Goal: Transaction & Acquisition: Register for event/course

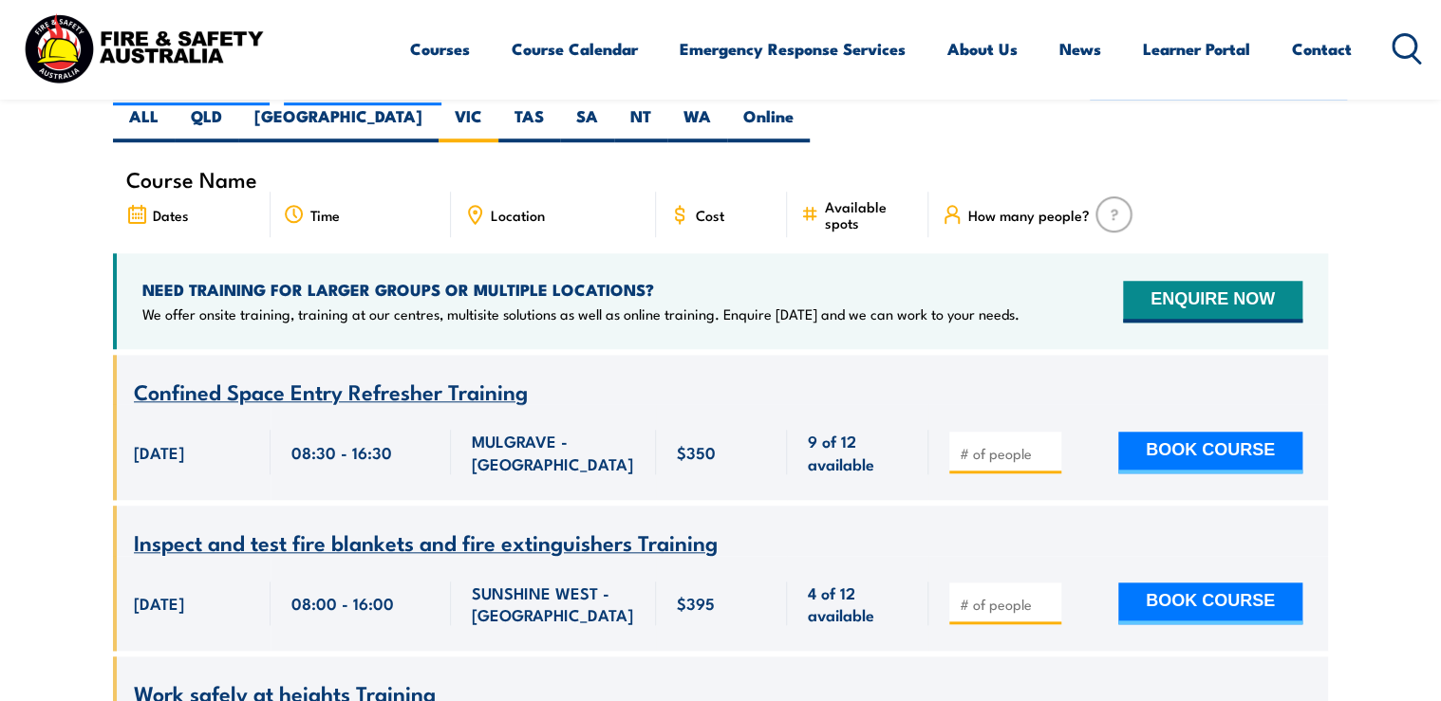
click at [565, 192] on div "Location" at bounding box center [553, 215] width 205 height 46
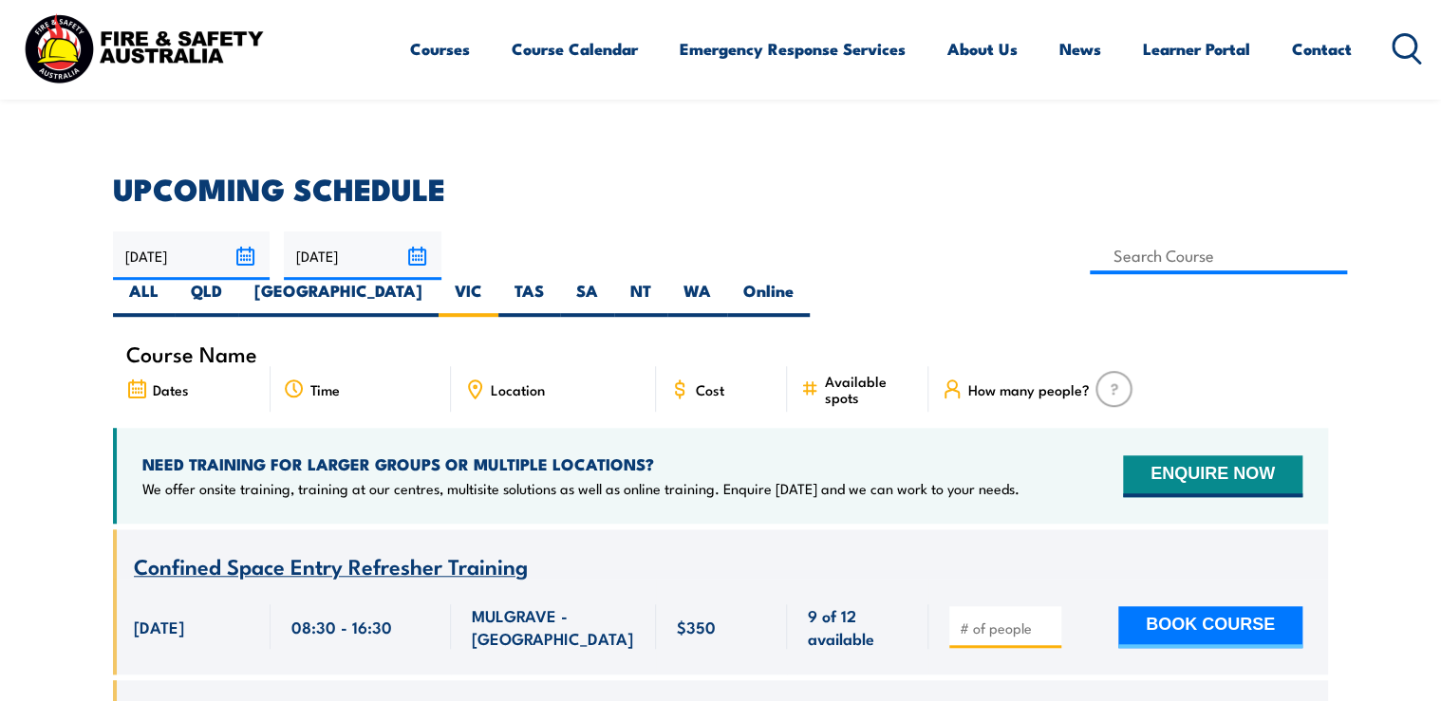
scroll to position [247, 0]
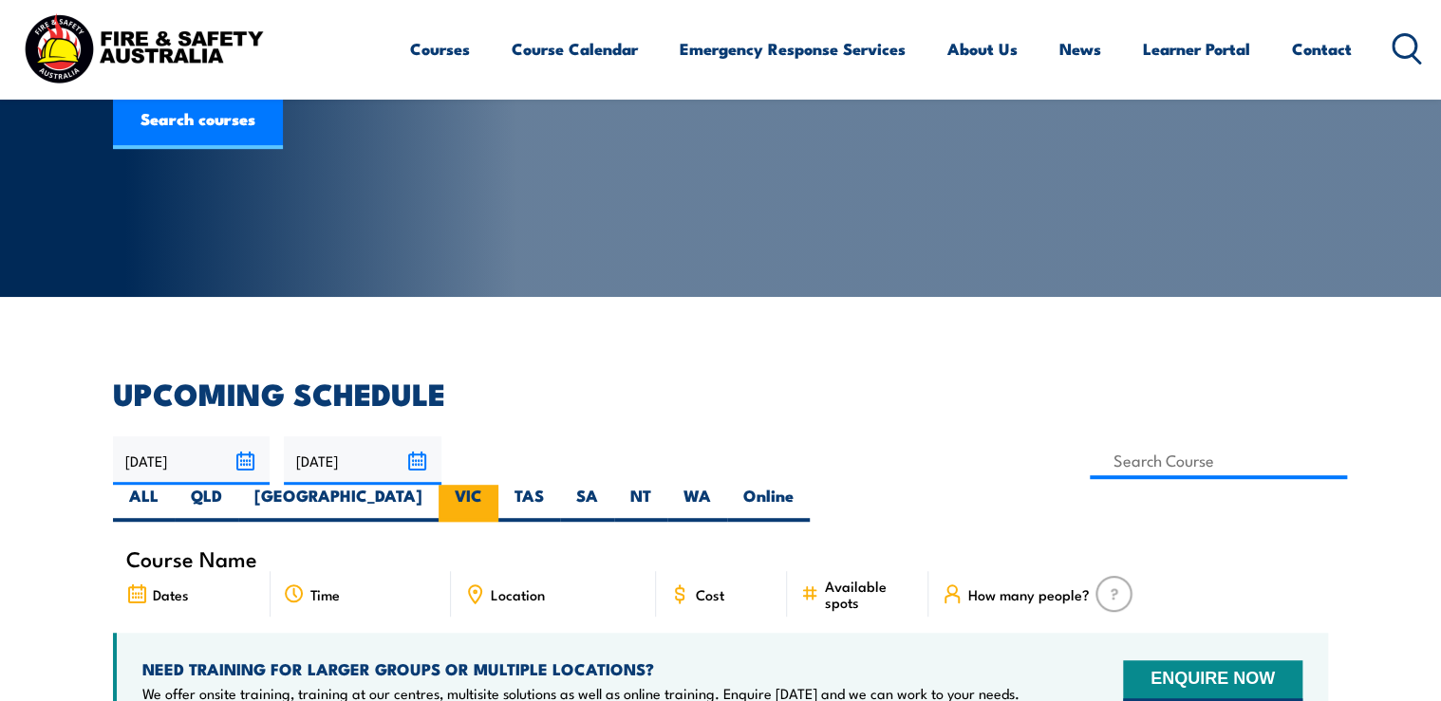
click at [498, 485] on label "VIC" at bounding box center [468, 503] width 60 height 37
click at [494, 485] on input "VIC" at bounding box center [488, 491] width 12 height 12
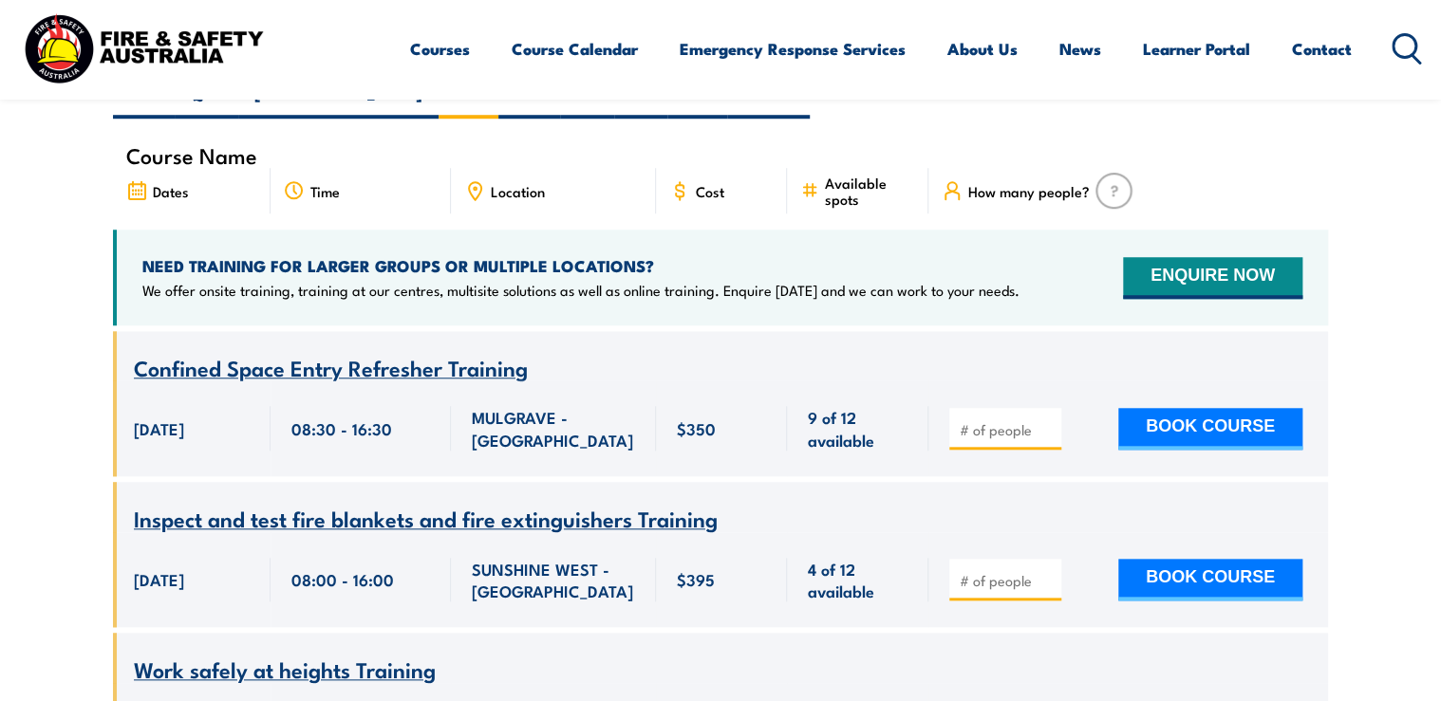
scroll to position [323, 0]
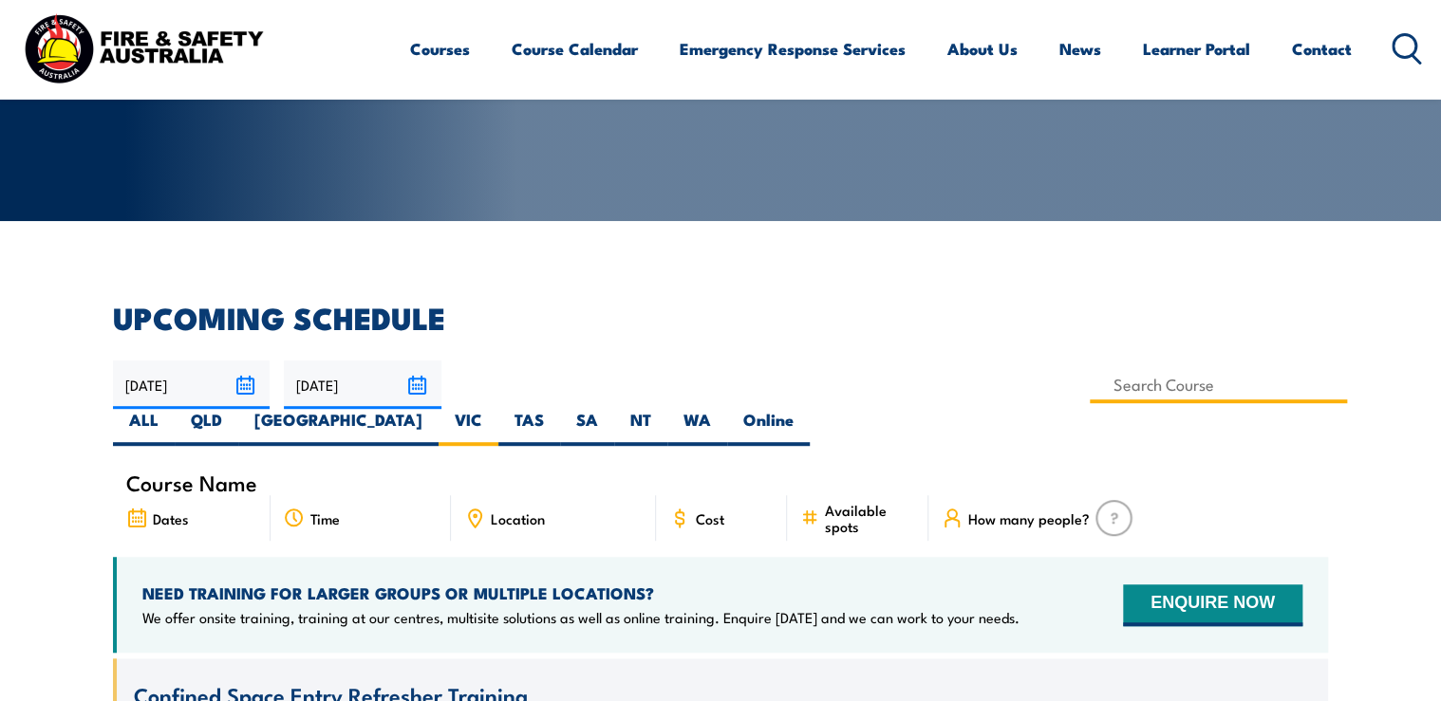
click at [1089, 381] on input at bounding box center [1217, 384] width 257 height 37
type input "Chief Fire Warden Training"
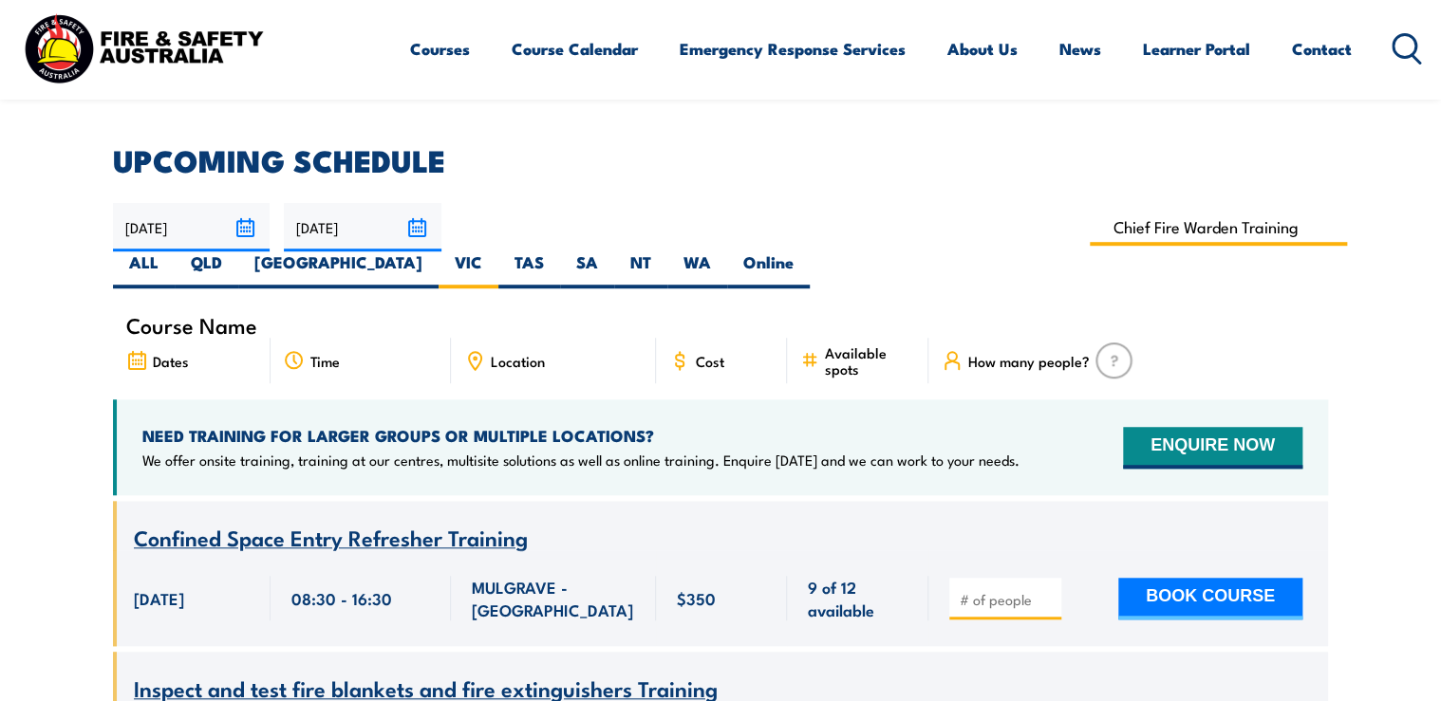
scroll to position [550, 0]
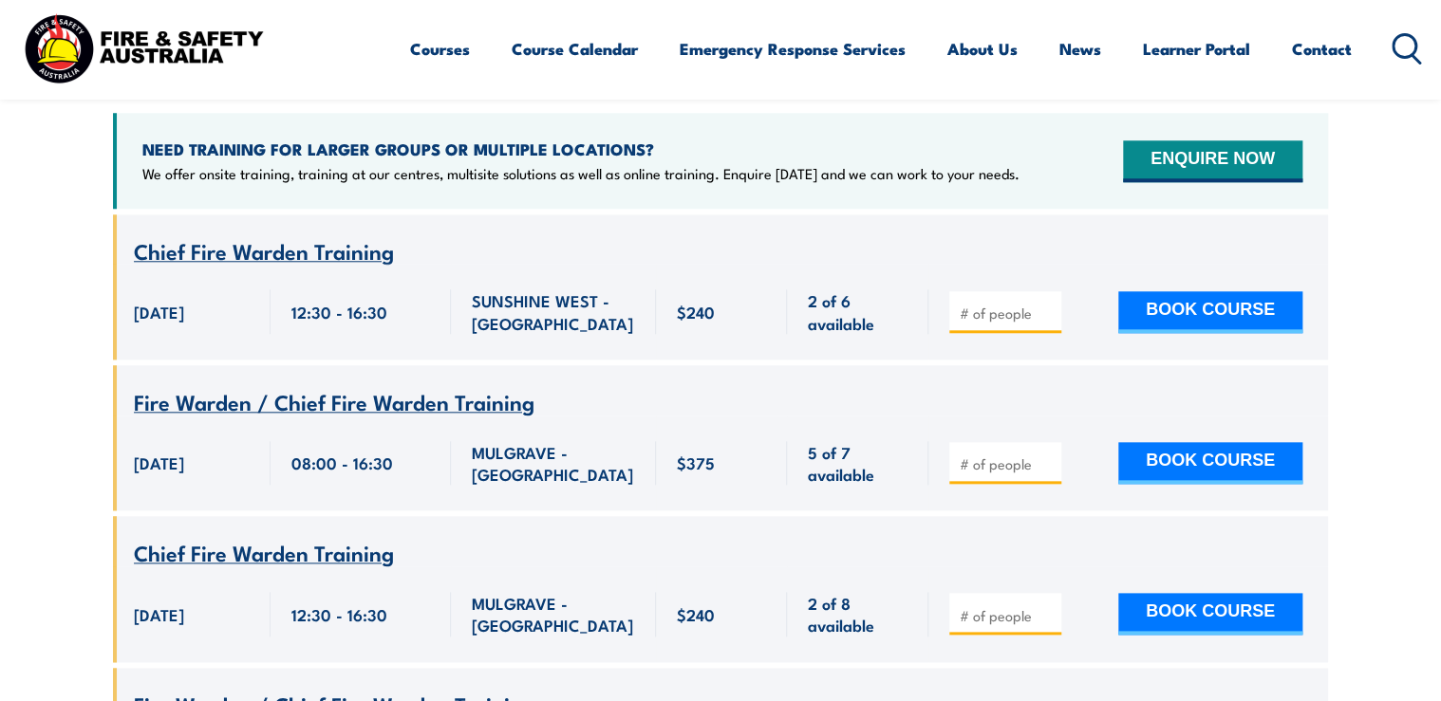
scroll to position [930, 0]
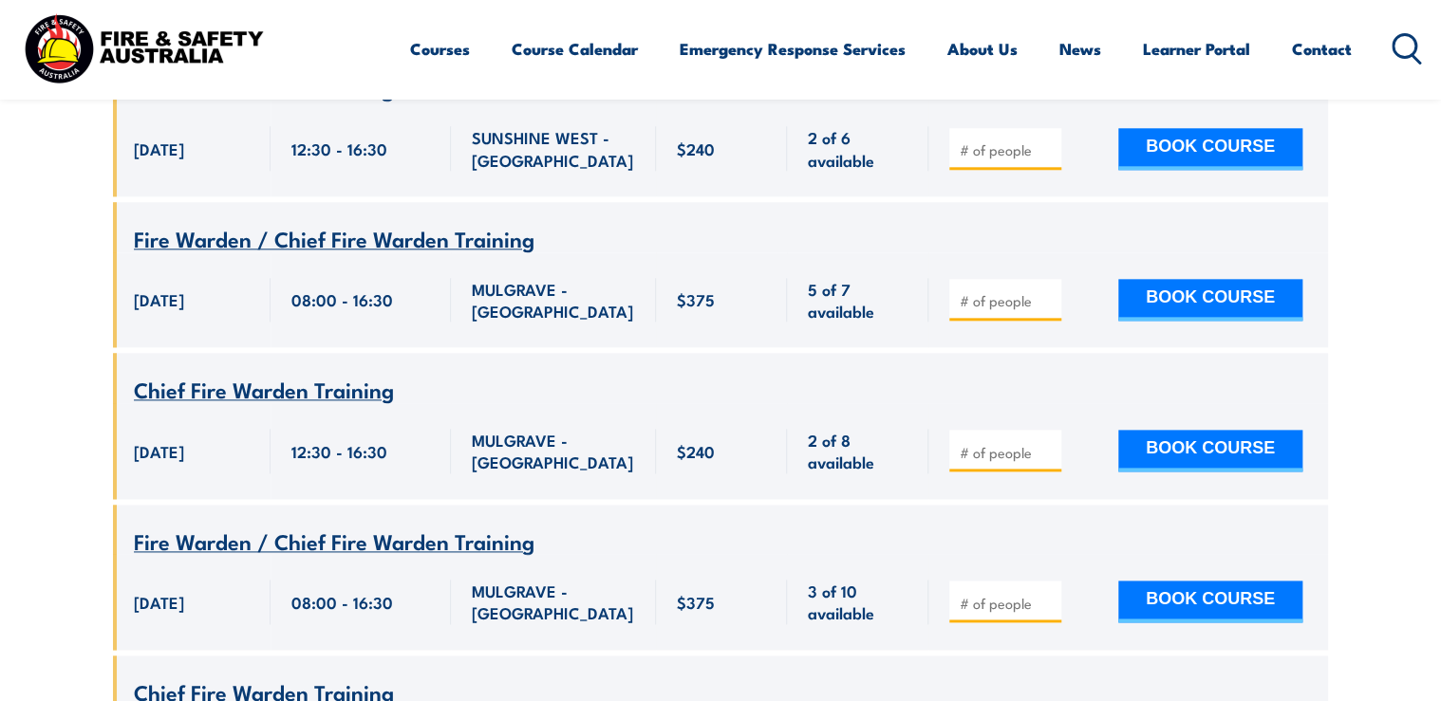
click at [1017, 443] on input "number" at bounding box center [1006, 452] width 95 height 19
type input "1"
click at [1163, 430] on button "BOOK COURSE" at bounding box center [1210, 451] width 184 height 42
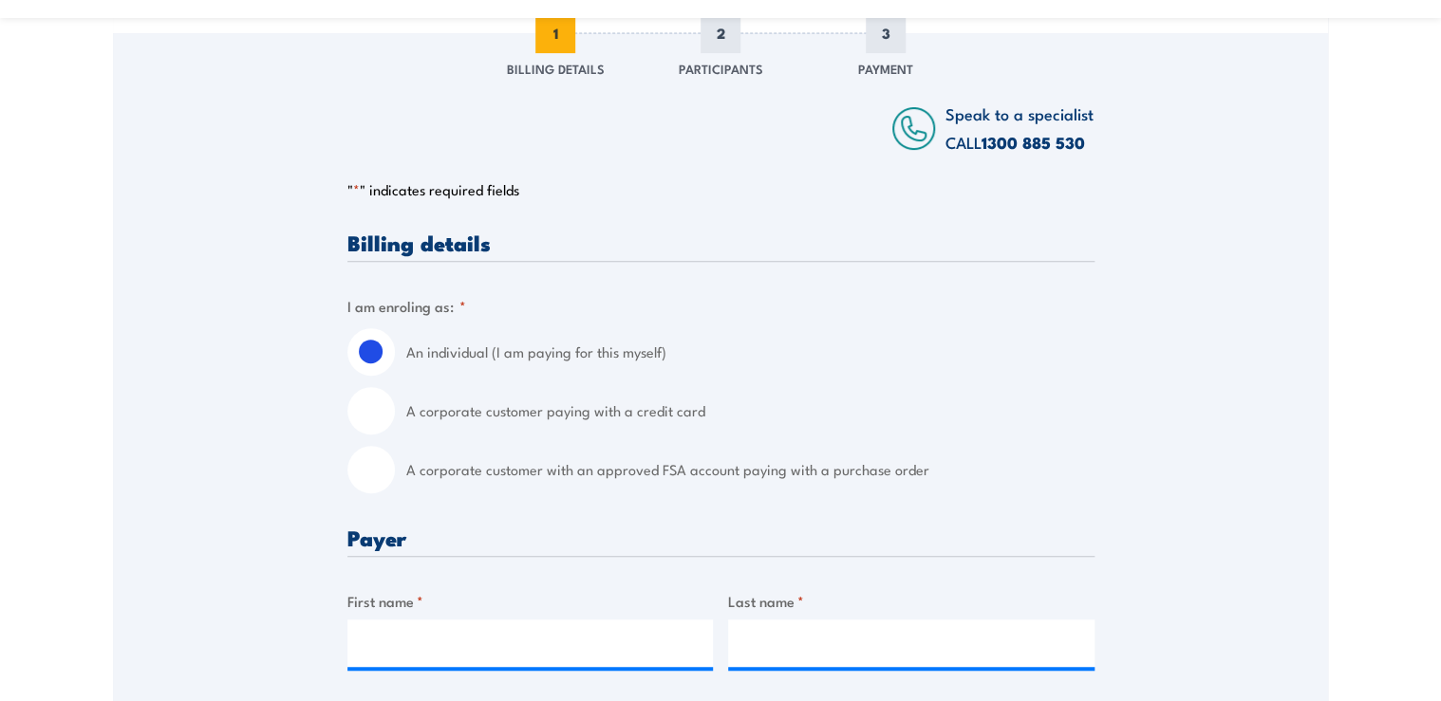
scroll to position [304, 0]
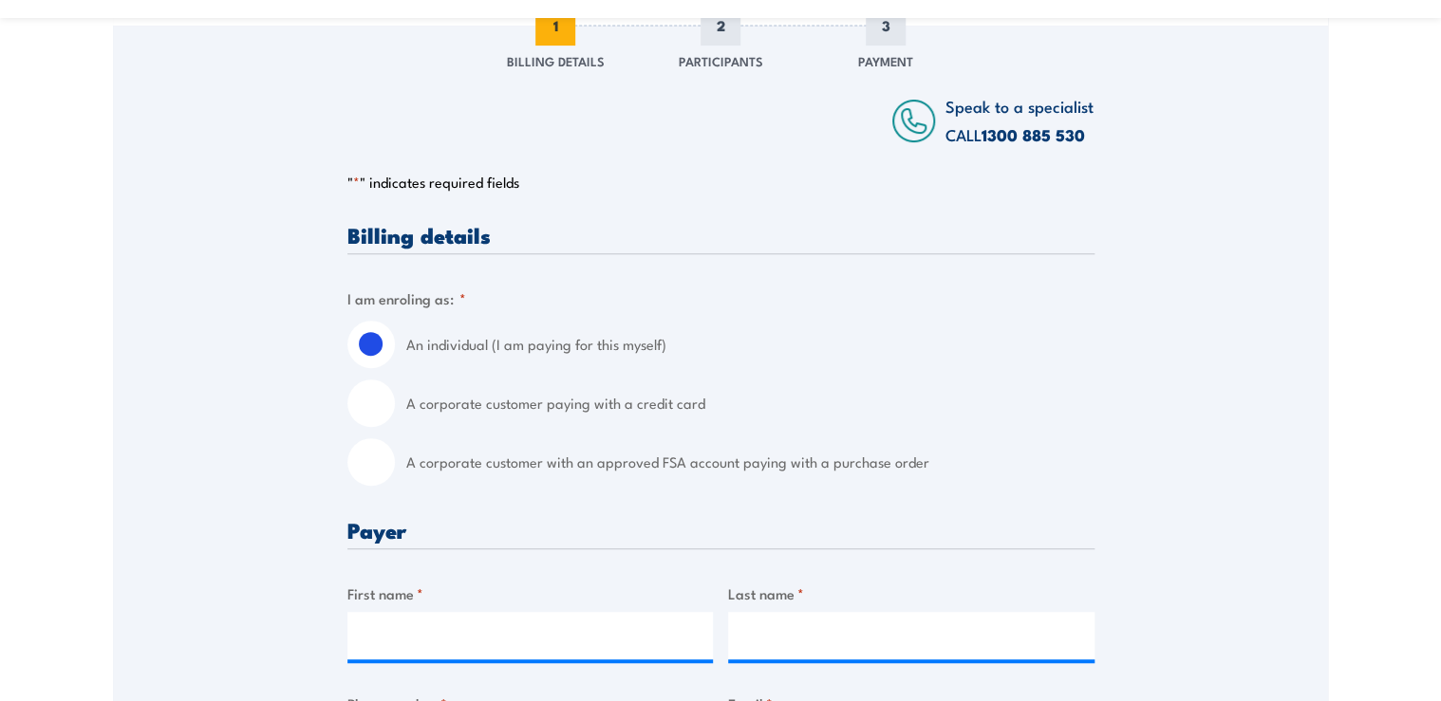
click at [387, 467] on input "A corporate customer with an approved FSA account paying with a purchase order" at bounding box center [370, 461] width 47 height 47
radio input "true"
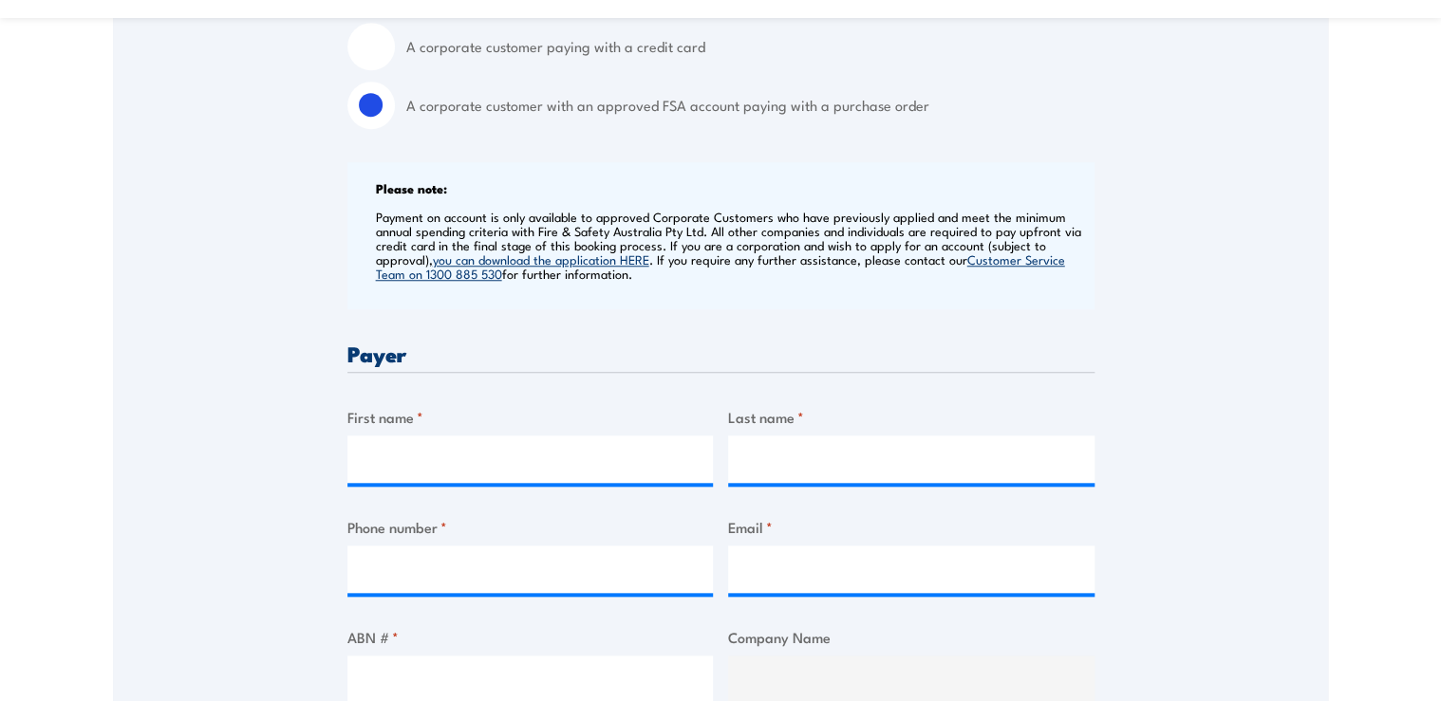
scroll to position [683, 0]
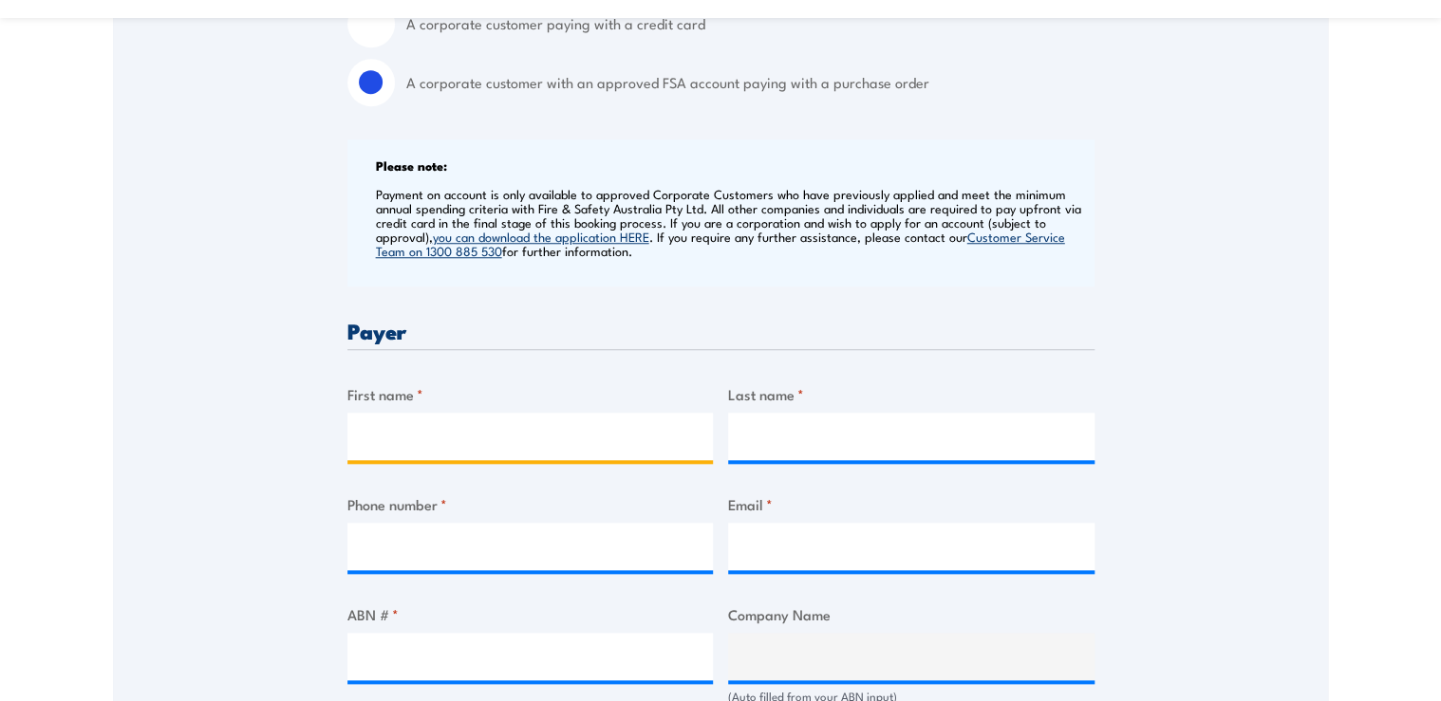
click at [519, 438] on input "First name *" at bounding box center [530, 436] width 366 height 47
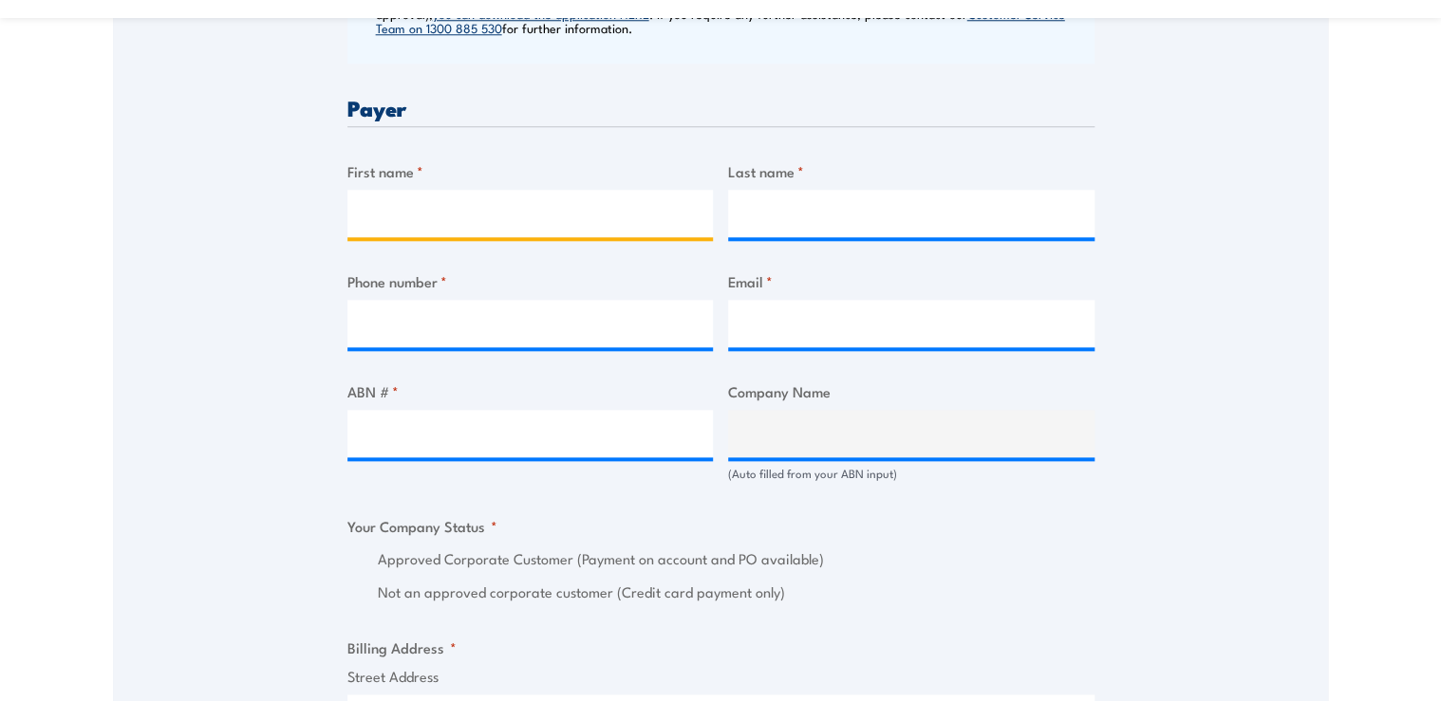
scroll to position [911, 0]
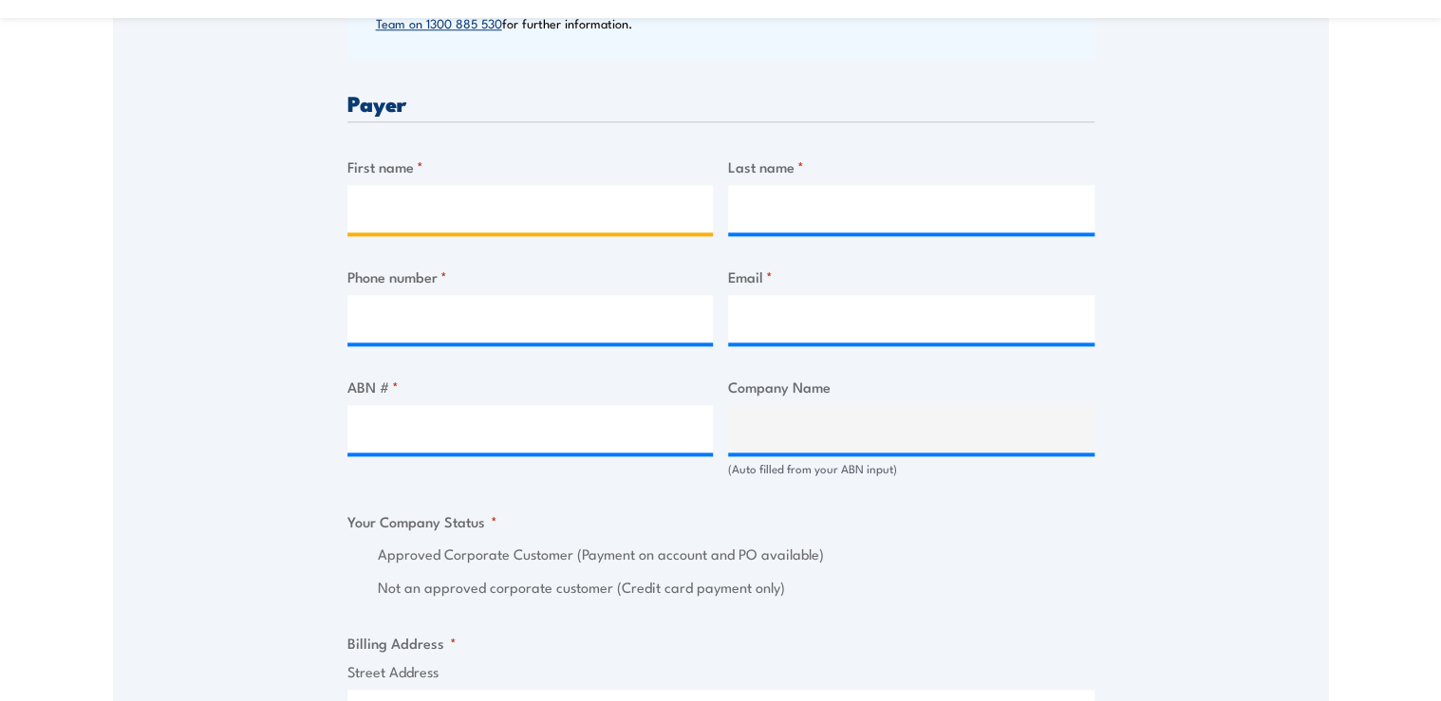
click at [459, 201] on input "First name *" at bounding box center [530, 208] width 366 height 47
type input "Maddison"
type input "Studd"
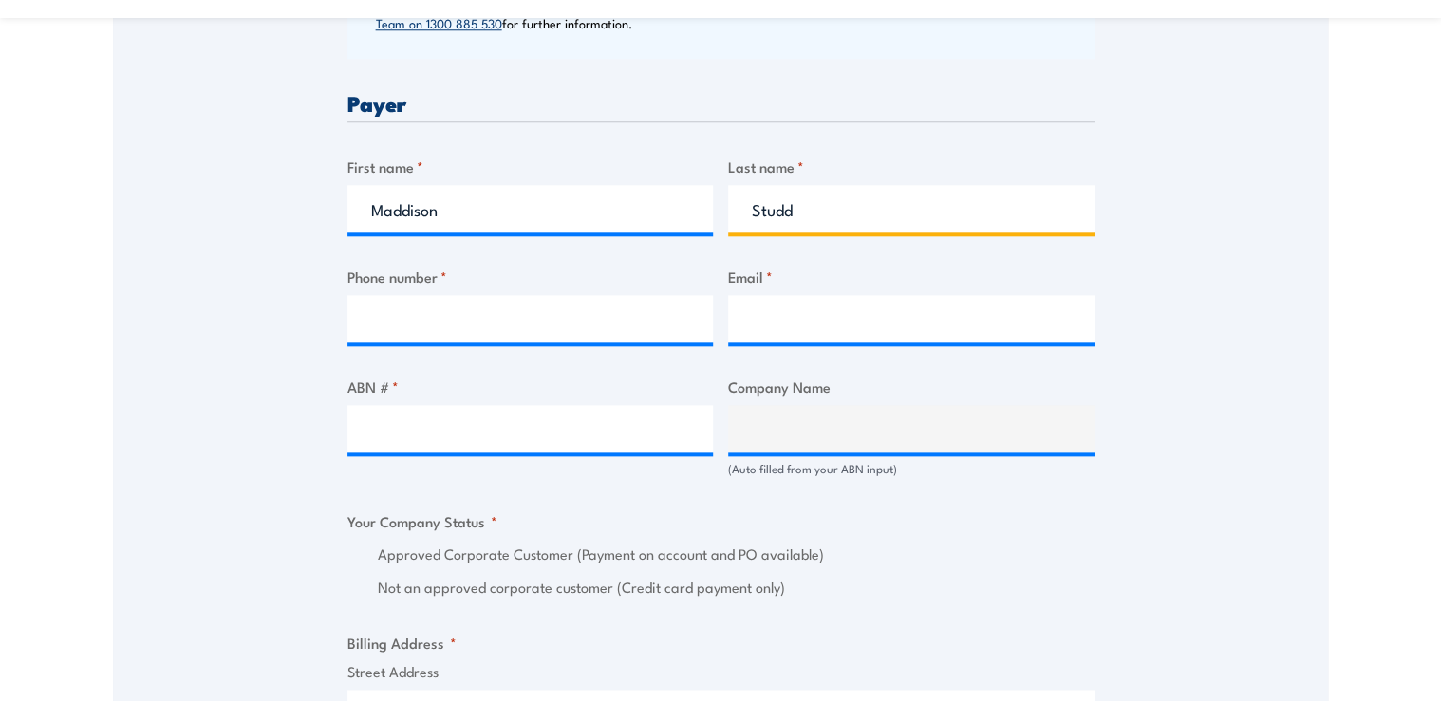
type input "0457459038"
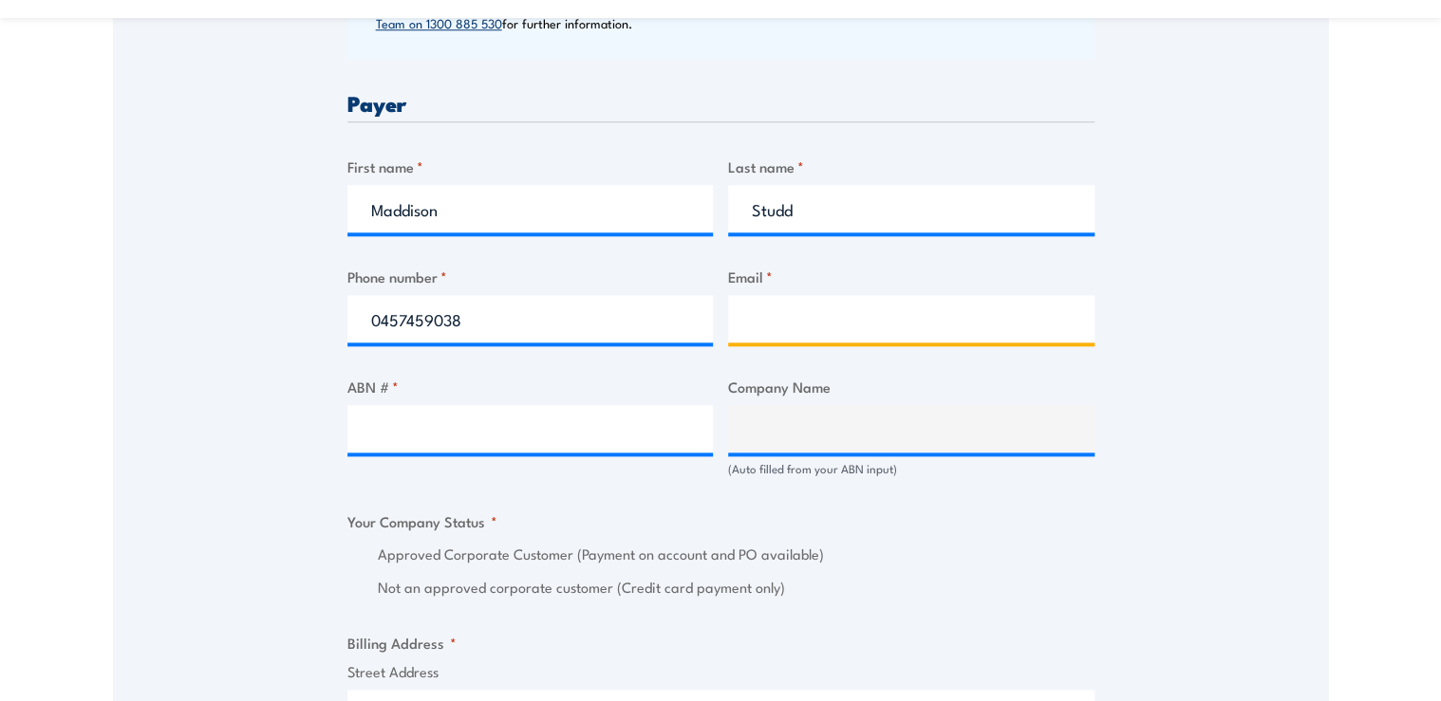
type input "learning@pfdfoods.com.au"
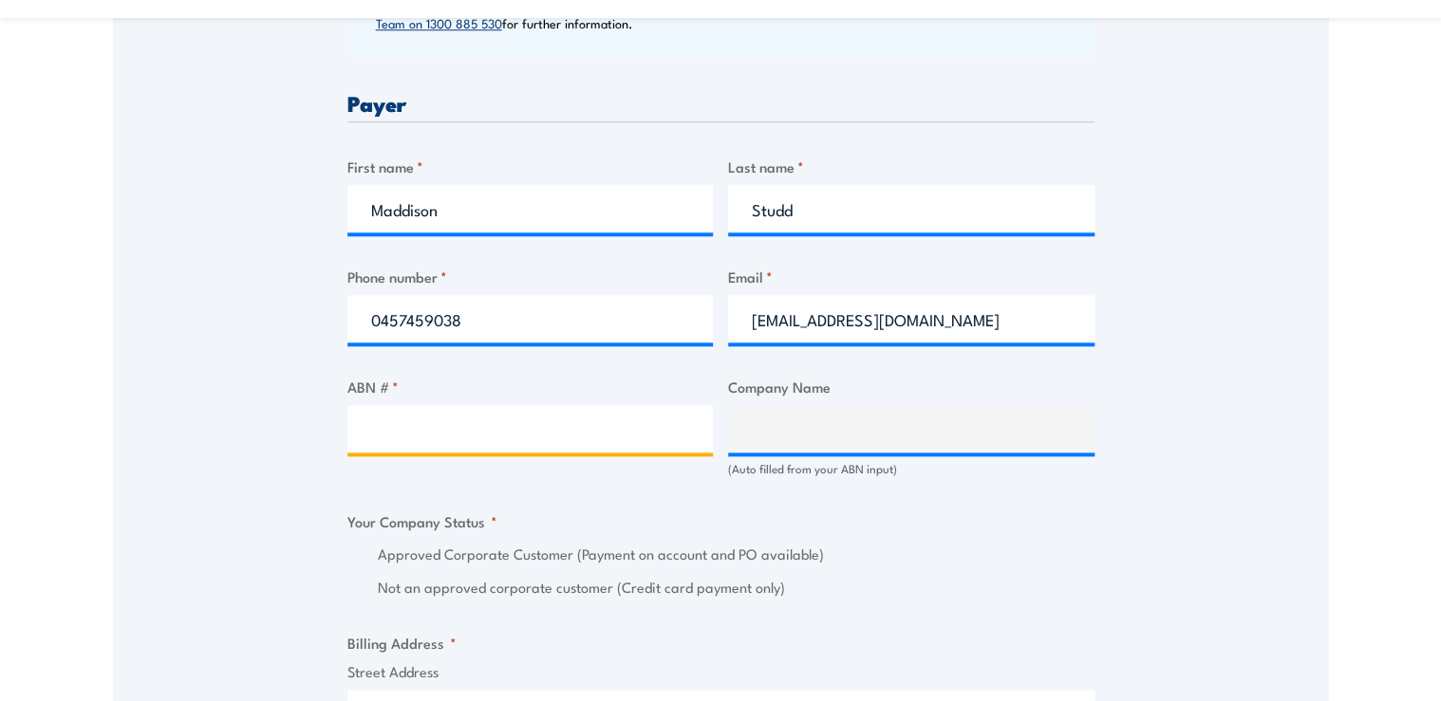
click at [434, 428] on input "ABN # *" at bounding box center [530, 428] width 366 height 47
type input "29006972381"
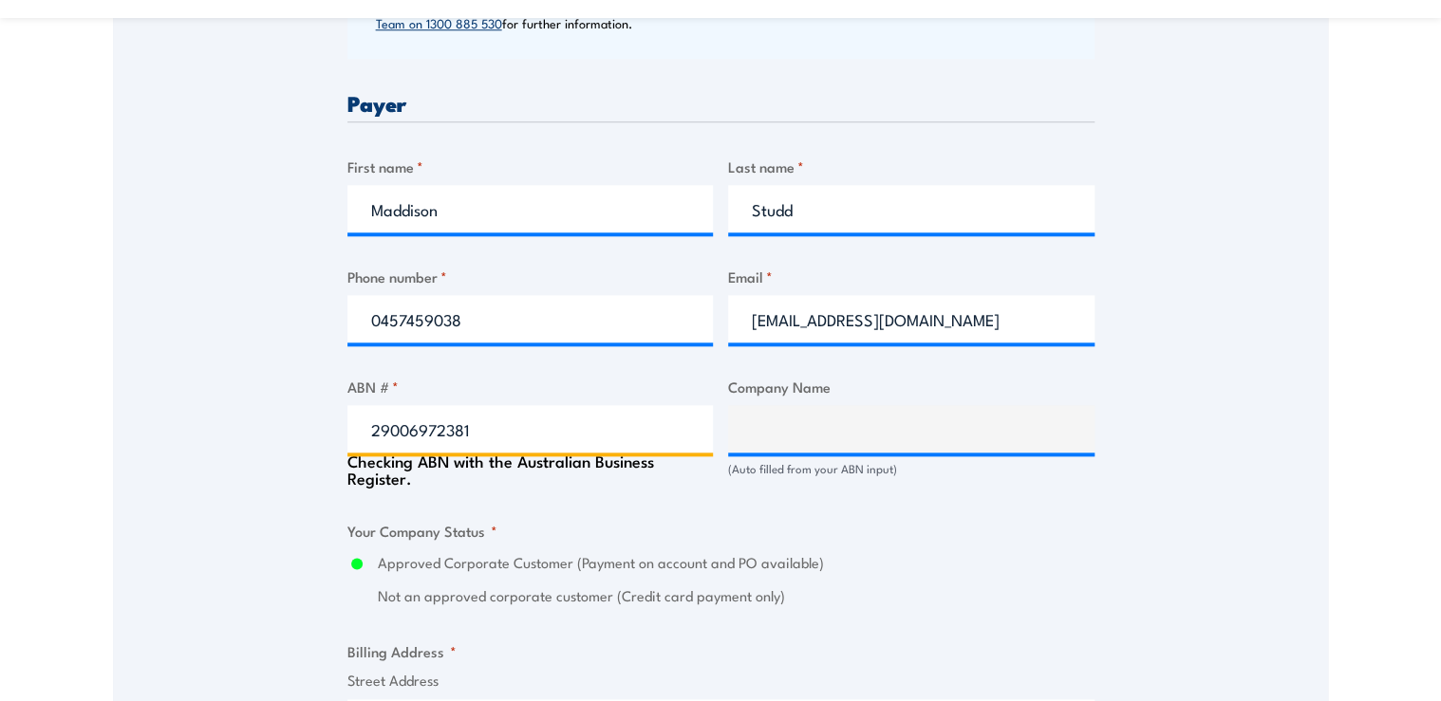
type input "PFD FOOD SERVICES PTY LTD"
radio input "true"
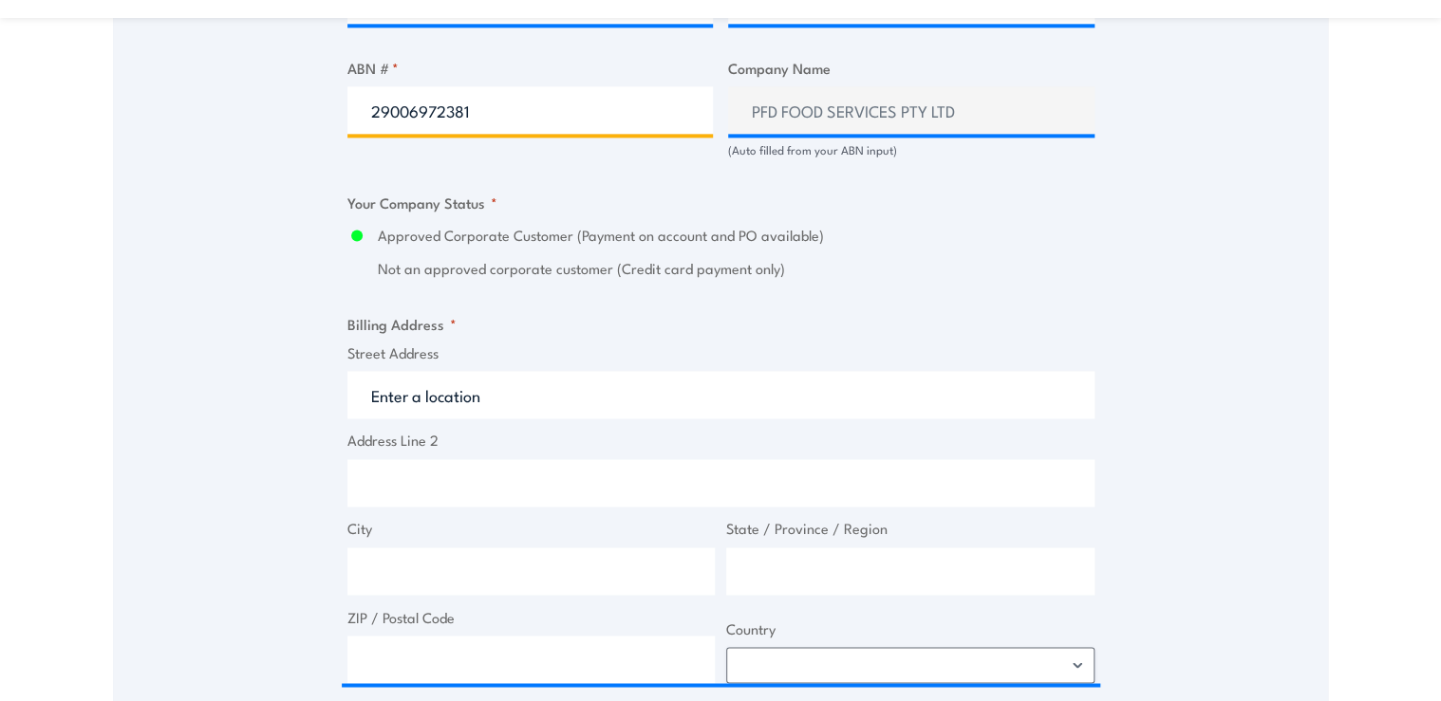
scroll to position [1291, 0]
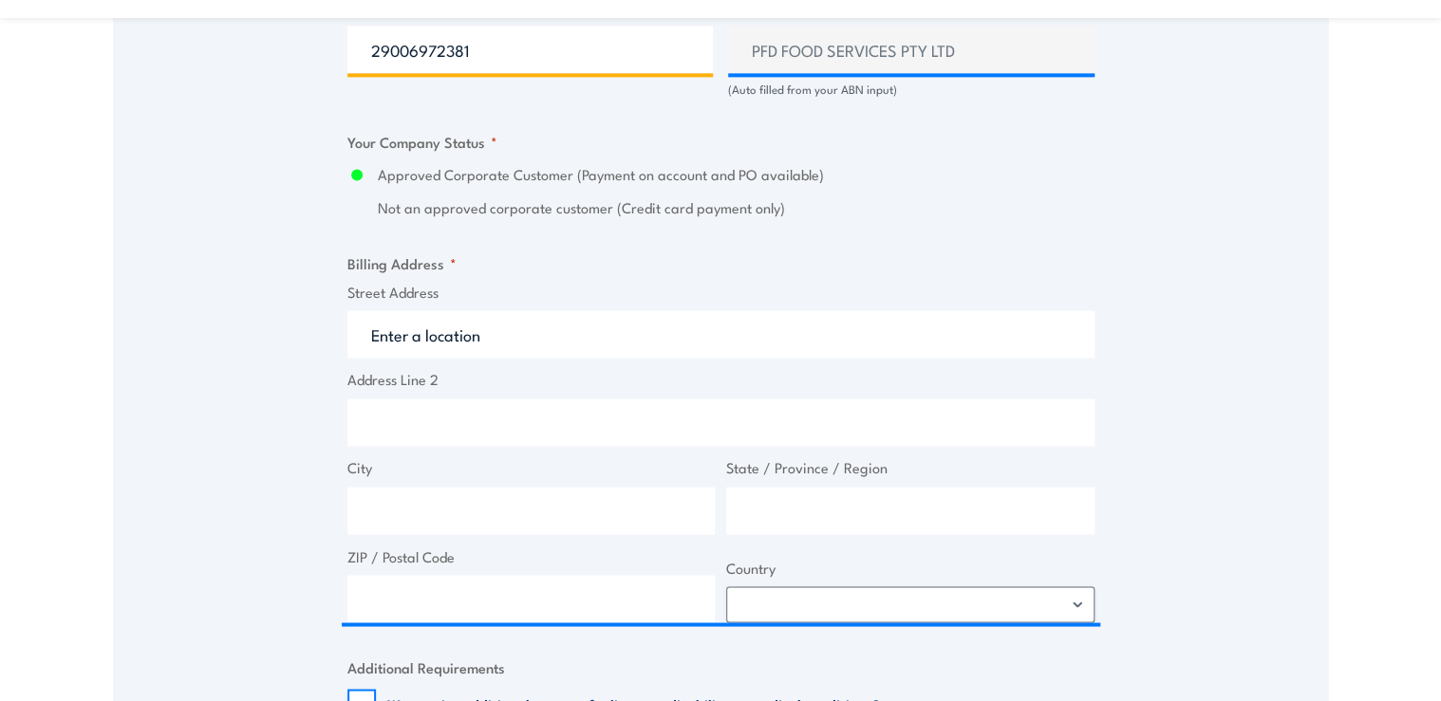
type input "29006972381"
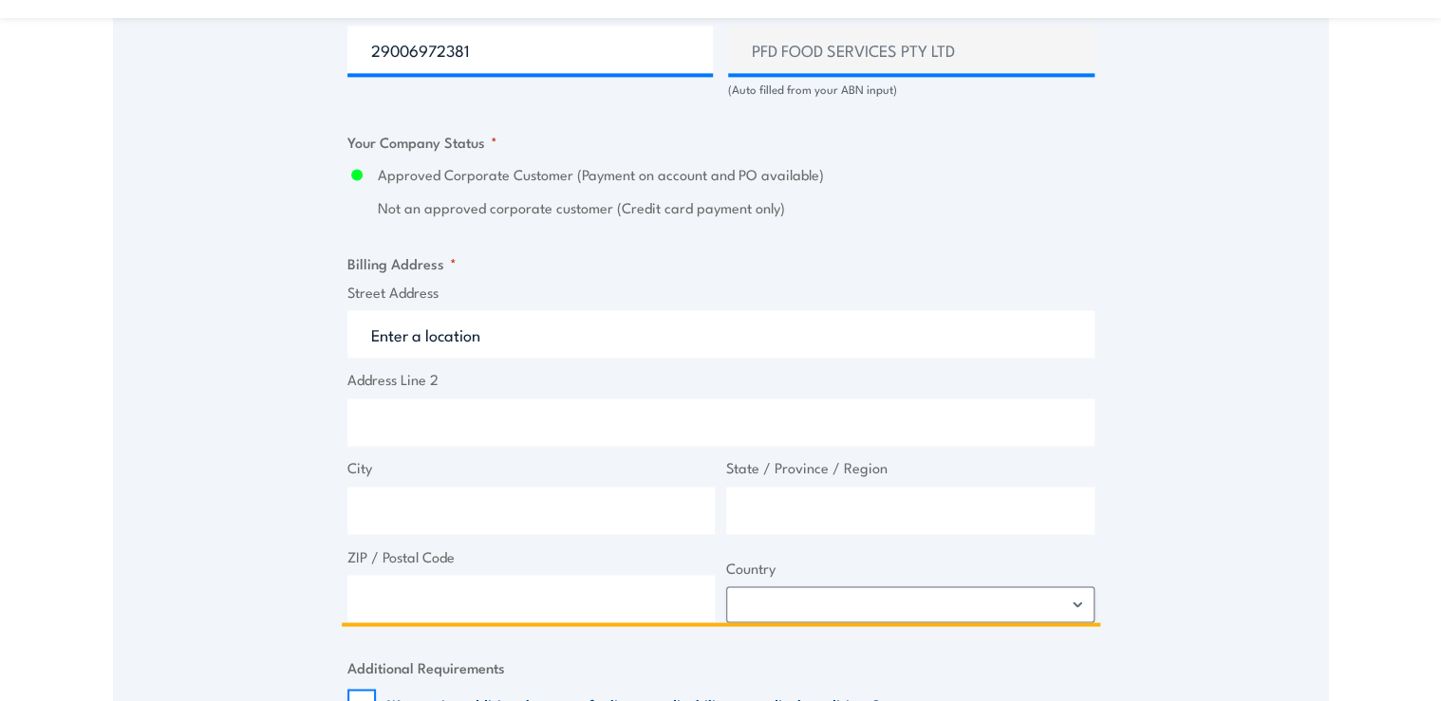
click at [526, 332] on input "Street Address" at bounding box center [720, 333] width 747 height 47
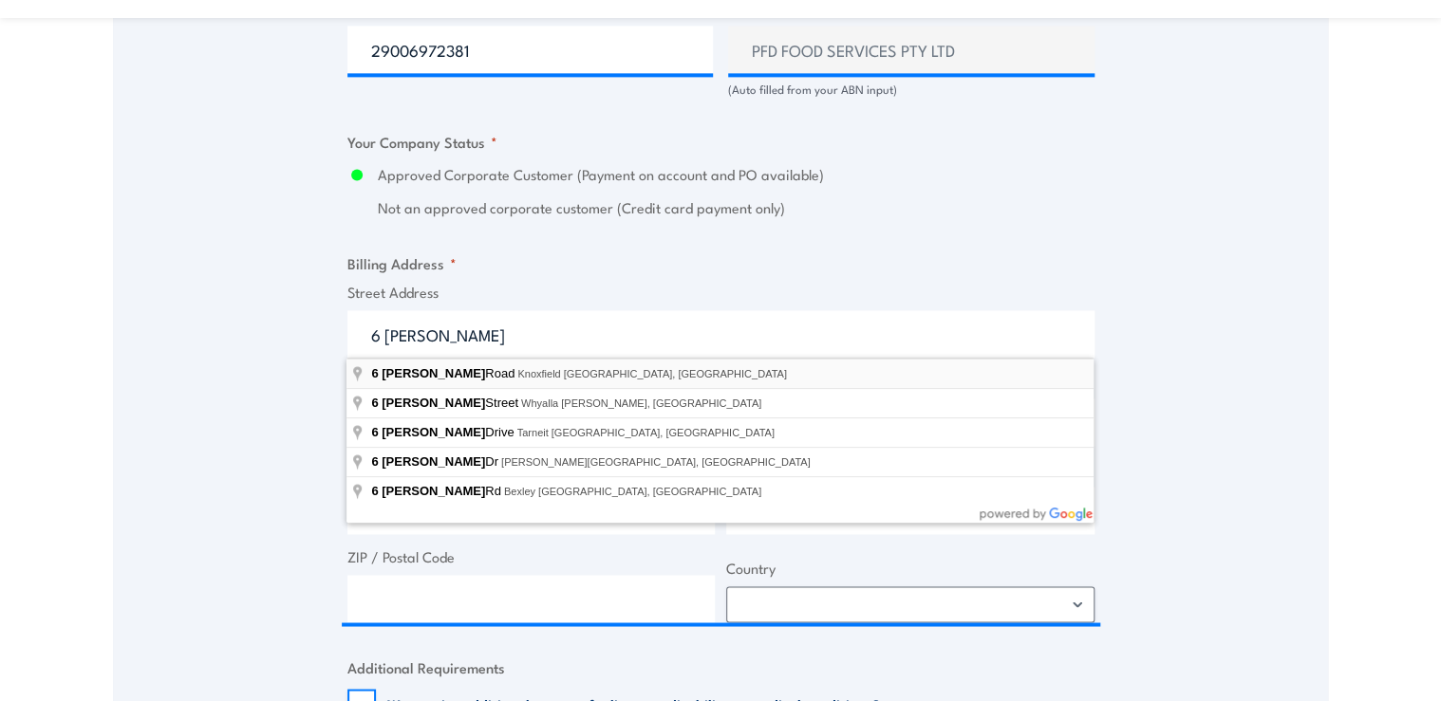
type input "6 Henderson Road, Knoxfield VIC, Australia"
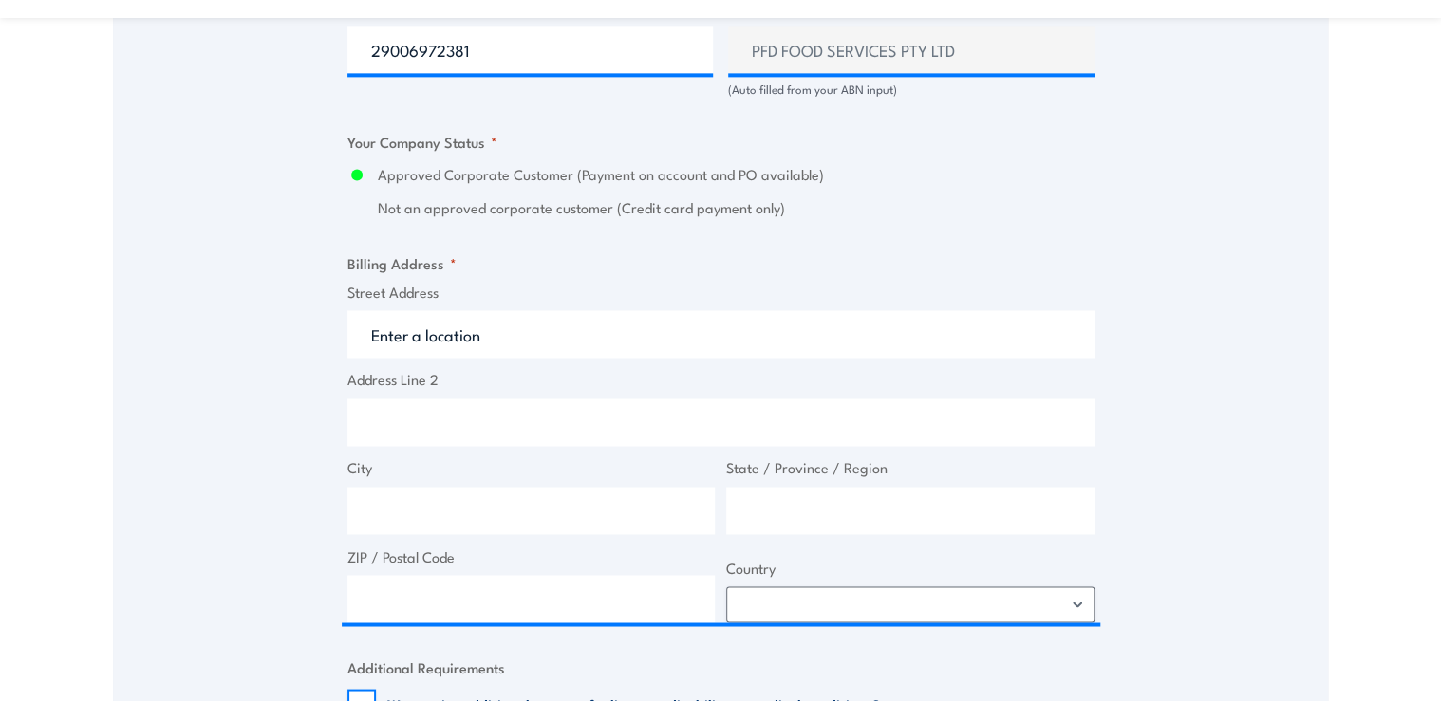
type input "6 Henderson Rd"
type input "Knoxfield"
type input "Victoria"
type input "3180"
select select "Australia"
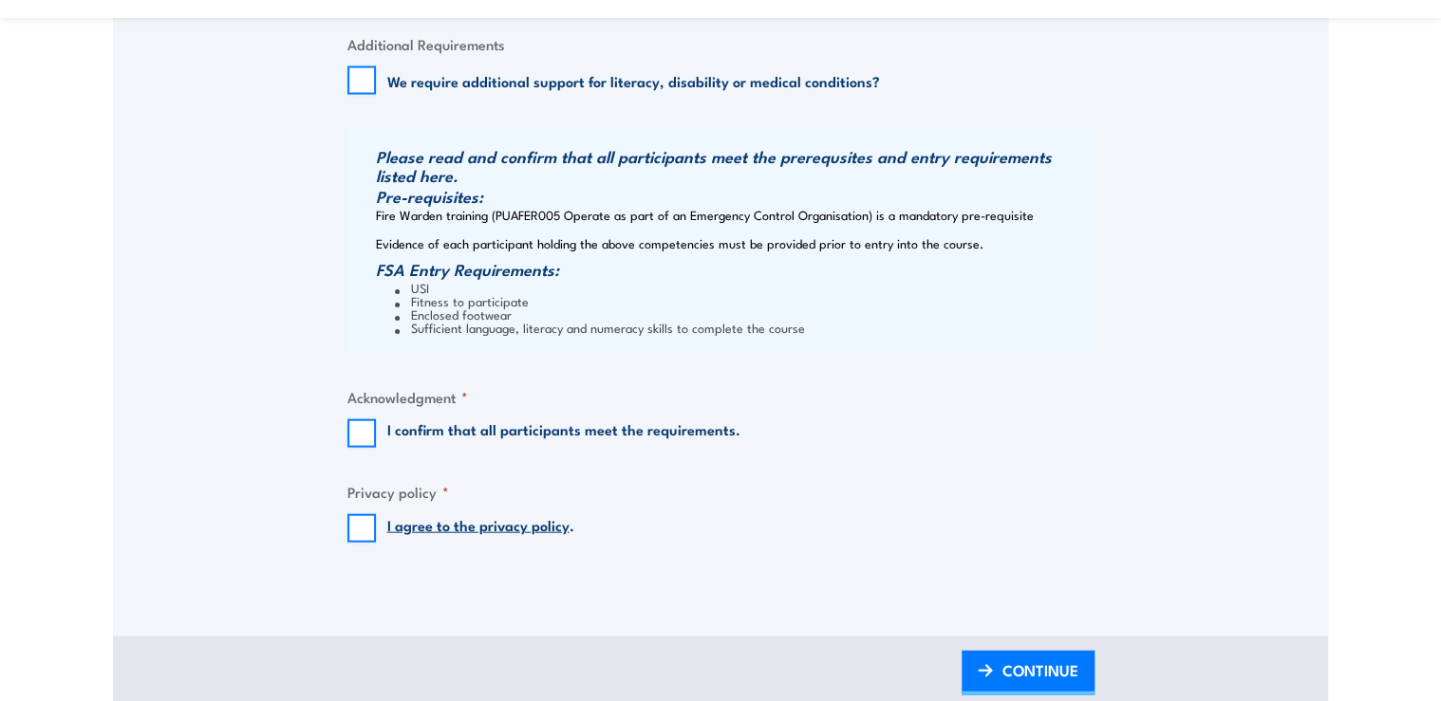
scroll to position [1974, 0]
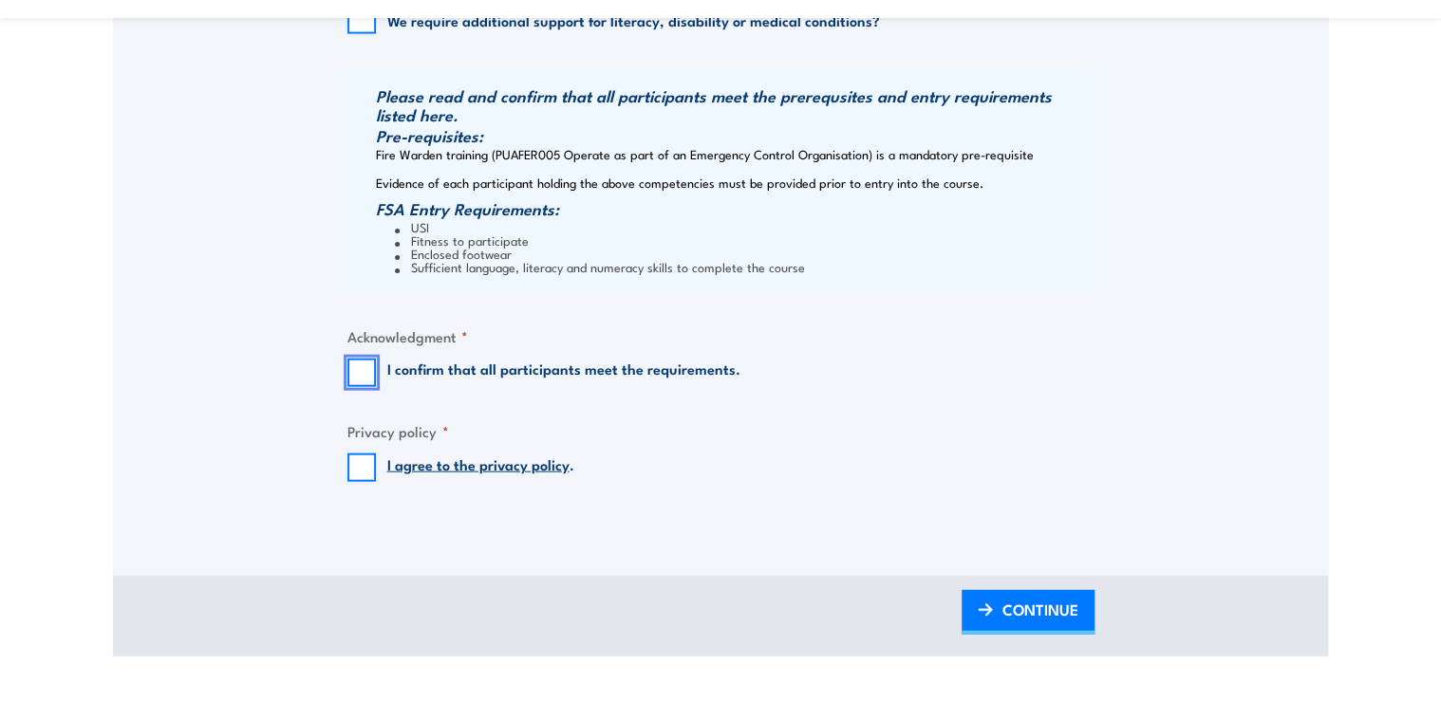
click at [369, 368] on input "I confirm that all participants meet the requirements." at bounding box center [361, 373] width 28 height 28
checkbox input "true"
click at [365, 464] on input "I agree to the privacy policy ." at bounding box center [361, 468] width 28 height 28
checkbox input "true"
click at [1051, 609] on span "CONTINUE" at bounding box center [1040, 610] width 76 height 50
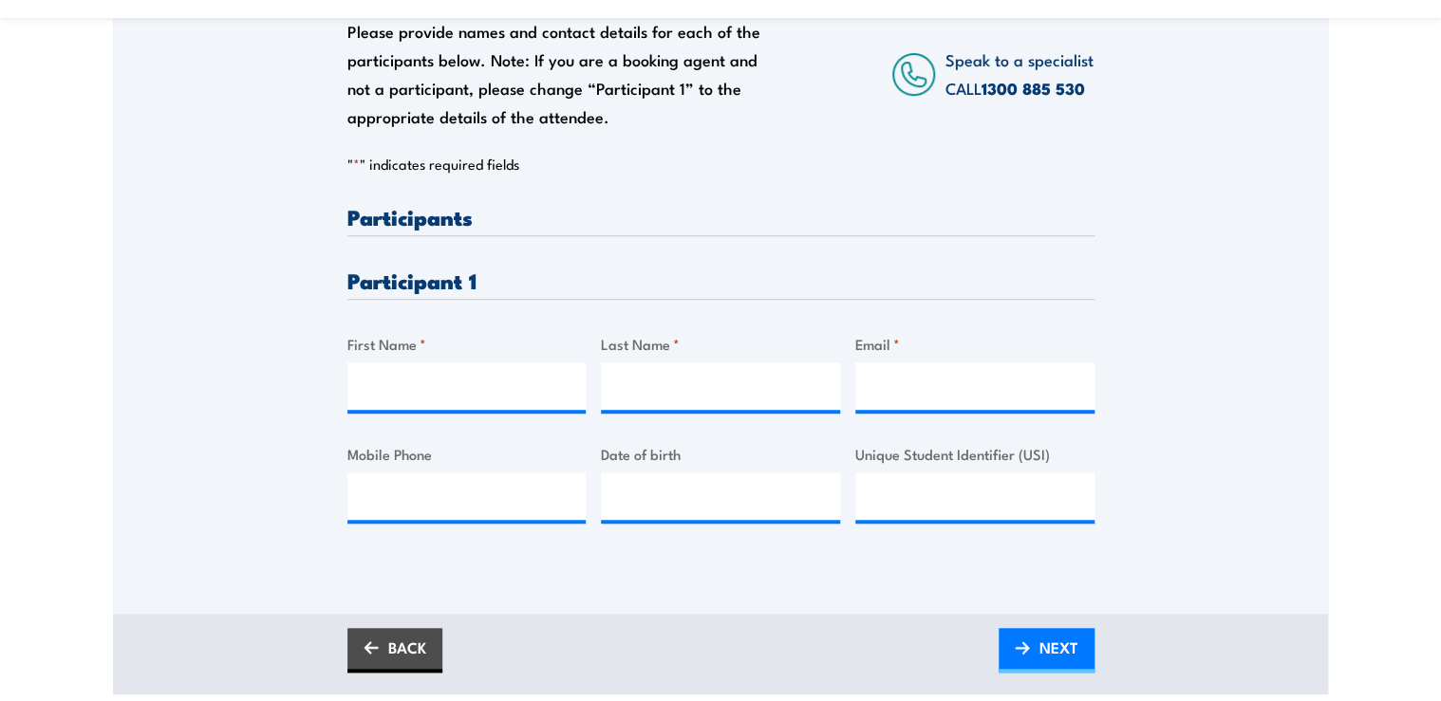
scroll to position [380, 0]
click at [457, 370] on input "First Name *" at bounding box center [466, 385] width 239 height 47
type input "Gary"
click at [695, 368] on input "Last Name *" at bounding box center [720, 385] width 239 height 47
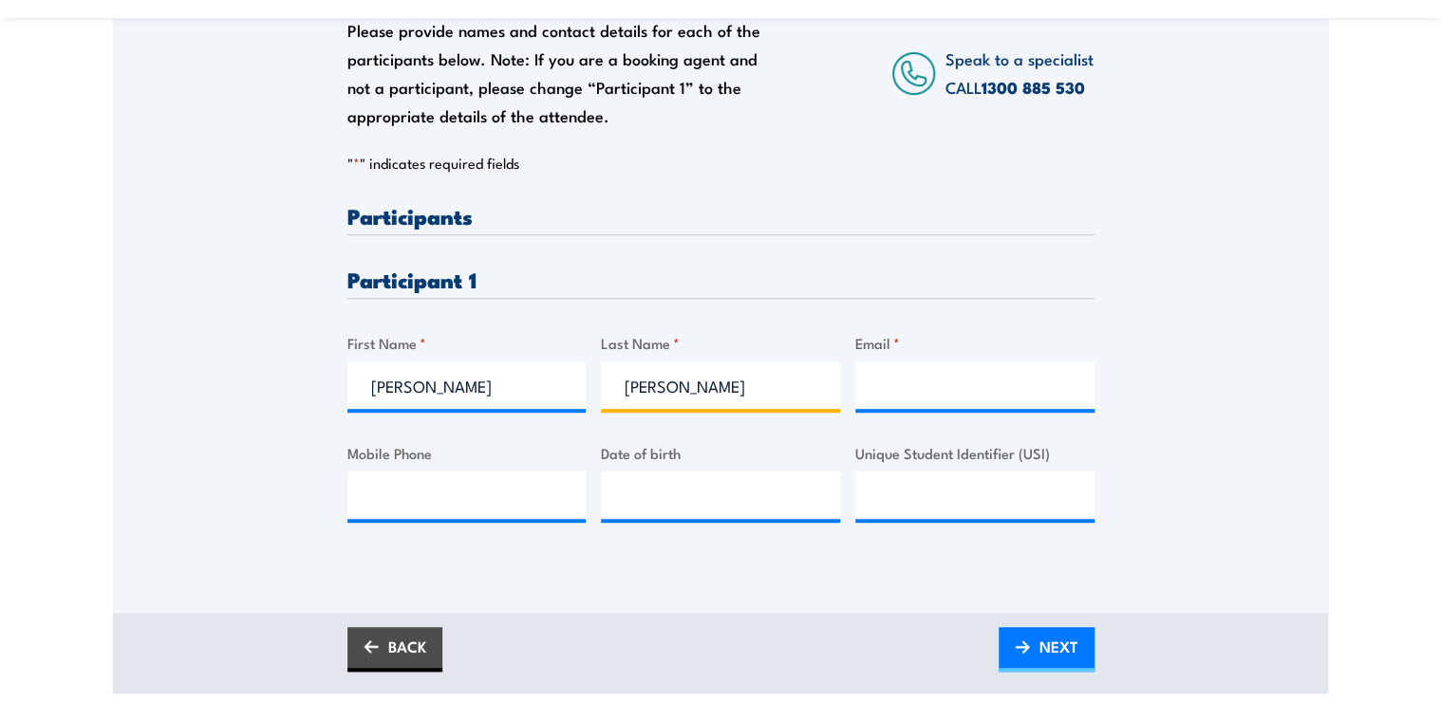
type input "Corlett"
click at [429, 517] on div at bounding box center [466, 495] width 239 height 47
click at [424, 507] on input "Mobile Phone" at bounding box center [466, 495] width 239 height 47
type input "0412 192 884"
click at [673, 473] on input "__/__/____" at bounding box center [720, 495] width 239 height 47
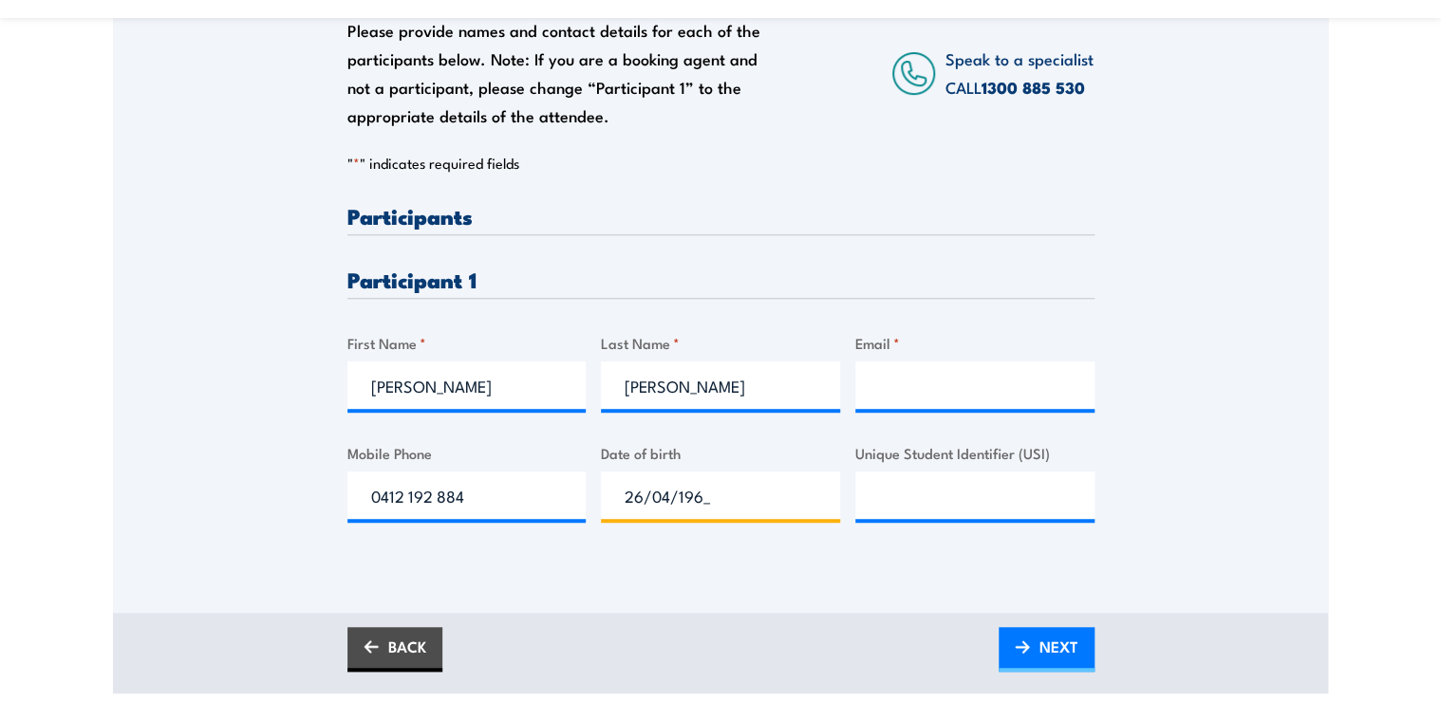
type input "26/04/1968"
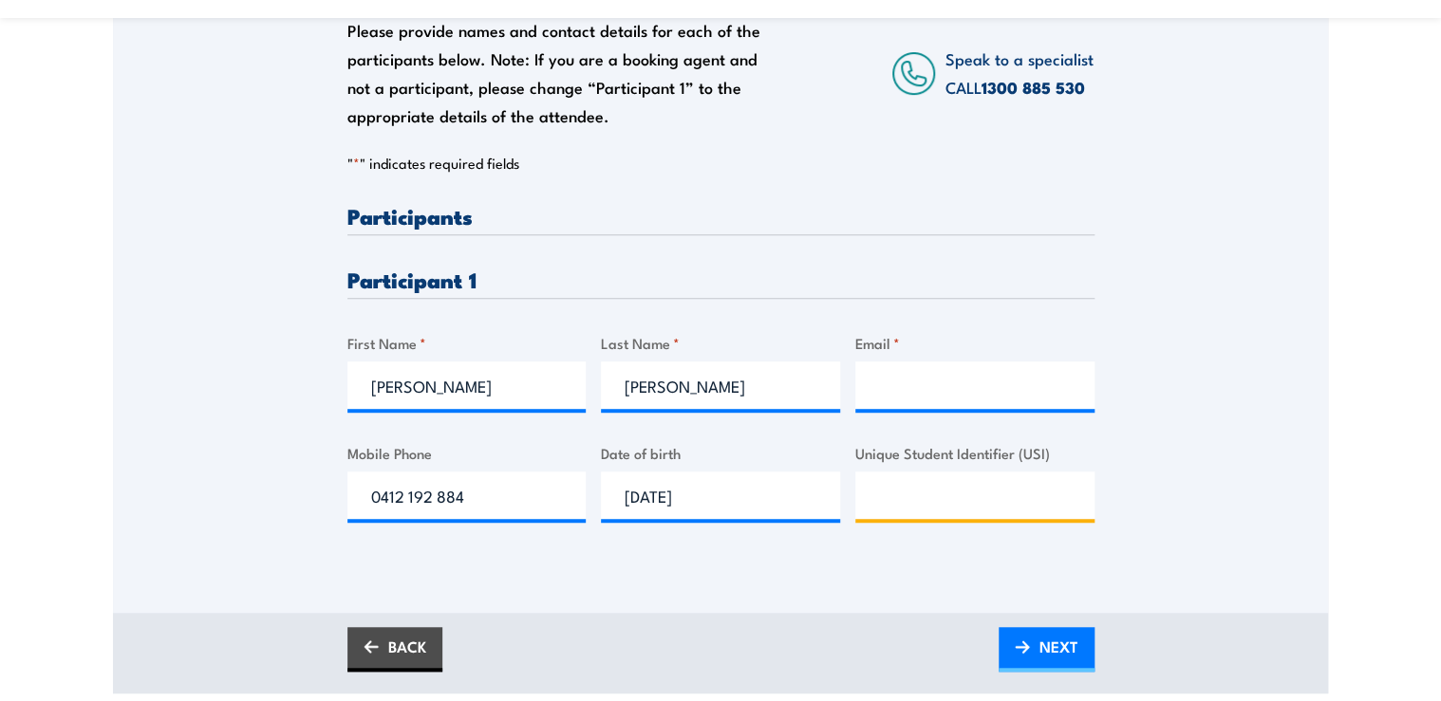
click at [927, 490] on input "Unique Student Identifier (USI)" at bounding box center [974, 495] width 239 height 47
paste input "JG3P-ST3YES"
type input "JG3P-ST3YES"
click at [1173, 434] on div "Please provide names and contact details for each of the participants below. No…" at bounding box center [720, 255] width 1215 height 610
click at [878, 389] on input "Email *" at bounding box center [974, 385] width 239 height 47
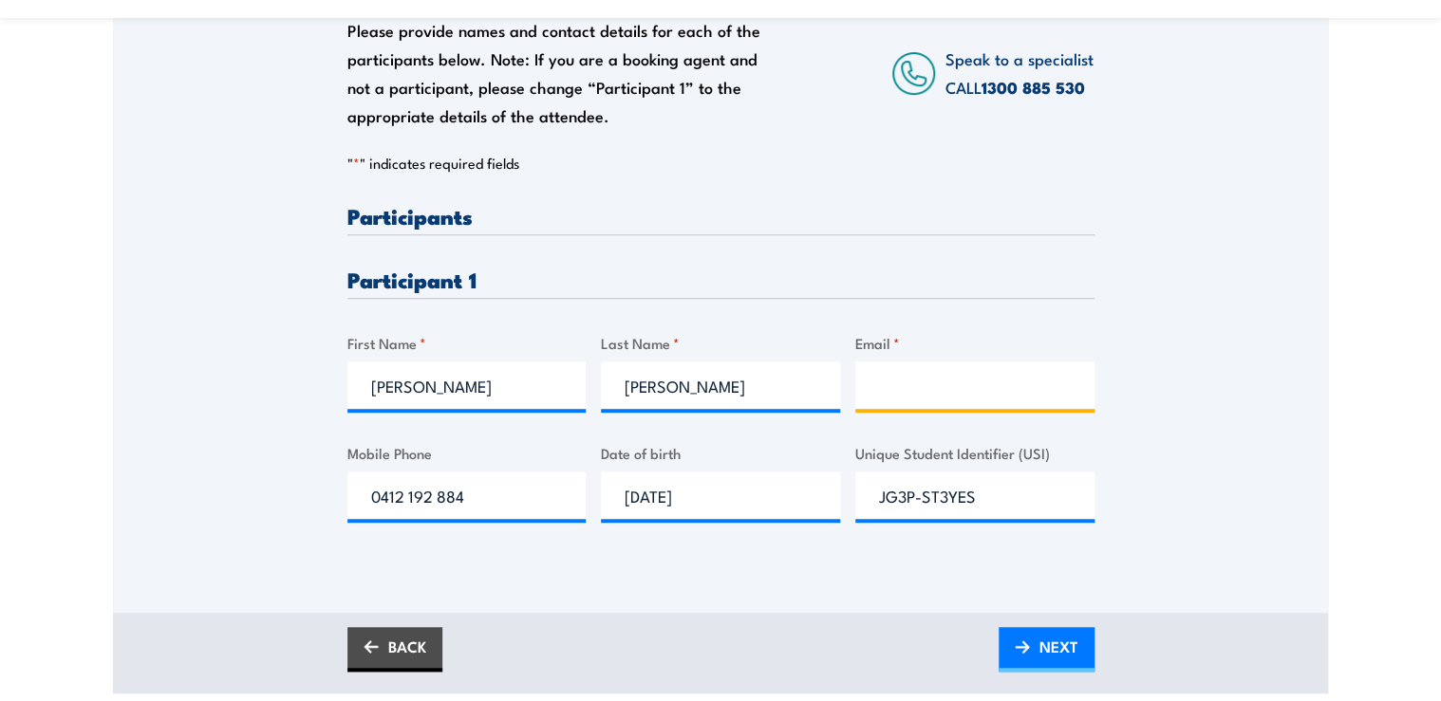
paste input "Gazza4279@gmail.com"
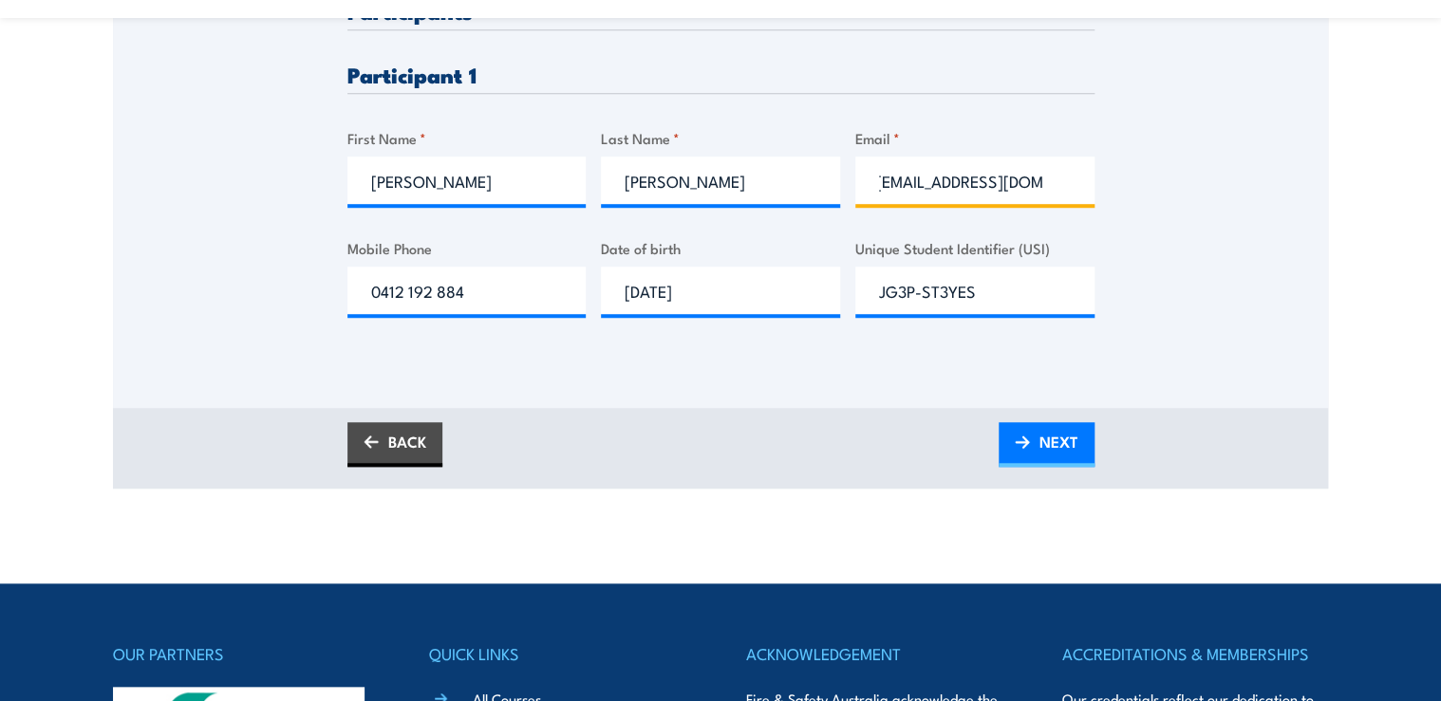
scroll to position [835, 0]
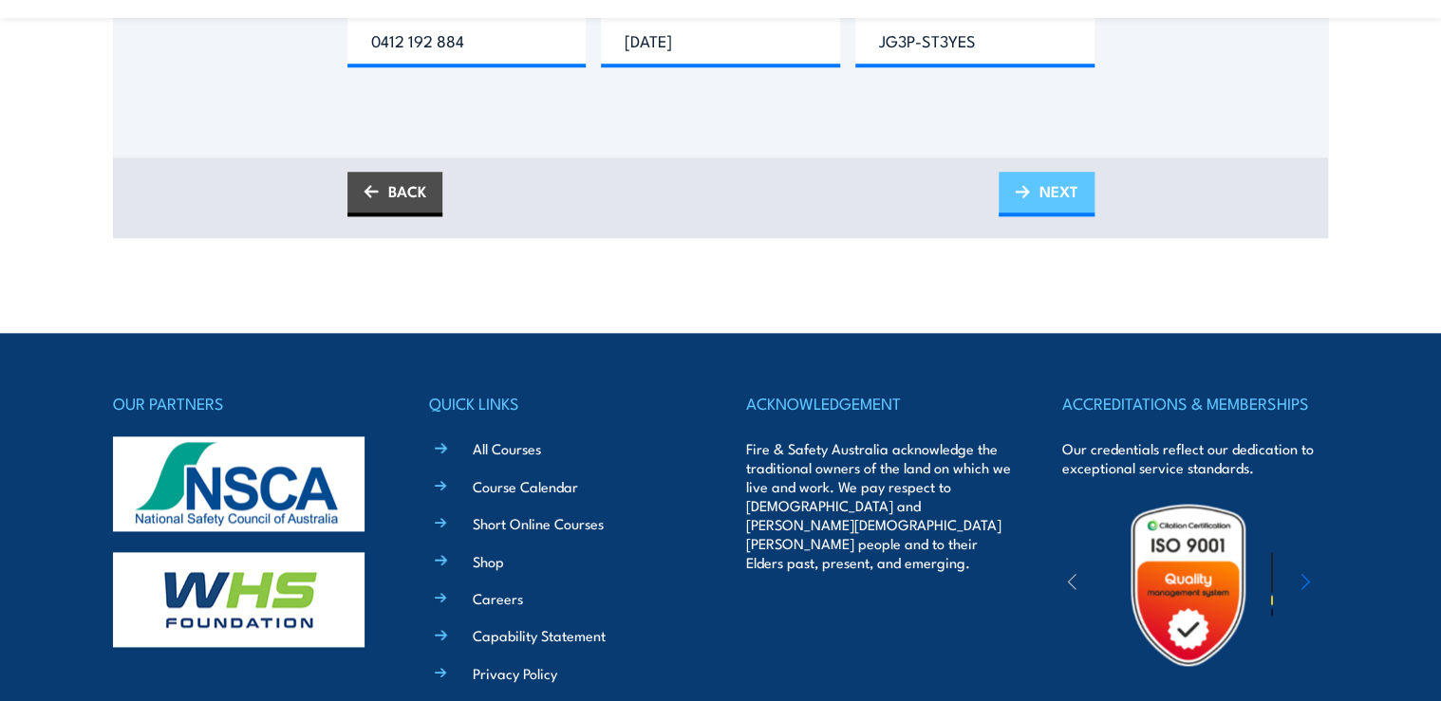
type input "Gazza4279@gmail.com"
click at [1059, 182] on span "NEXT" at bounding box center [1058, 191] width 39 height 50
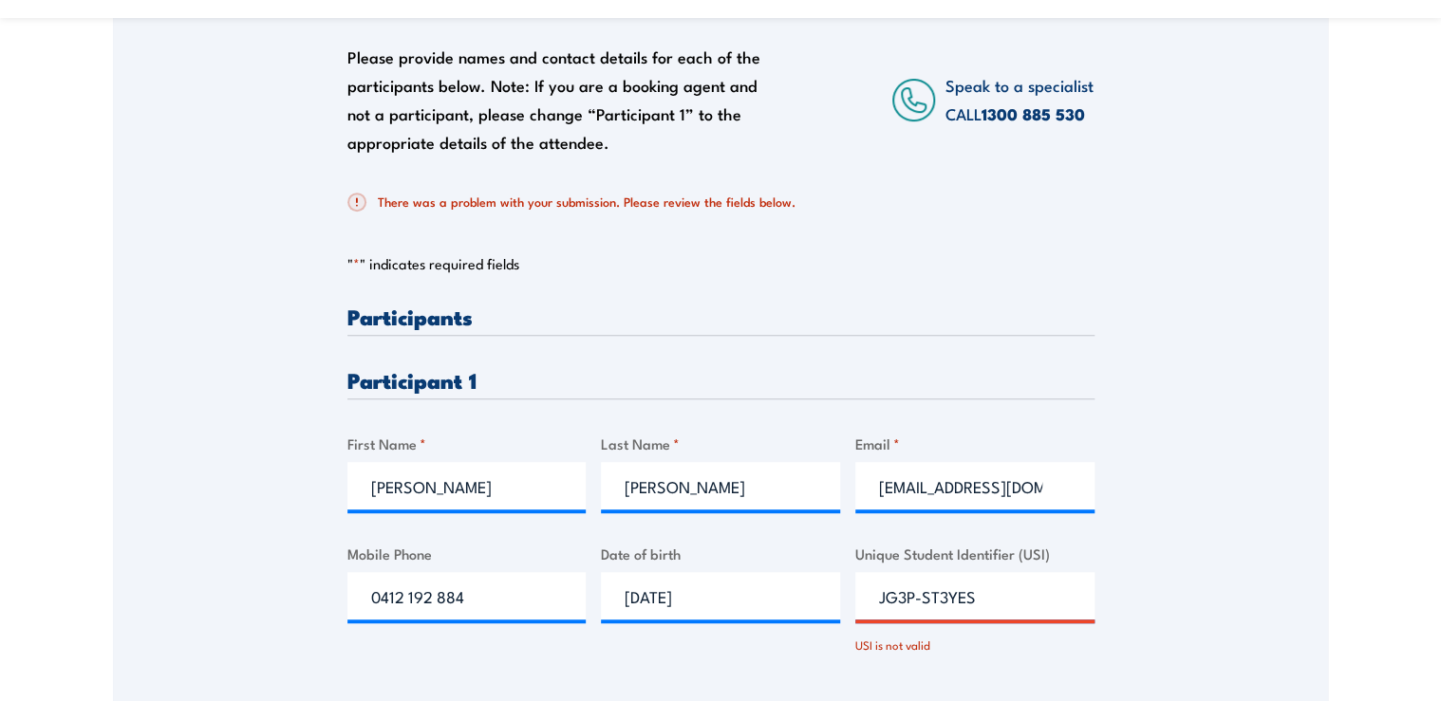
scroll to position [380, 0]
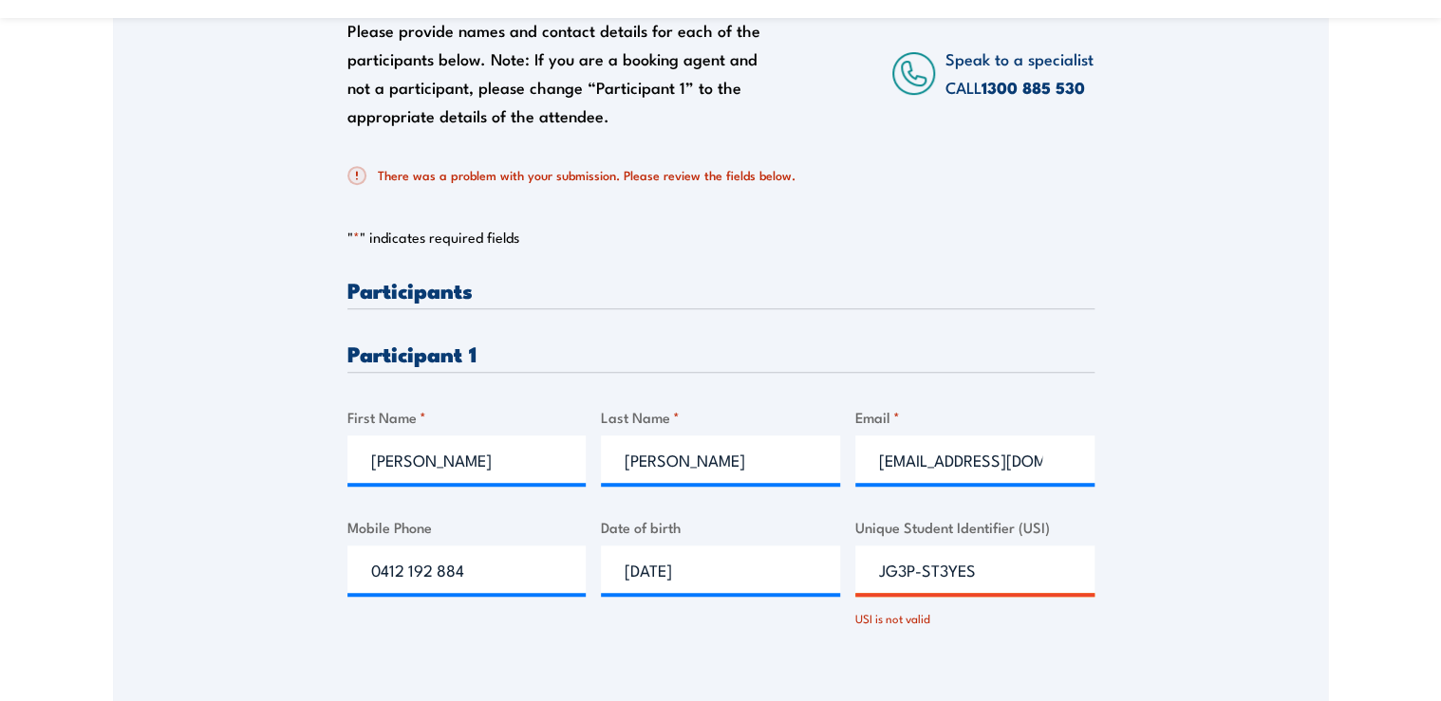
click at [919, 568] on input "JG3P-ST3YES" at bounding box center [974, 569] width 239 height 47
type input "JG3PST3YES"
click at [1115, 456] on div "Please provide names and contact details for each of the participants below. No…" at bounding box center [720, 309] width 1215 height 718
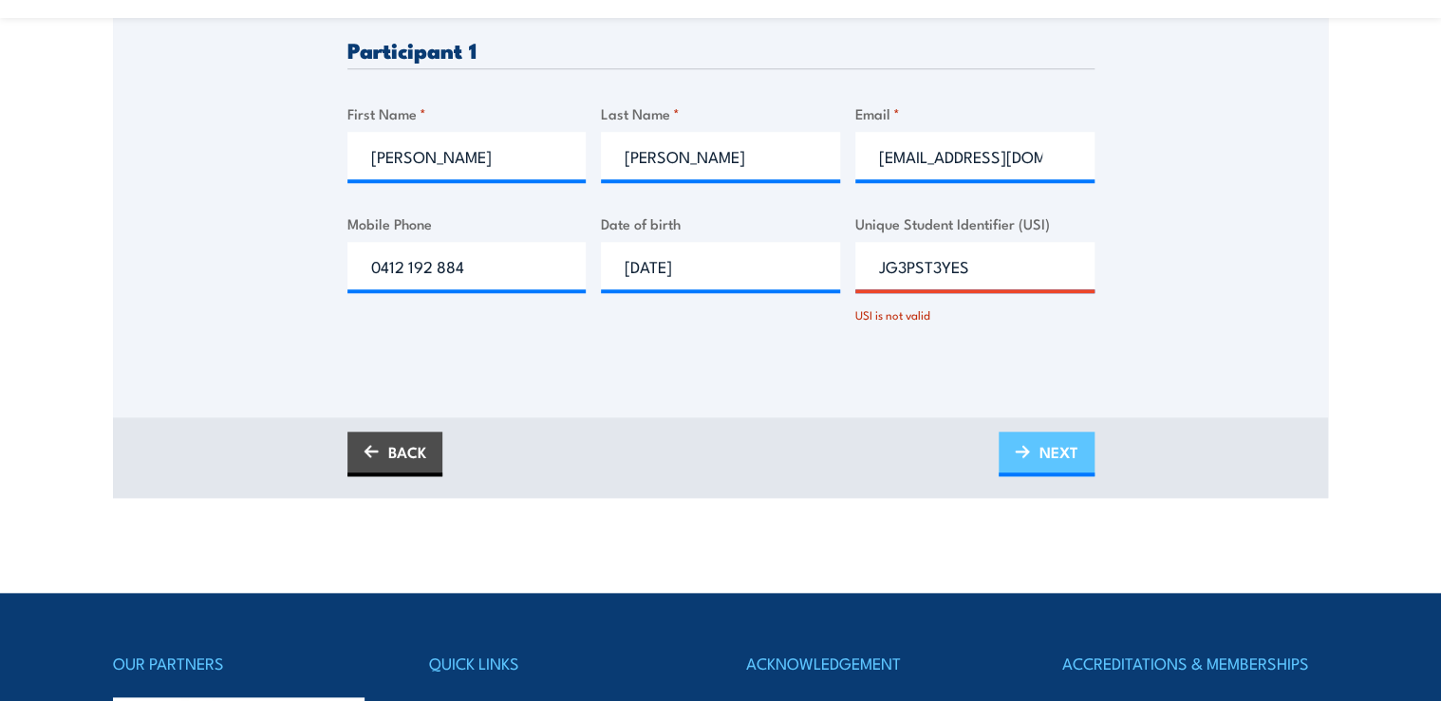
click at [1044, 462] on span "NEXT" at bounding box center [1058, 452] width 39 height 50
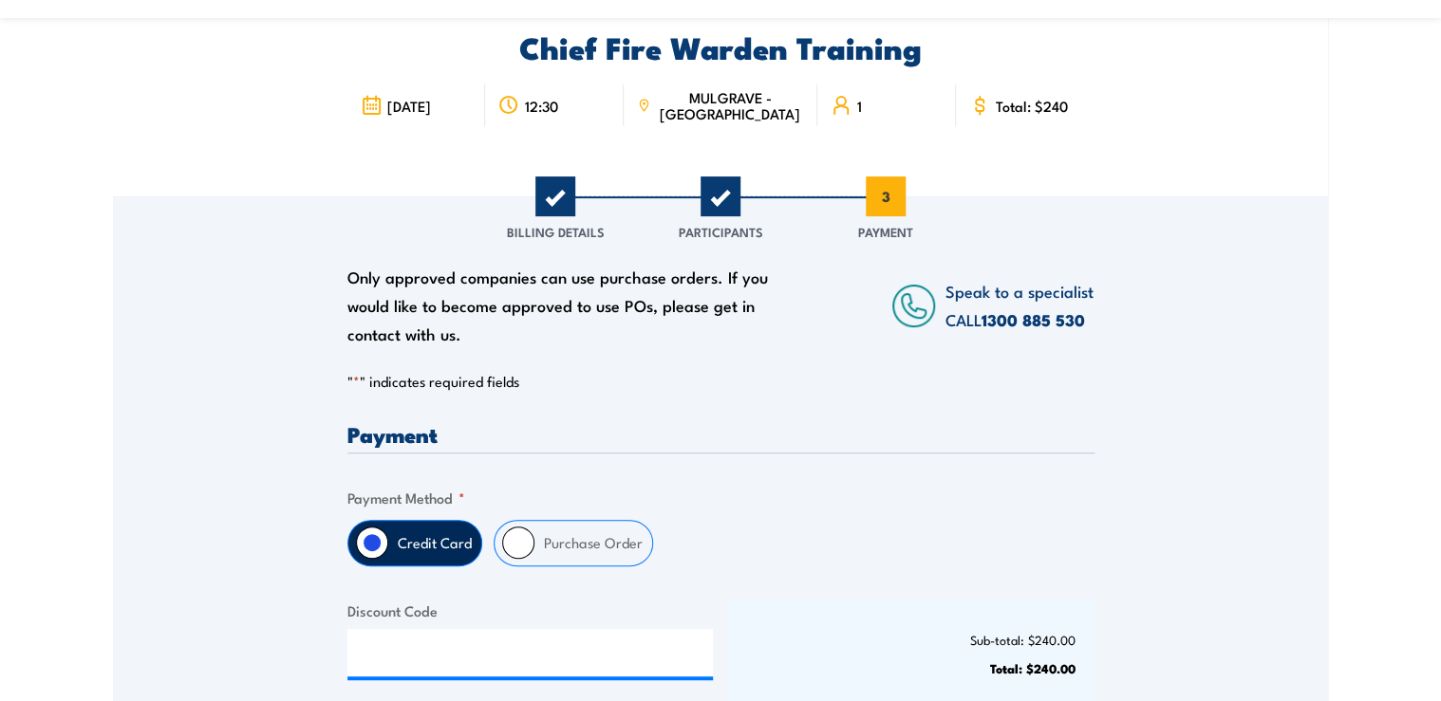
scroll to position [152, 0]
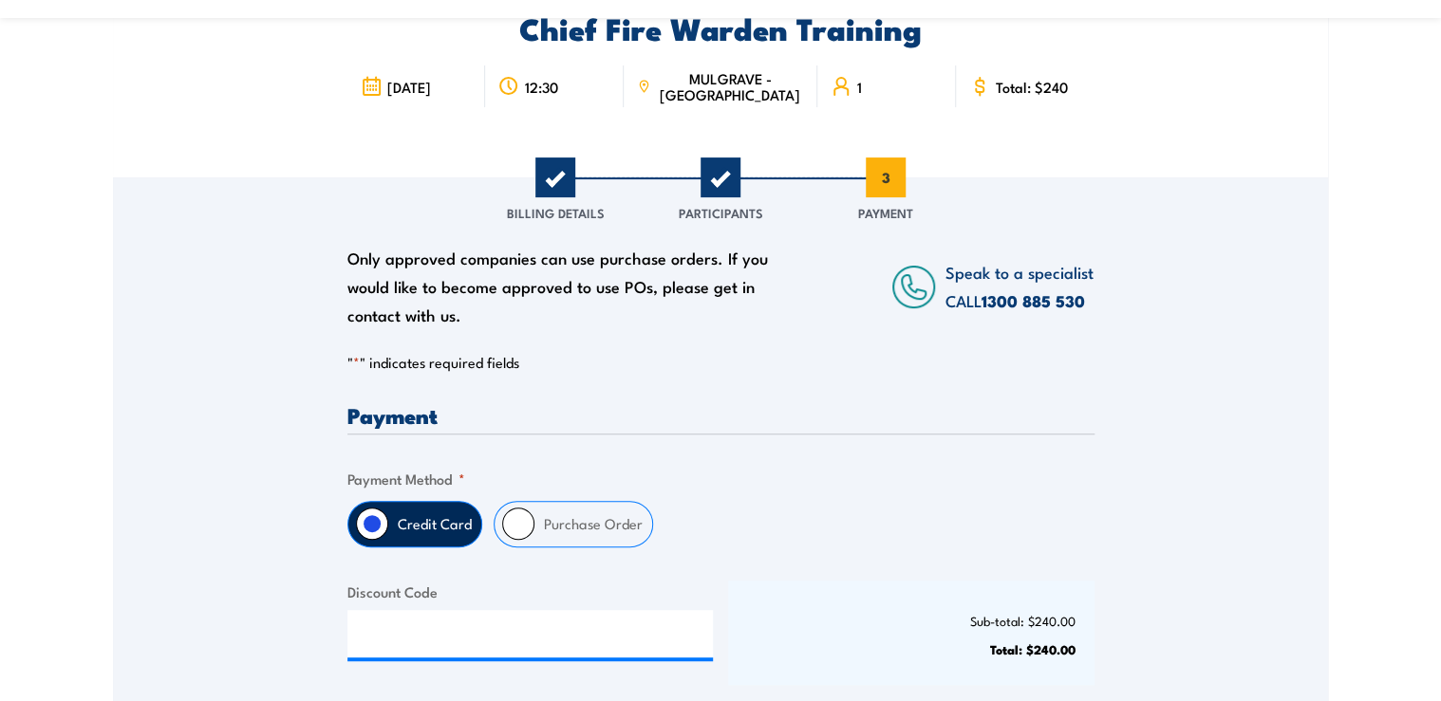
click at [515, 519] on input "Purchase Order" at bounding box center [518, 524] width 32 height 32
radio input "true"
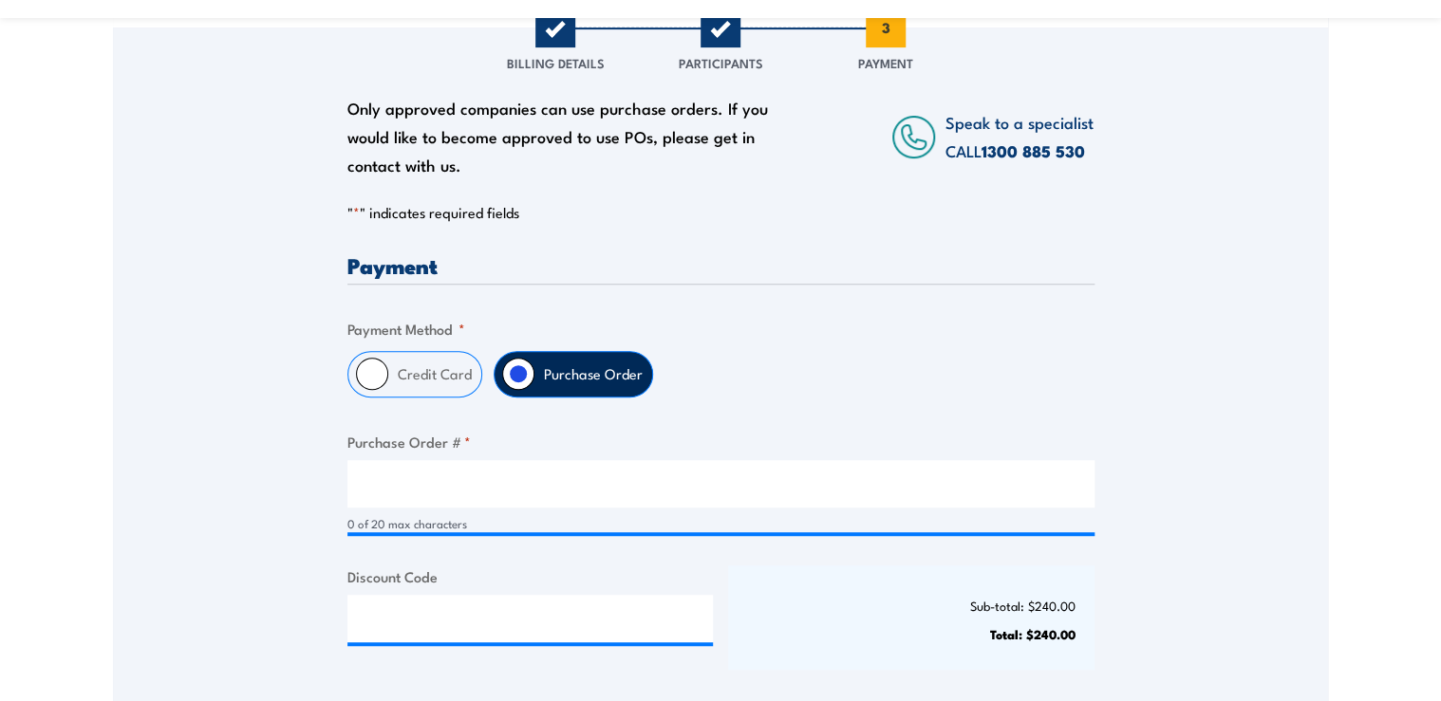
scroll to position [304, 0]
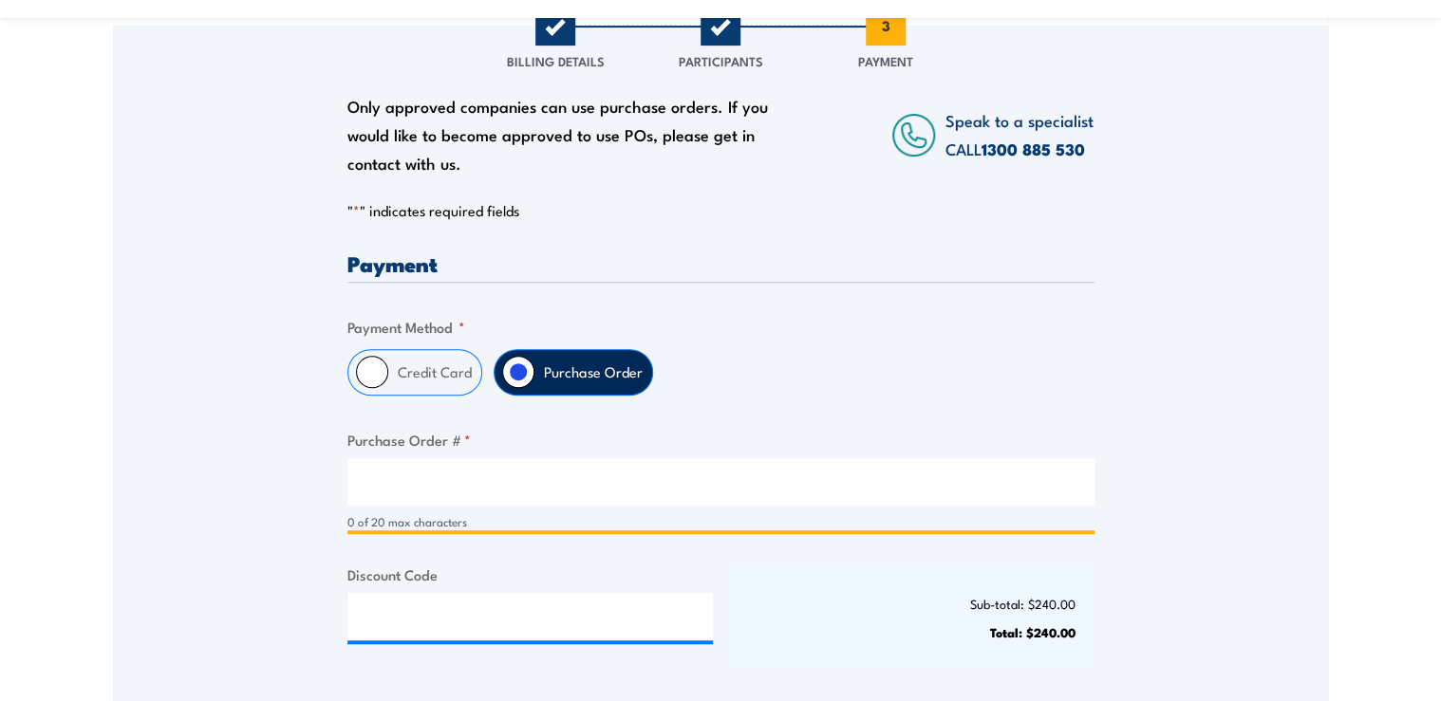
click at [456, 484] on input "Purchase Order # *" at bounding box center [720, 481] width 747 height 47
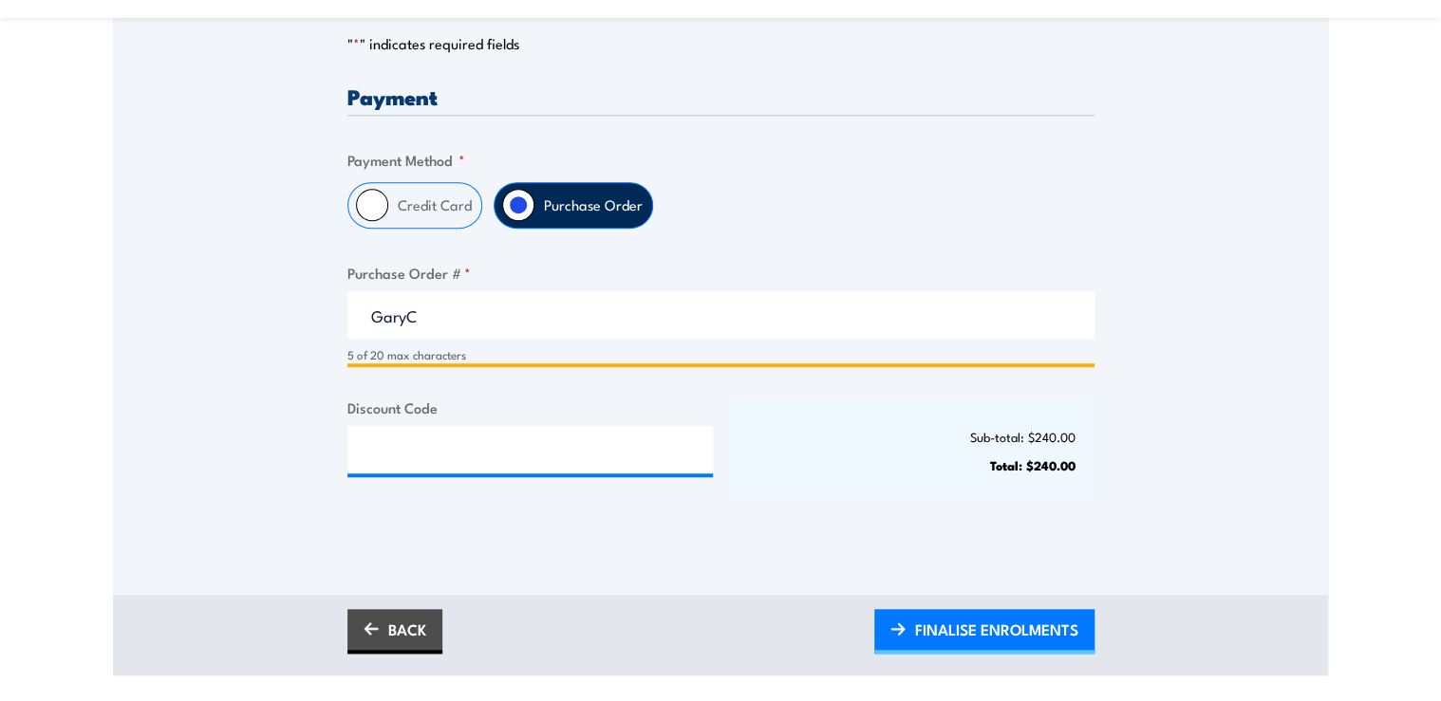
scroll to position [531, 0]
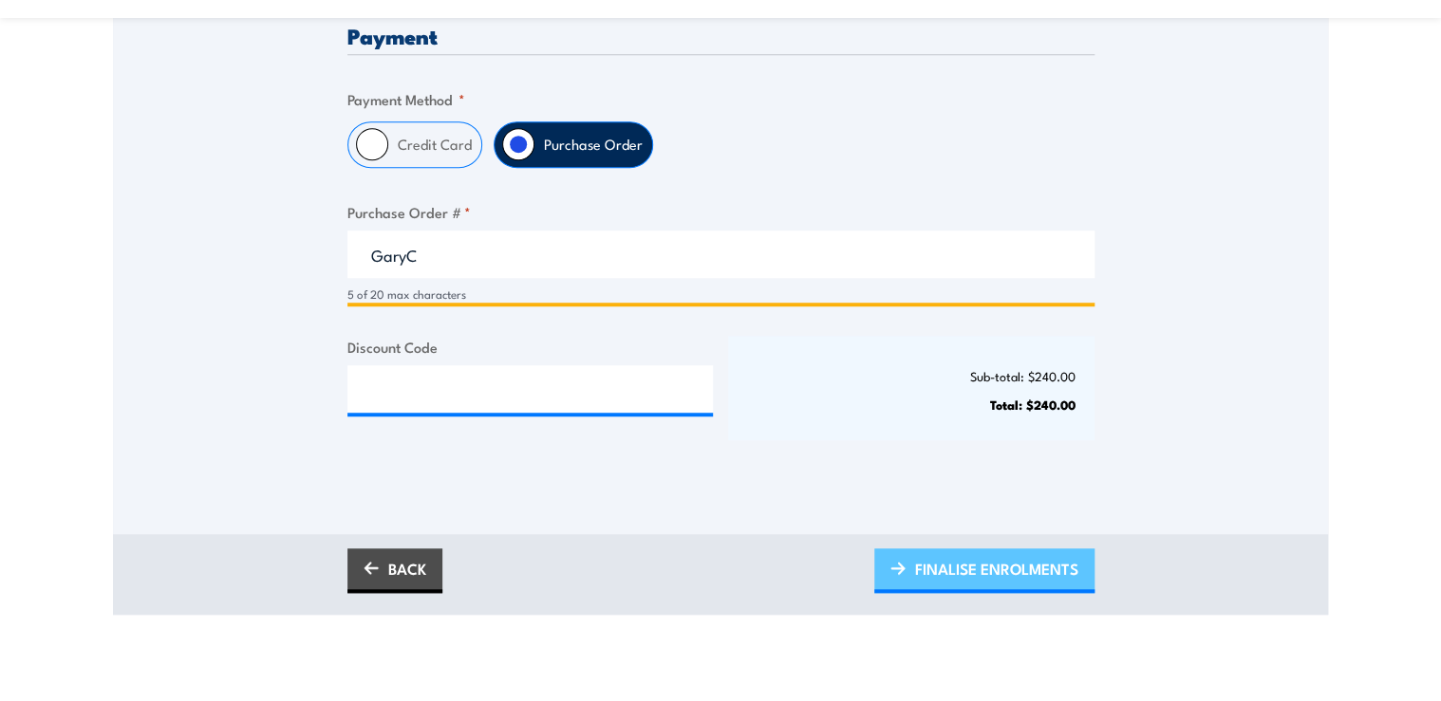
type input "GaryC"
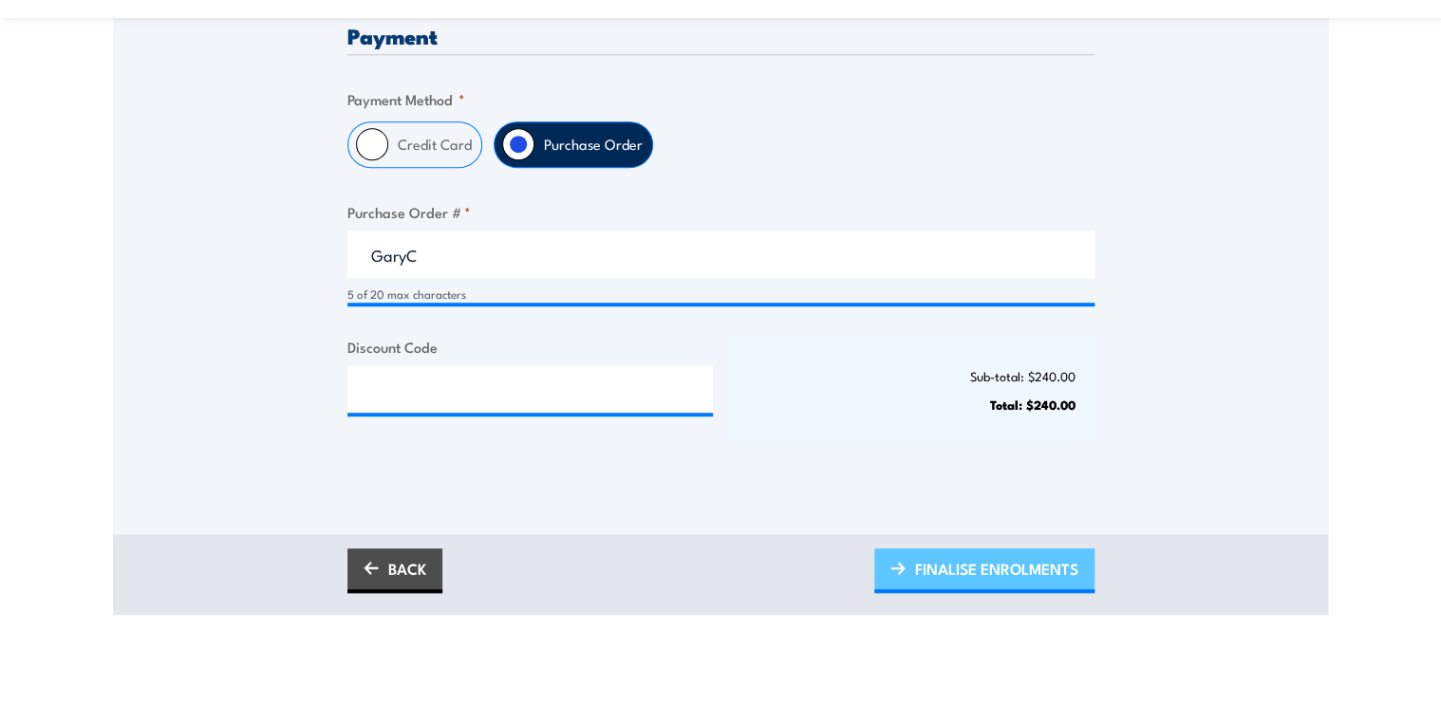
click at [986, 577] on span "FINALISE ENROLMENTS" at bounding box center [996, 569] width 163 height 50
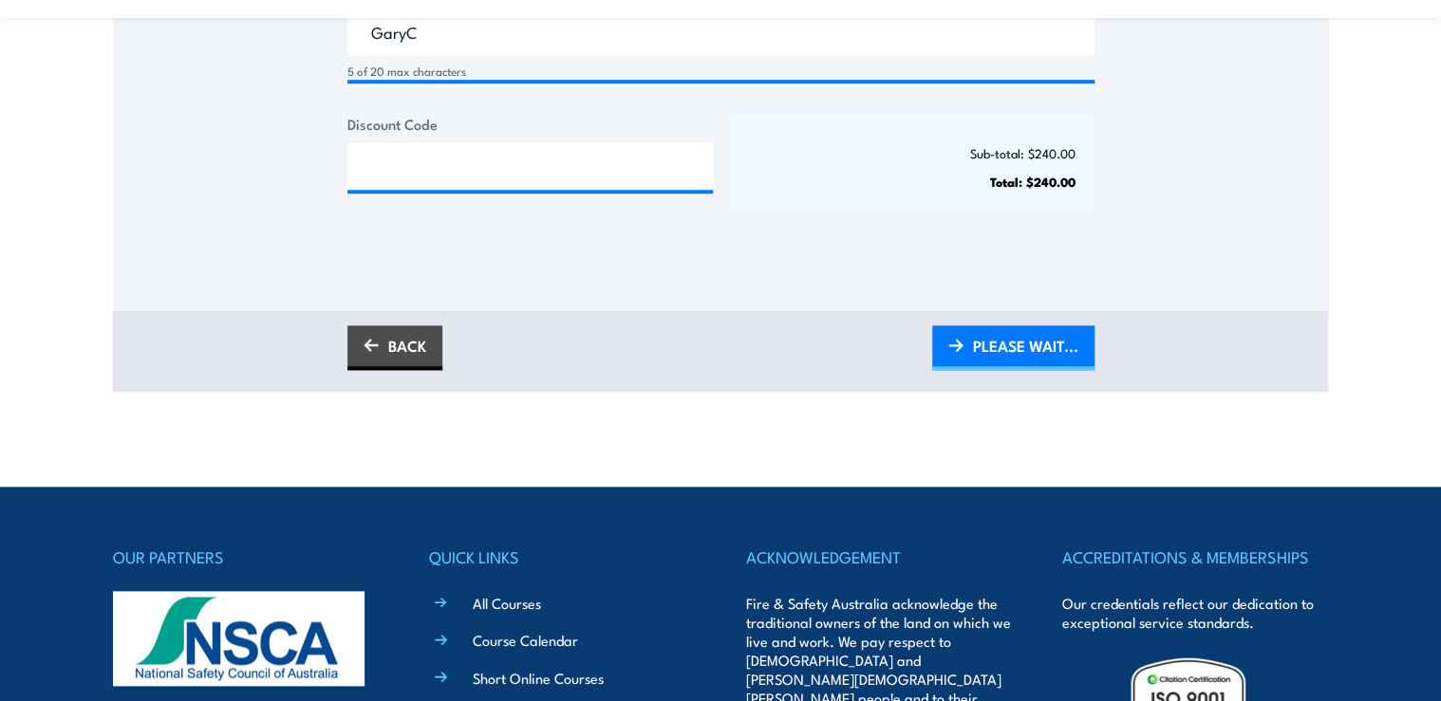
scroll to position [759, 0]
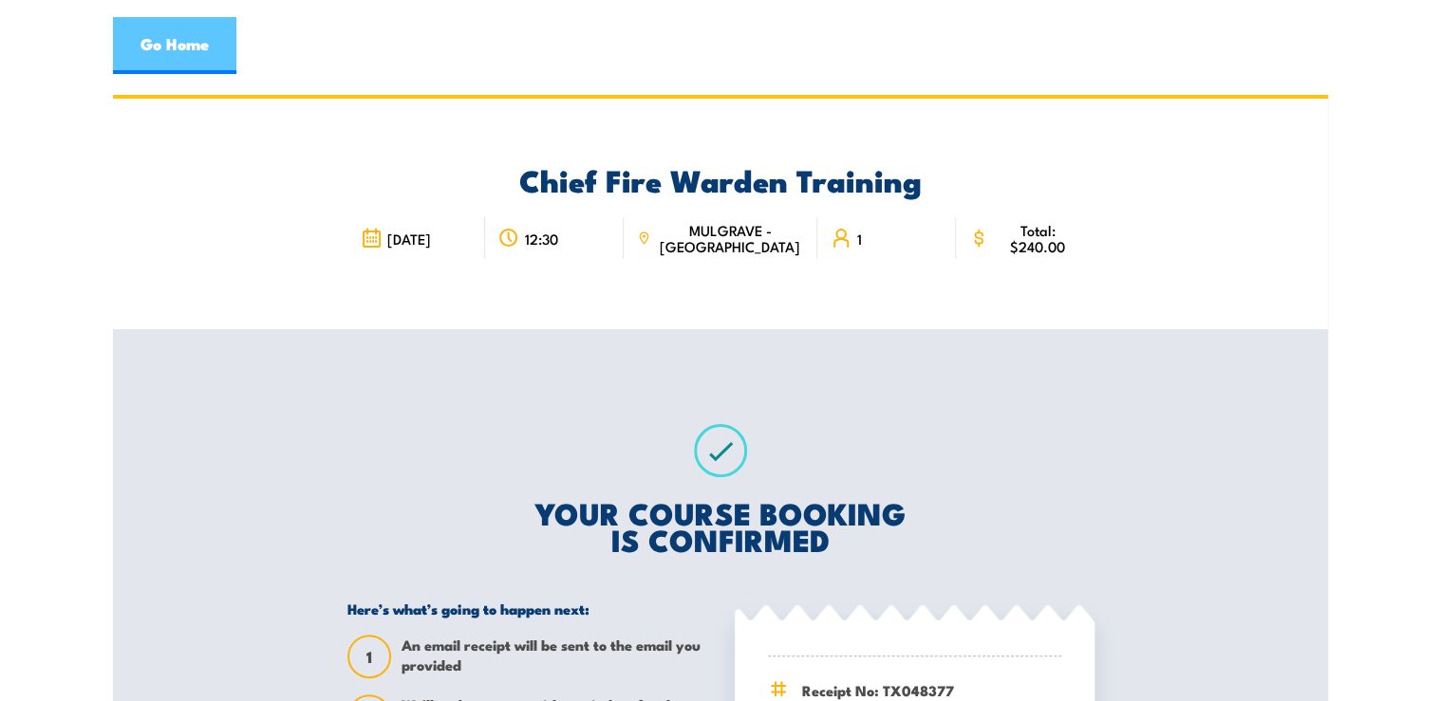
click at [186, 49] on link "Go Home" at bounding box center [174, 45] width 123 height 57
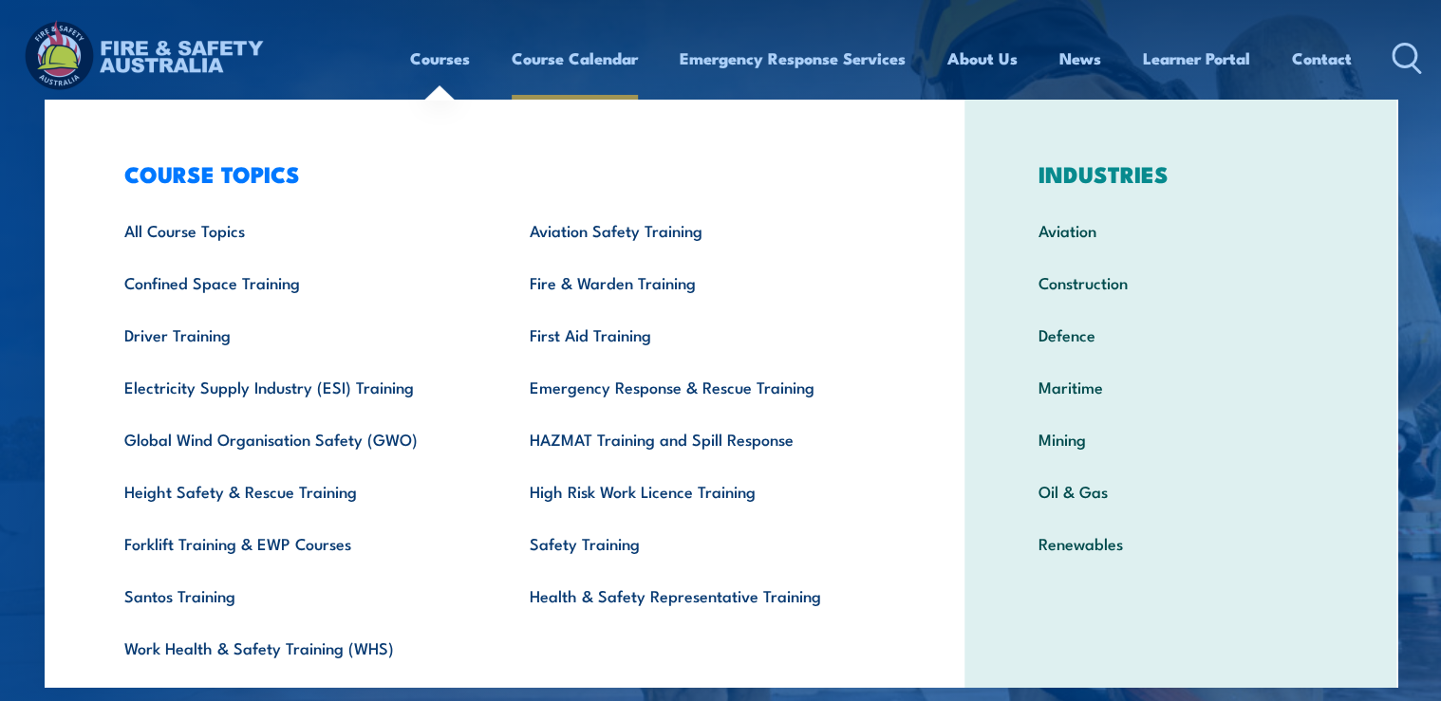
click at [596, 60] on link "Course Calendar" at bounding box center [575, 58] width 126 height 50
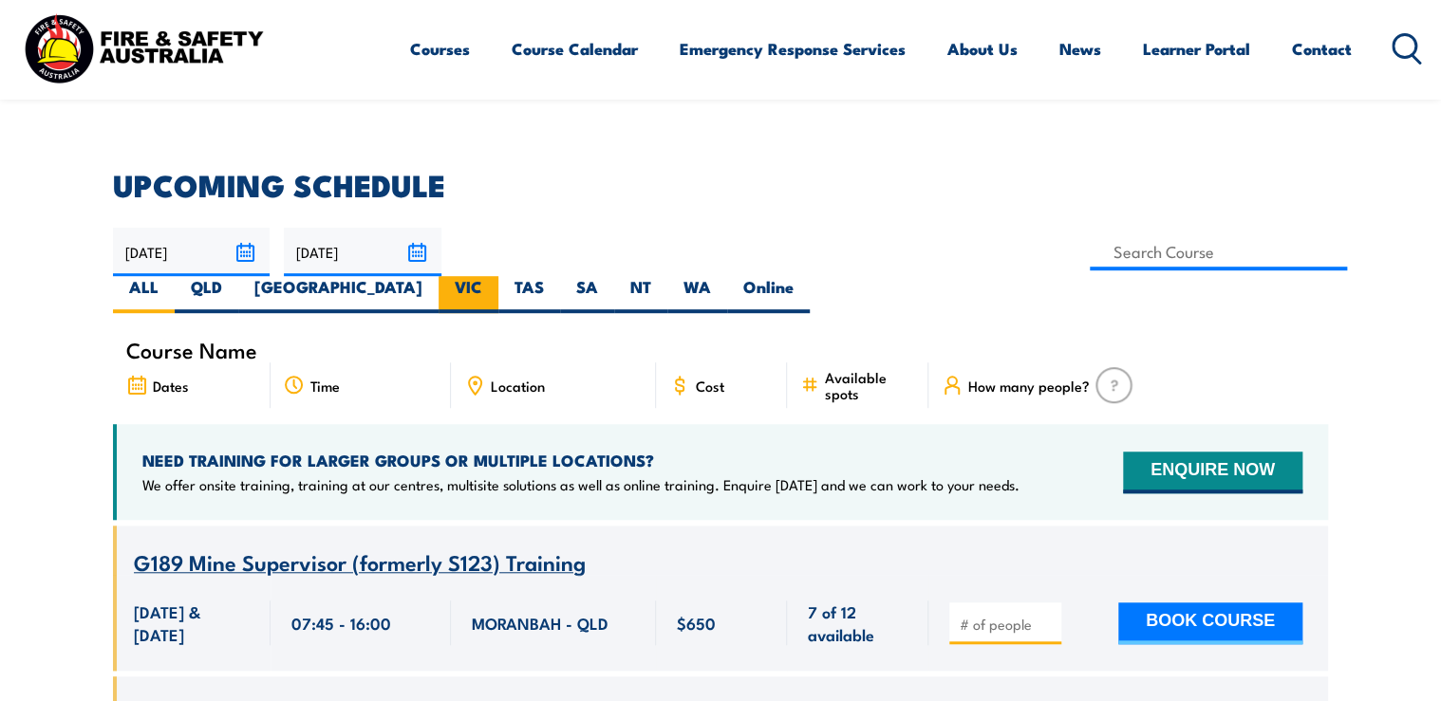
scroll to position [456, 0]
click at [498, 276] on label "VIC" at bounding box center [468, 294] width 60 height 37
click at [494, 276] on input "VIC" at bounding box center [488, 282] width 12 height 12
radio input "true"
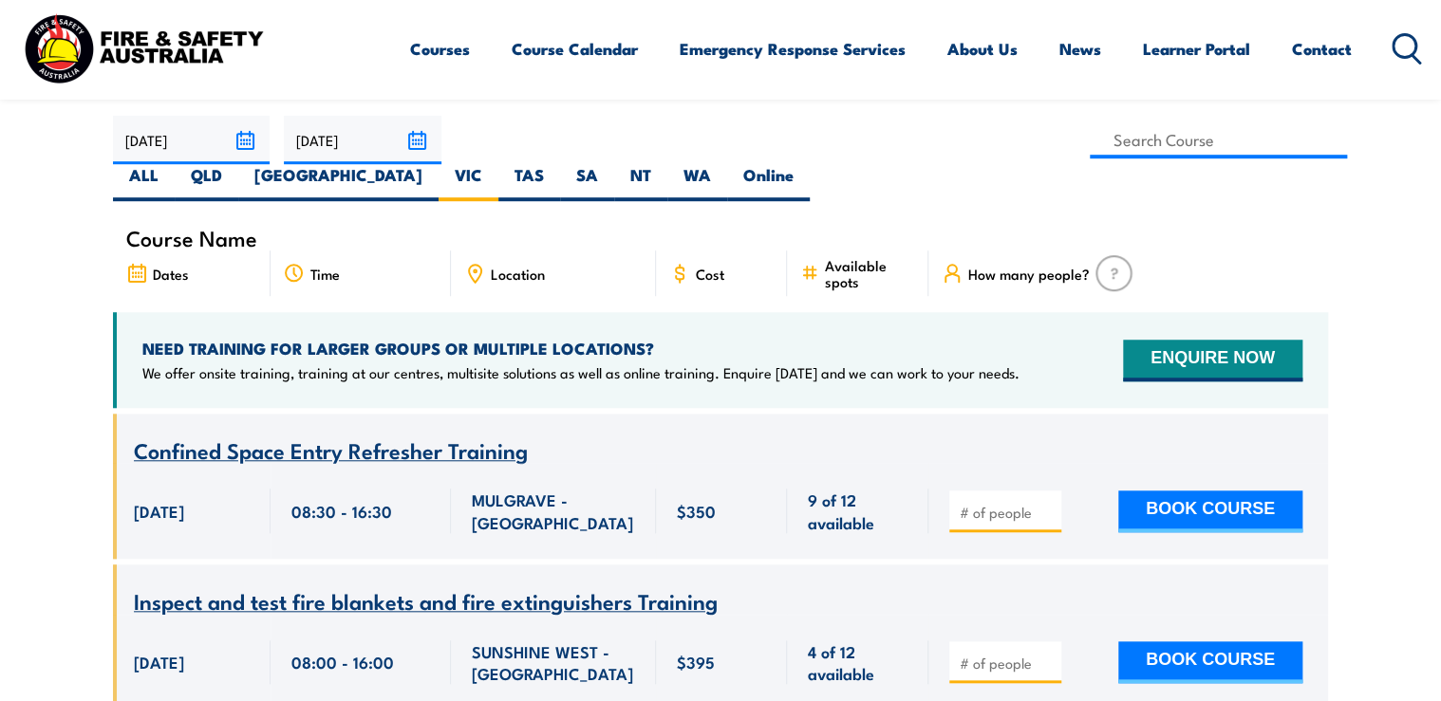
scroll to position [475, 0]
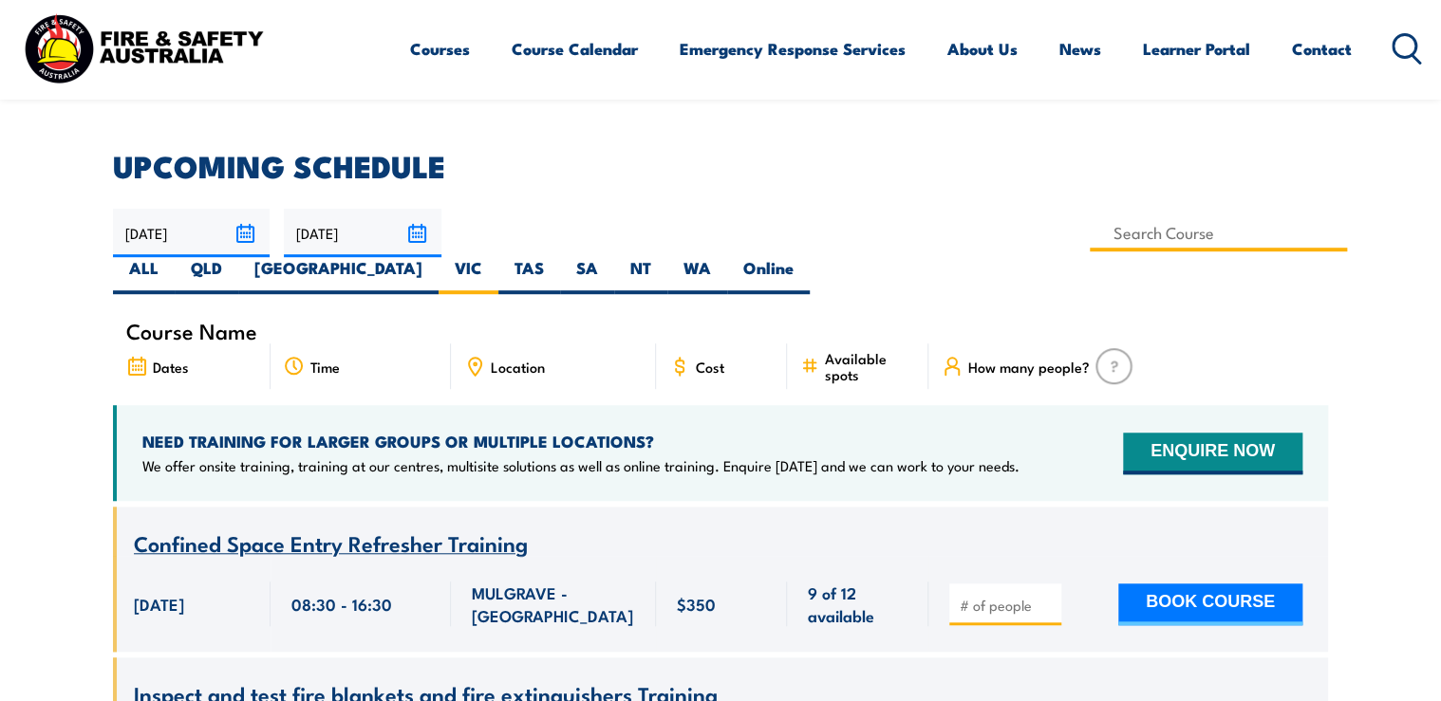
click at [1089, 220] on input at bounding box center [1217, 232] width 257 height 37
type input "Chief Fire Warden Training"
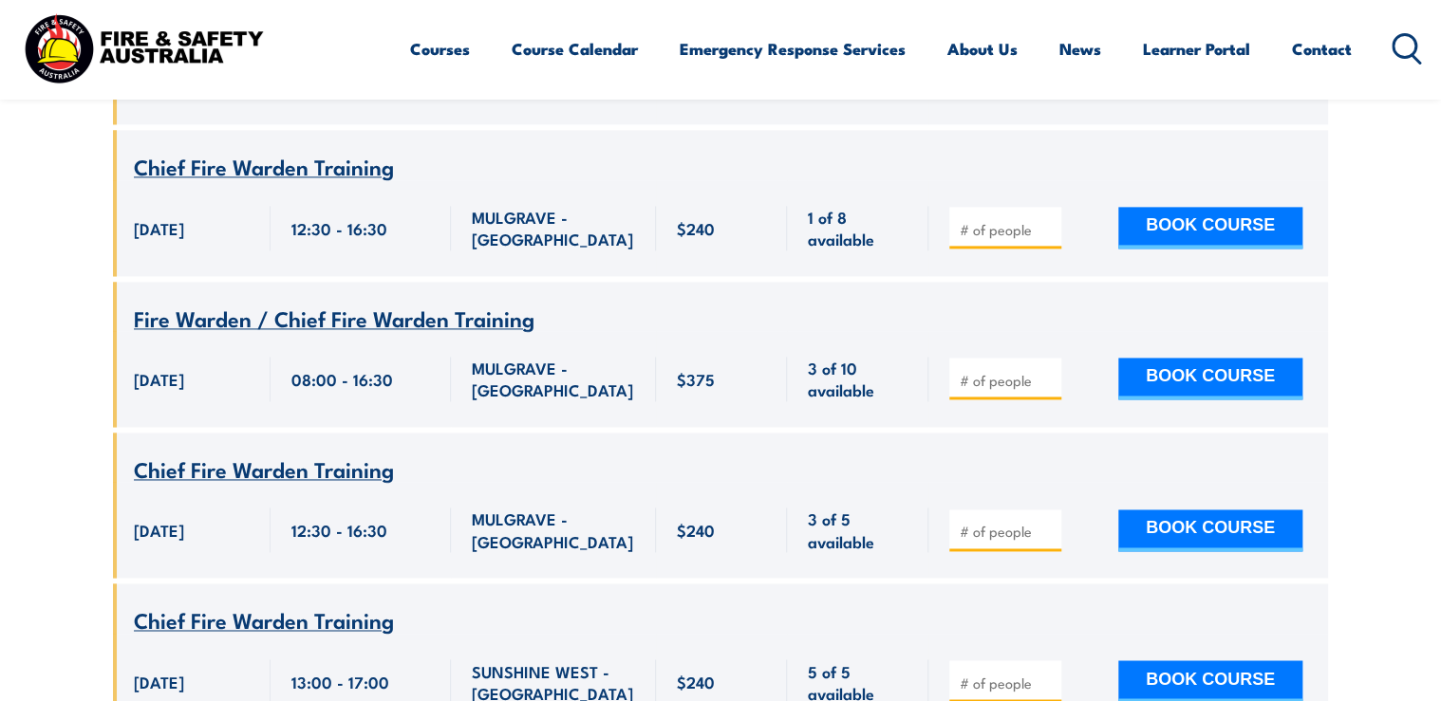
scroll to position [1158, 0]
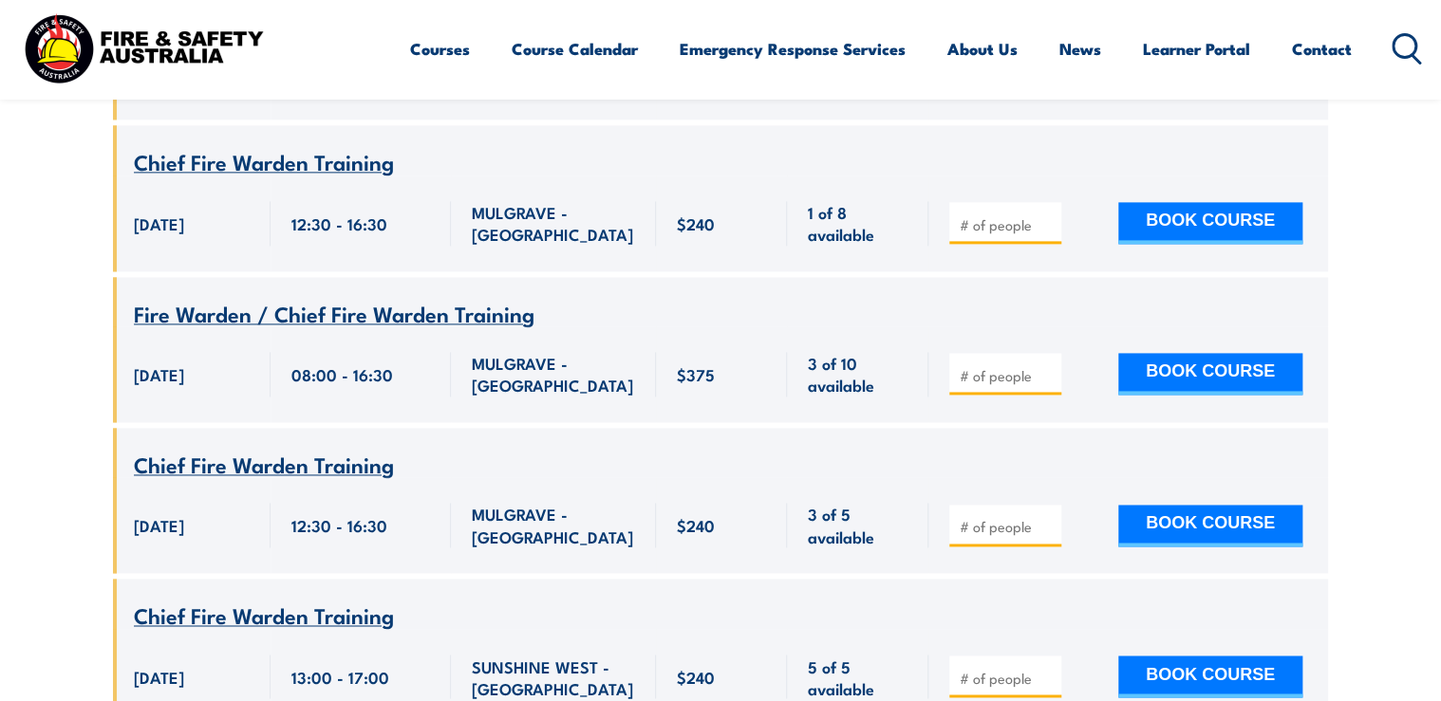
click at [1005, 517] on input "number" at bounding box center [1006, 526] width 95 height 19
type input "1"
click at [1223, 505] on button "BOOK COURSE" at bounding box center [1210, 526] width 184 height 42
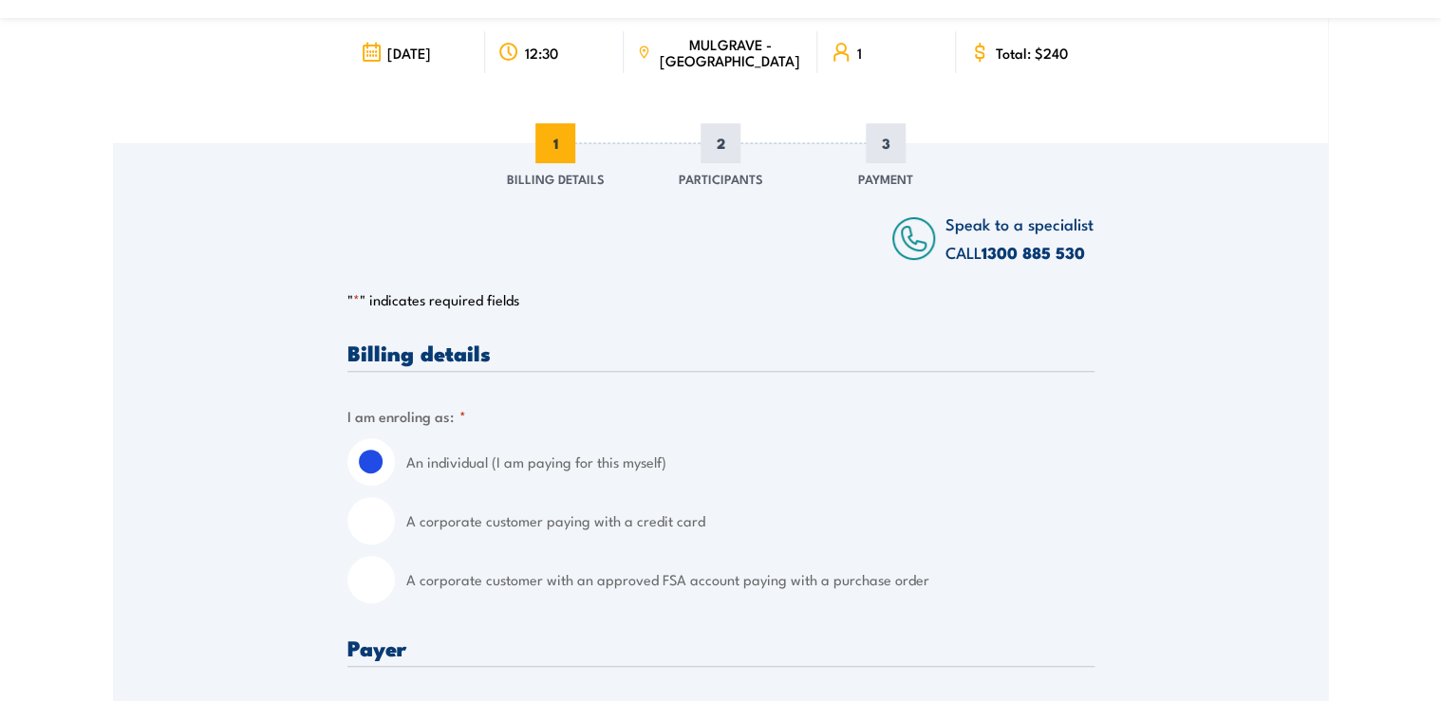
scroll to position [228, 0]
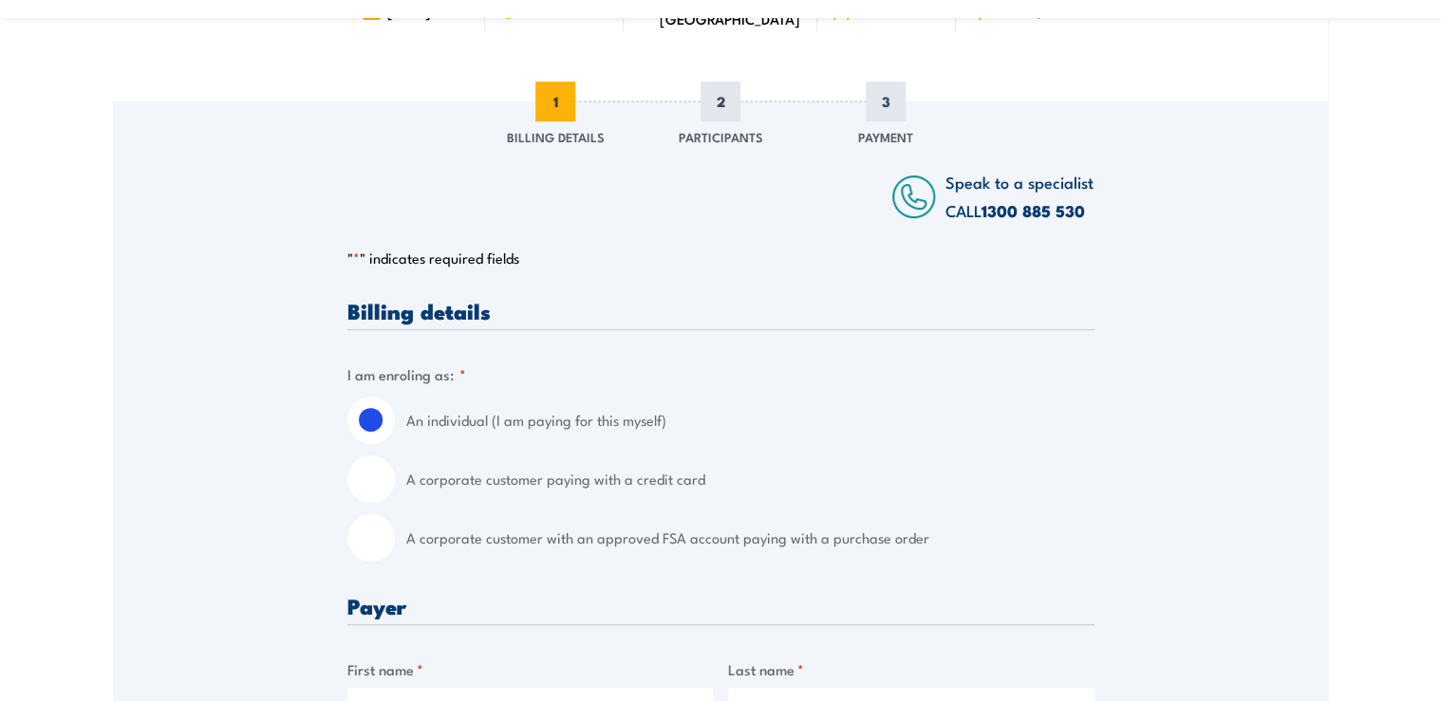
click at [382, 528] on input "A corporate customer with an approved FSA account paying with a purchase order" at bounding box center [370, 537] width 47 height 47
radio input "true"
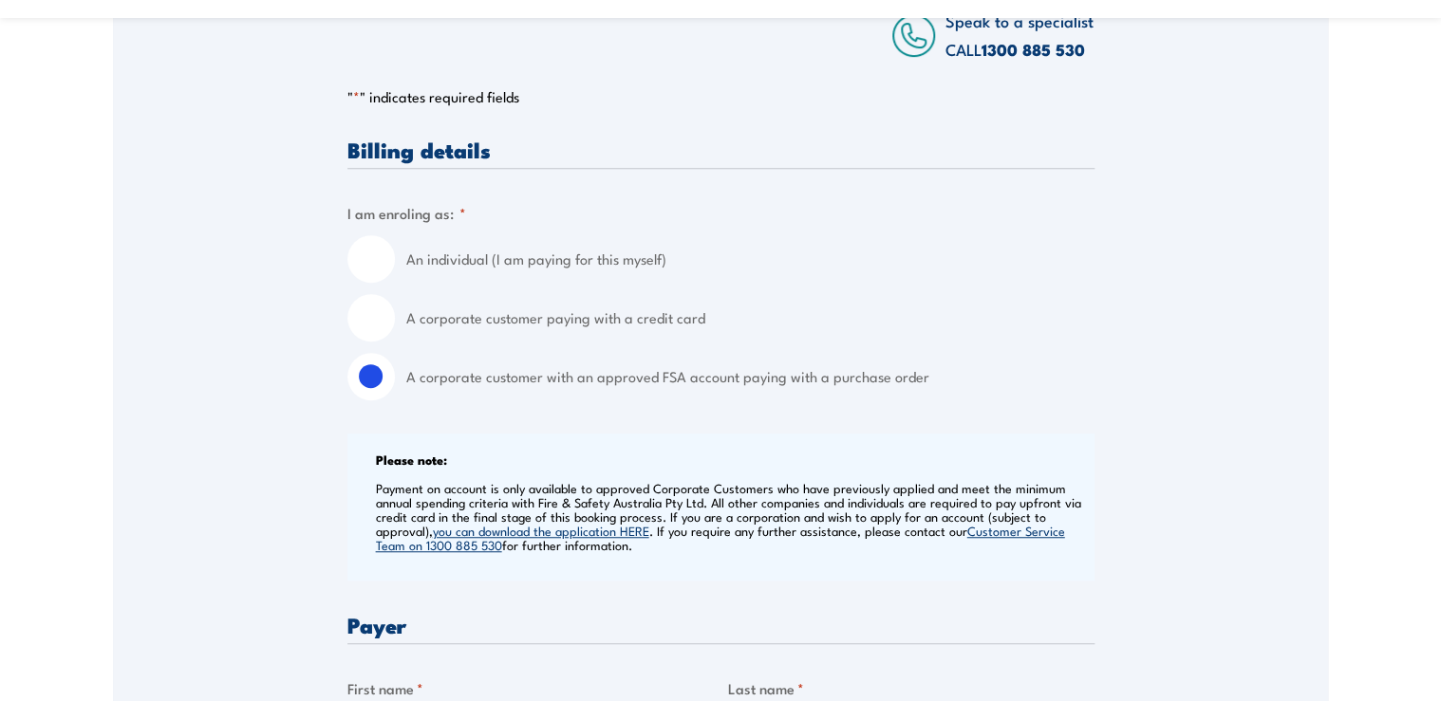
scroll to position [531, 0]
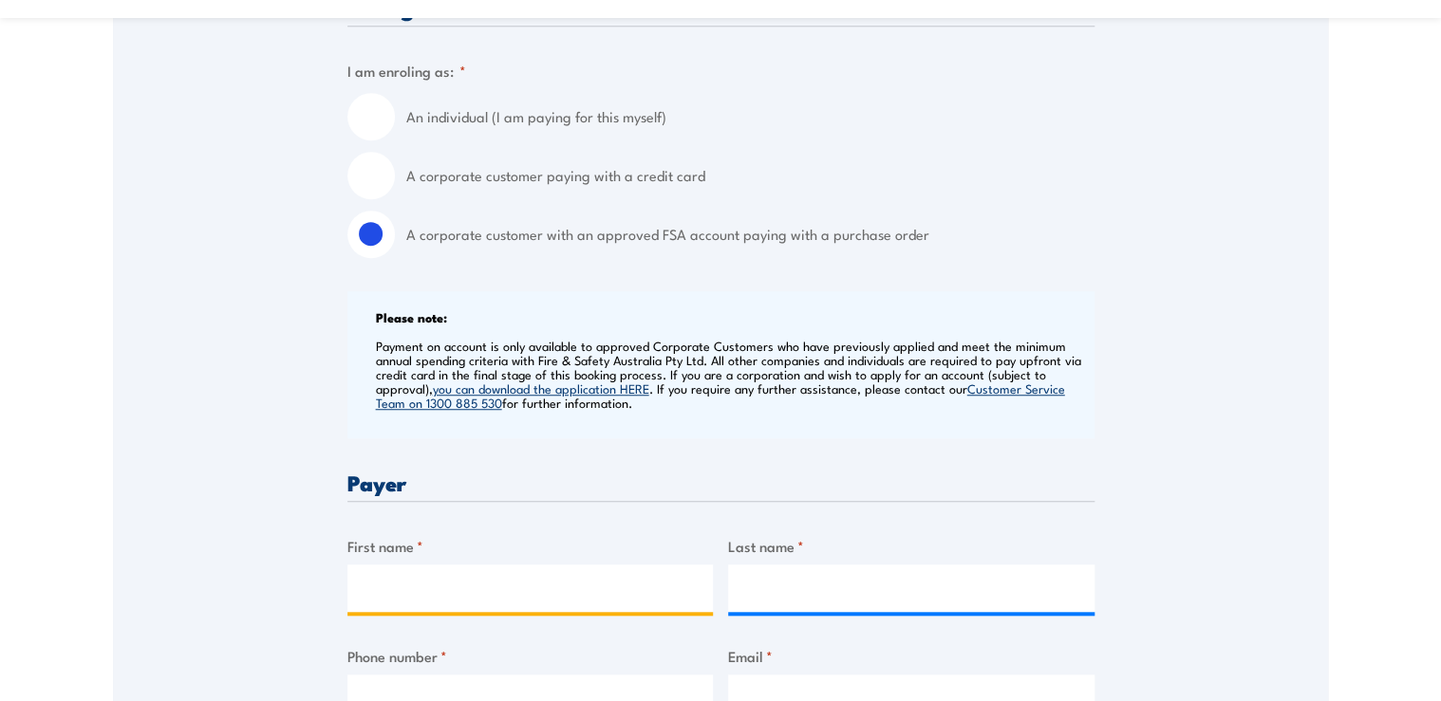
click at [486, 580] on input "First name *" at bounding box center [530, 588] width 366 height 47
type input "Maddison"
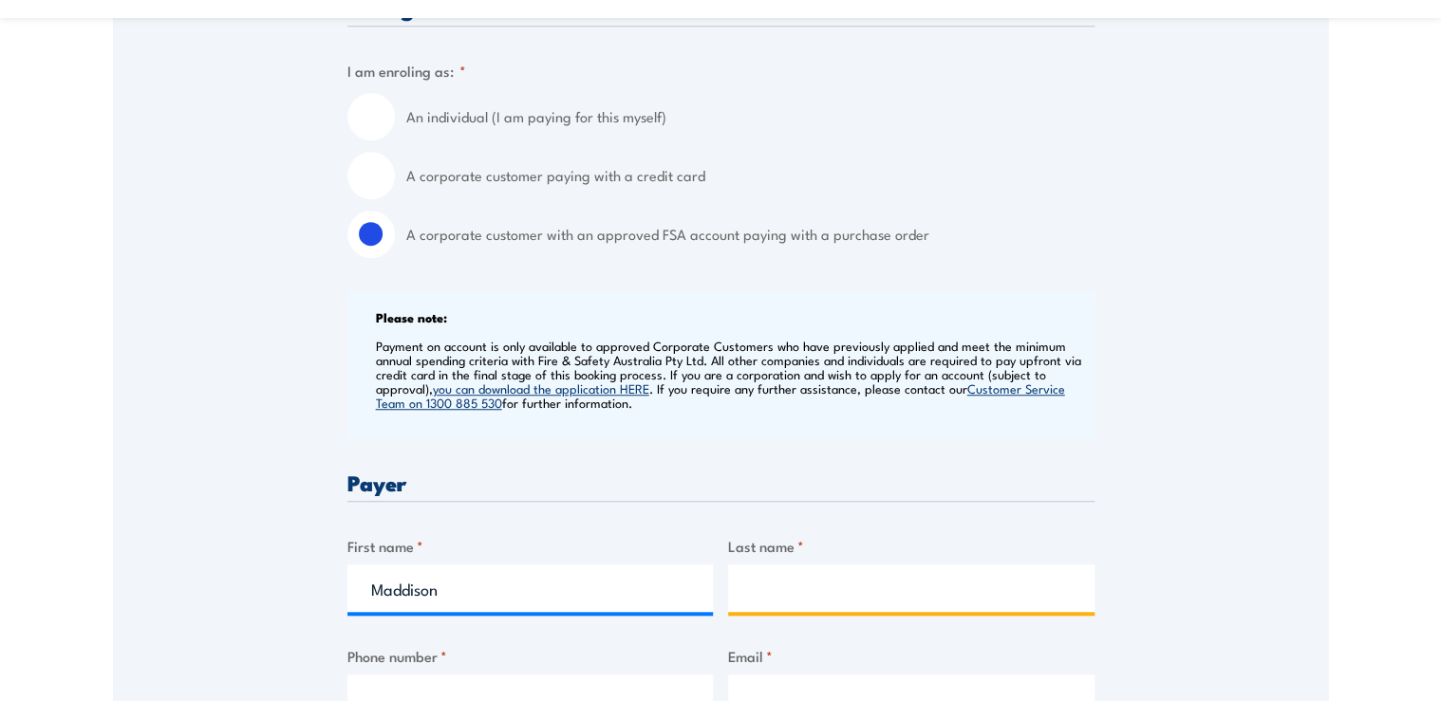
type input "Studd"
type input "0457459038"
type input "[EMAIL_ADDRESS][DOMAIN_NAME]"
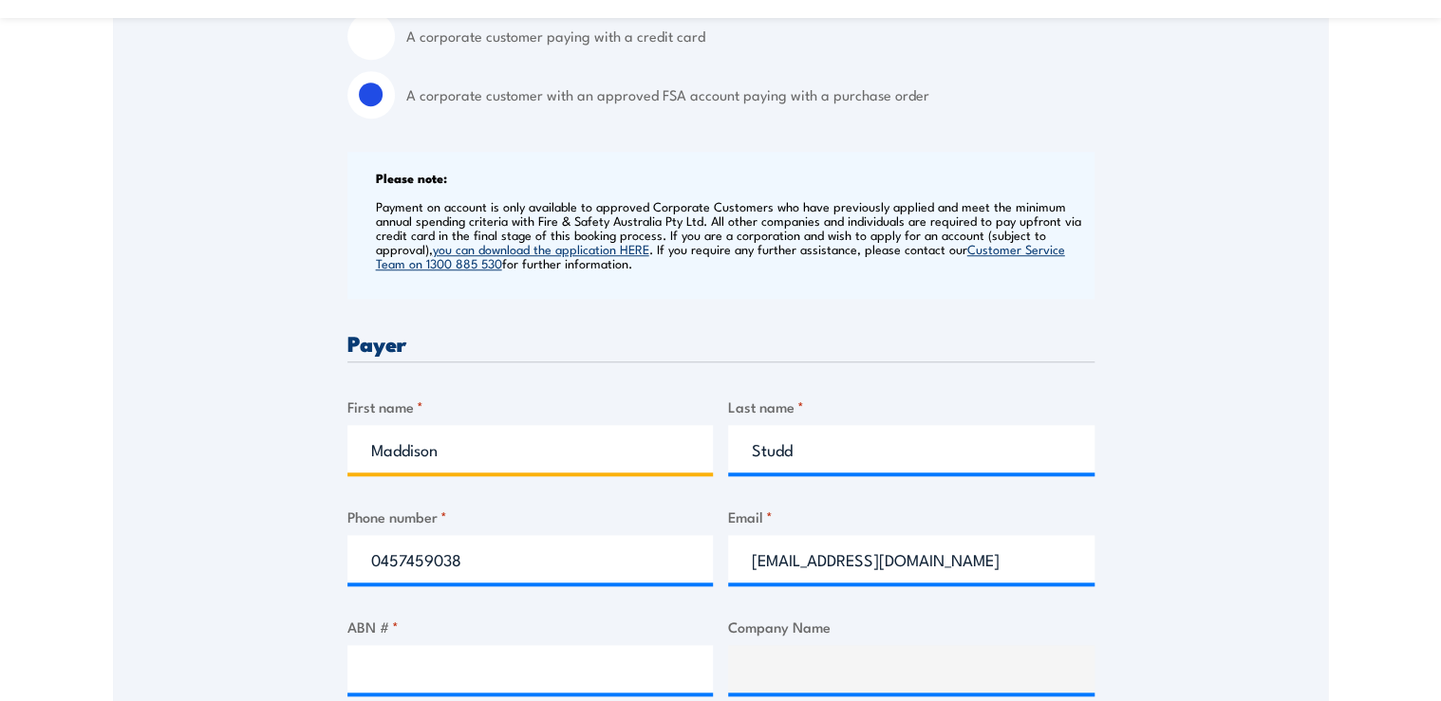
scroll to position [911, 0]
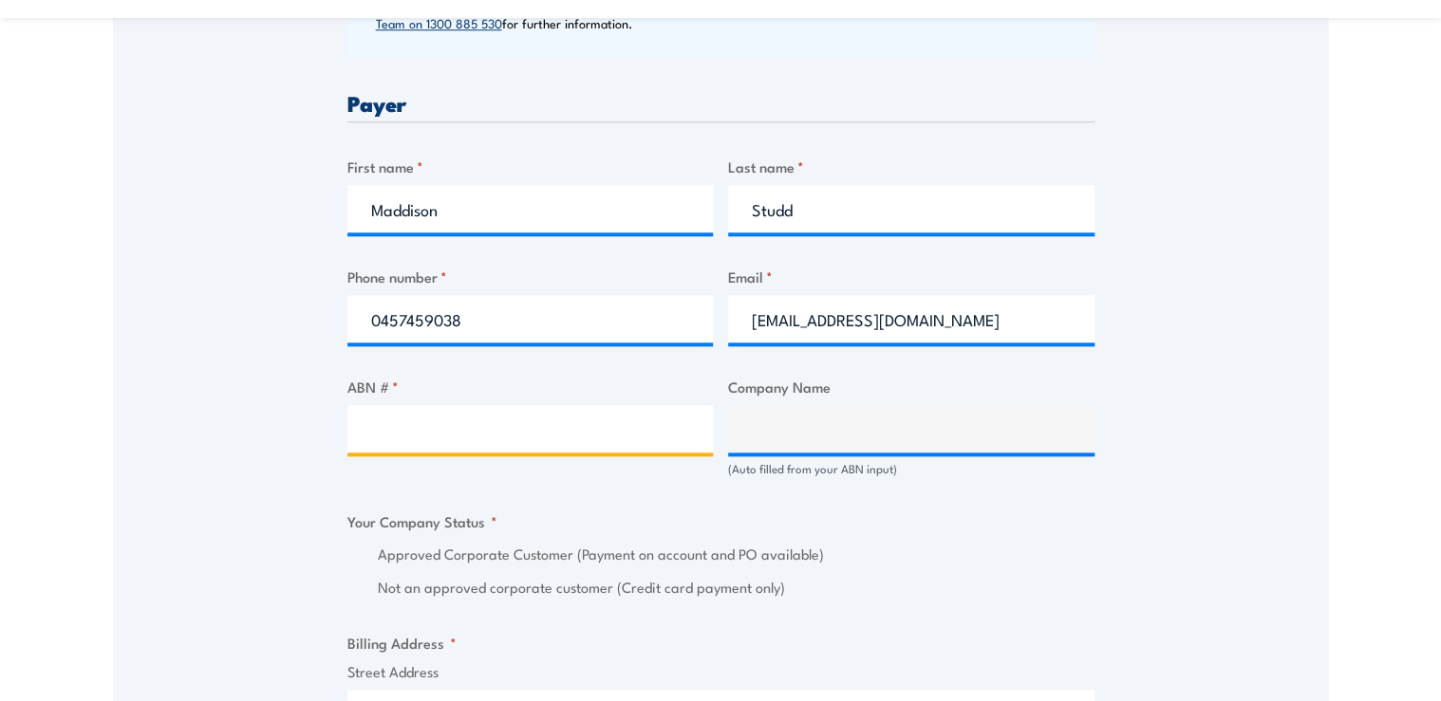
click at [488, 450] on input "ABN # *" at bounding box center [530, 428] width 366 height 47
type input "29006972381"
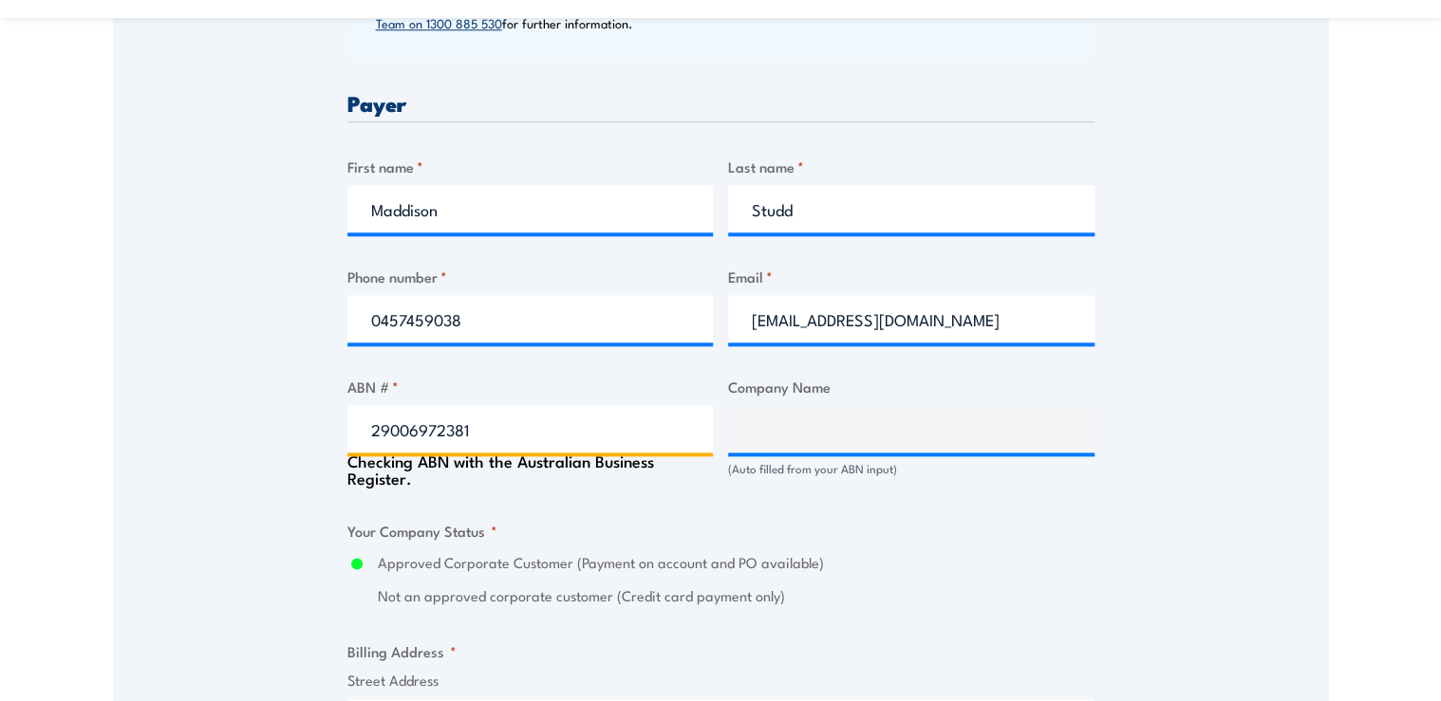
type input "PFD FOOD SERVICES PTY LTD"
radio input "true"
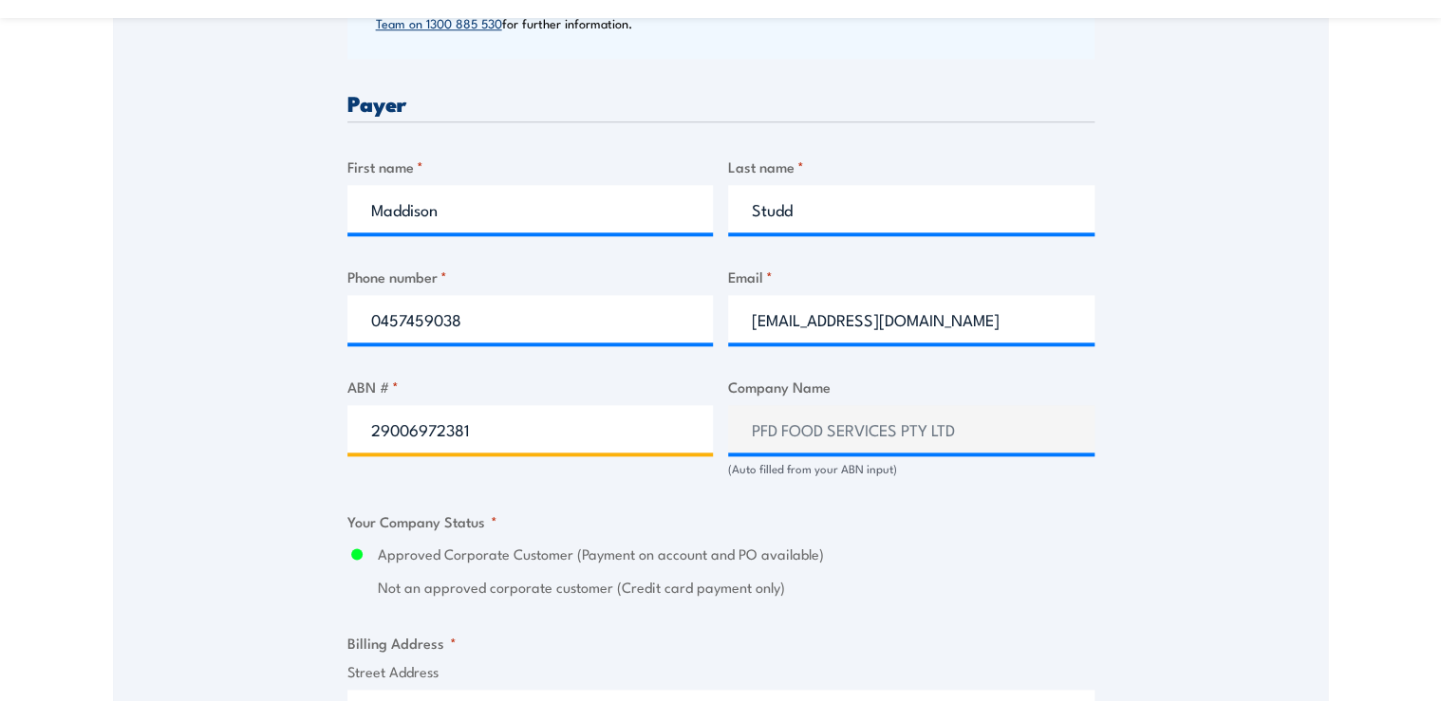
type input "29006972381"
click at [1188, 530] on div "Speak to a specialist CALL [PHONE_NUMBER] CALL [PHONE_NUMBER] " * " indicates r…" at bounding box center [720, 502] width 1215 height 2168
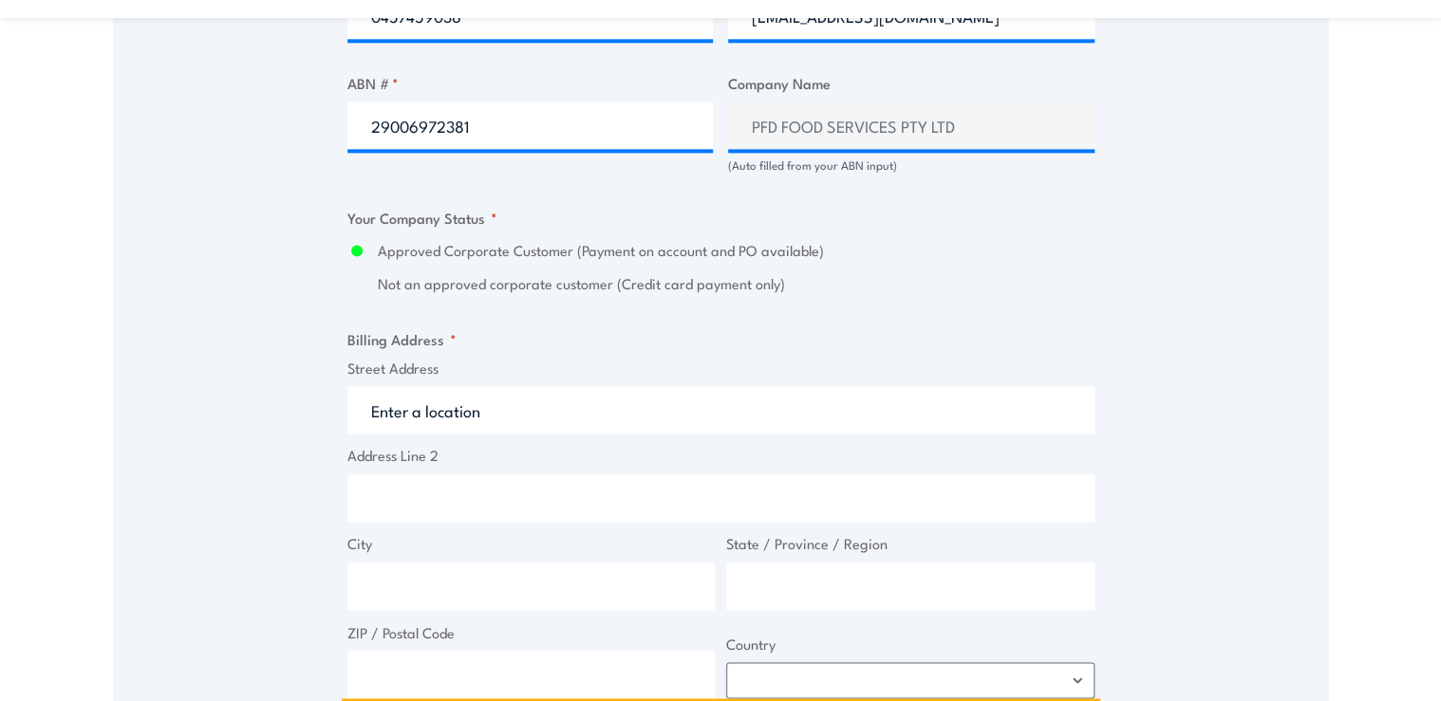
click at [519, 427] on input "Street Address" at bounding box center [720, 409] width 747 height 47
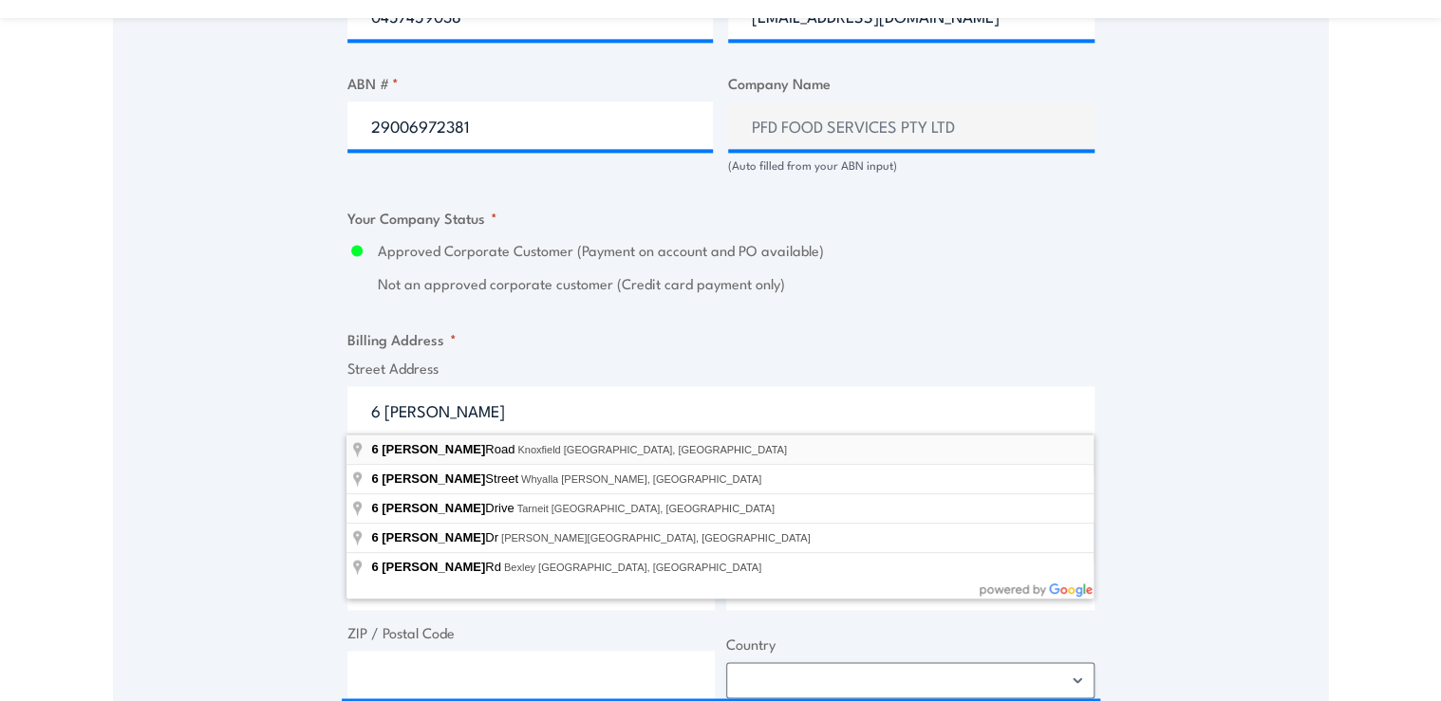
type input "[STREET_ADDRESS][PERSON_NAME]"
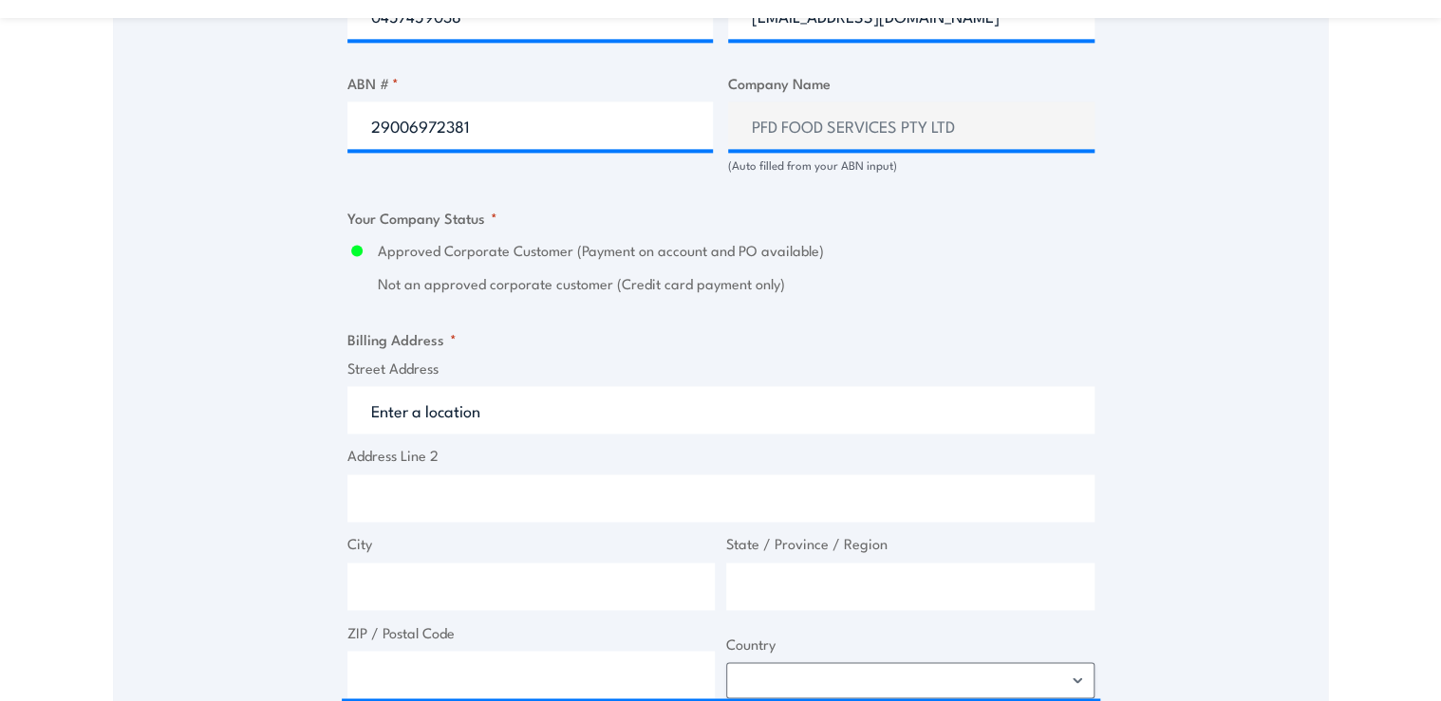
type input "[STREET_ADDRESS][PERSON_NAME]"
type input "Knoxfield"
type input "Victoria"
type input "3180"
select select "[GEOGRAPHIC_DATA]"
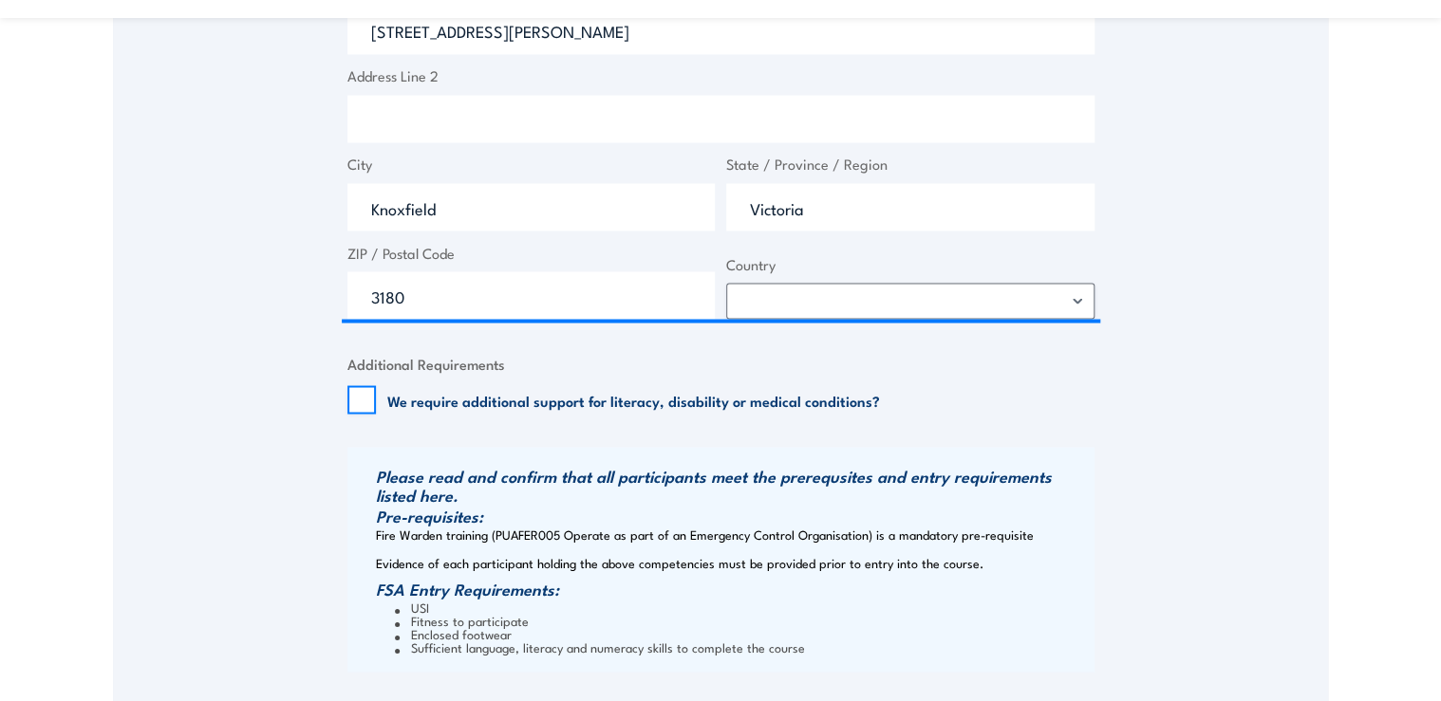
scroll to position [1822, 0]
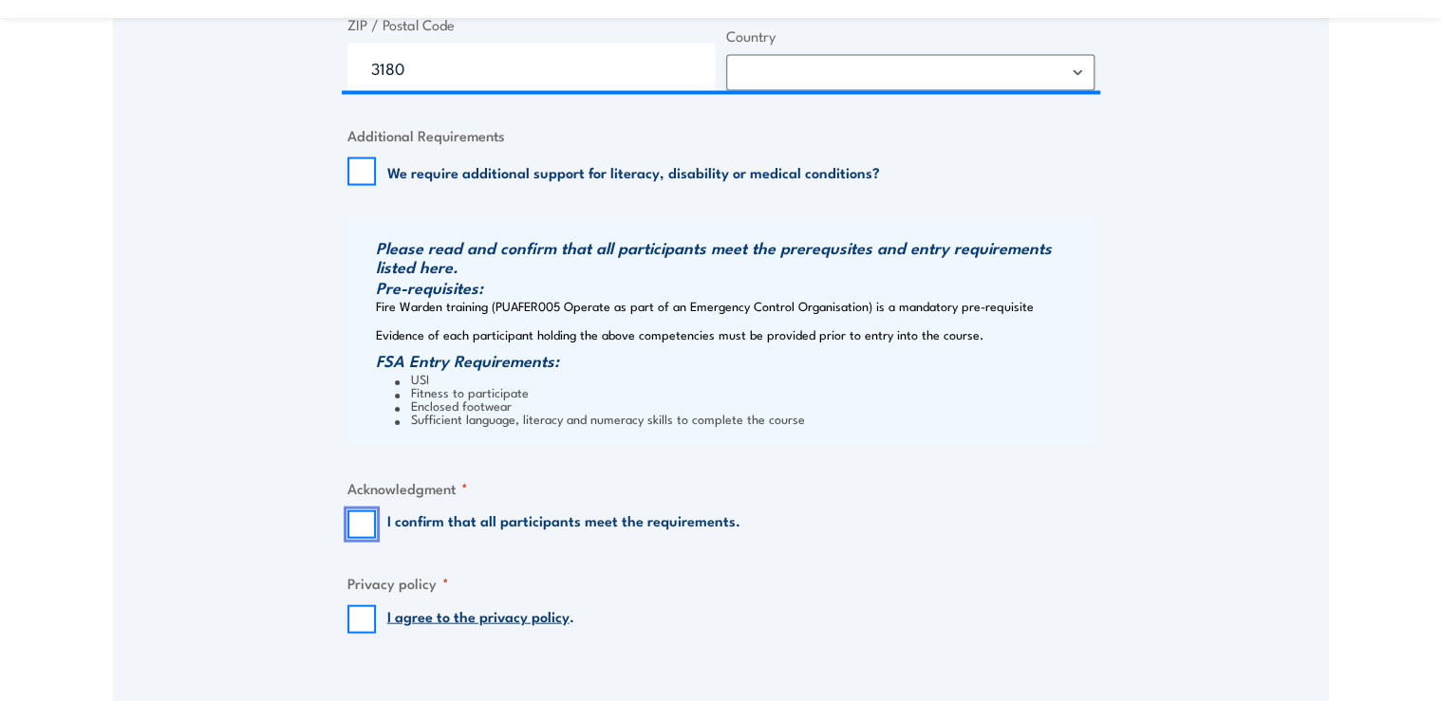
click at [362, 528] on input "I confirm that all participants meet the requirements." at bounding box center [361, 525] width 28 height 28
checkbox input "true"
click at [355, 612] on input "I agree to the privacy policy ." at bounding box center [361, 619] width 28 height 28
checkbox input "true"
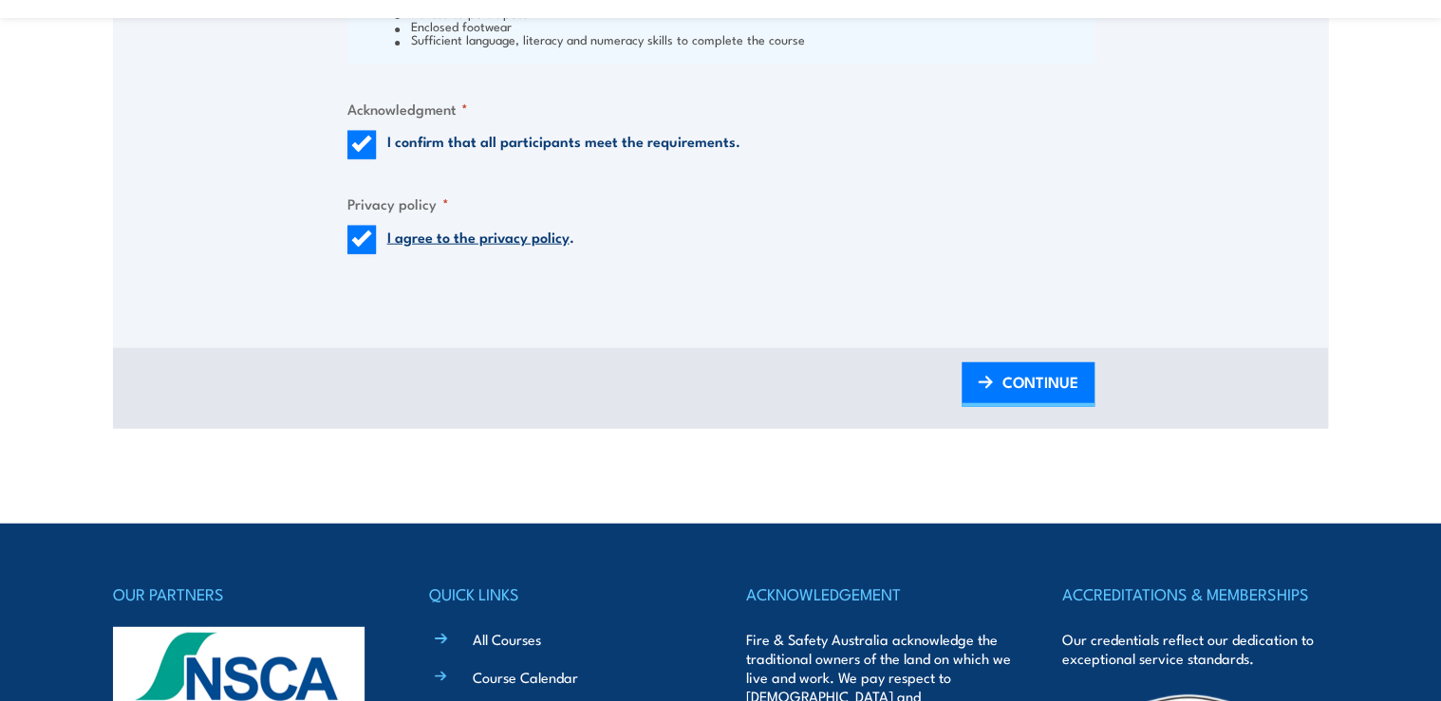
scroll to position [2354, 0]
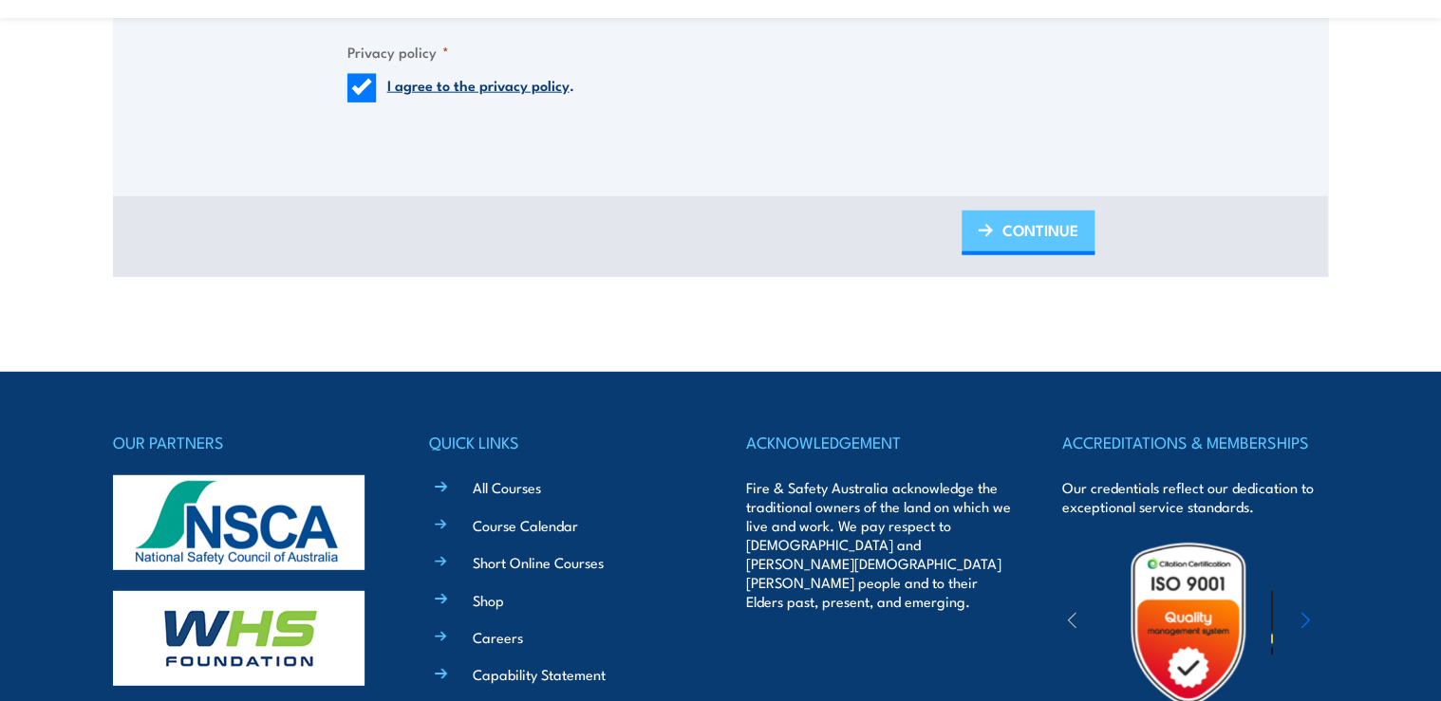
click at [1042, 228] on span "CONTINUE" at bounding box center [1040, 230] width 76 height 50
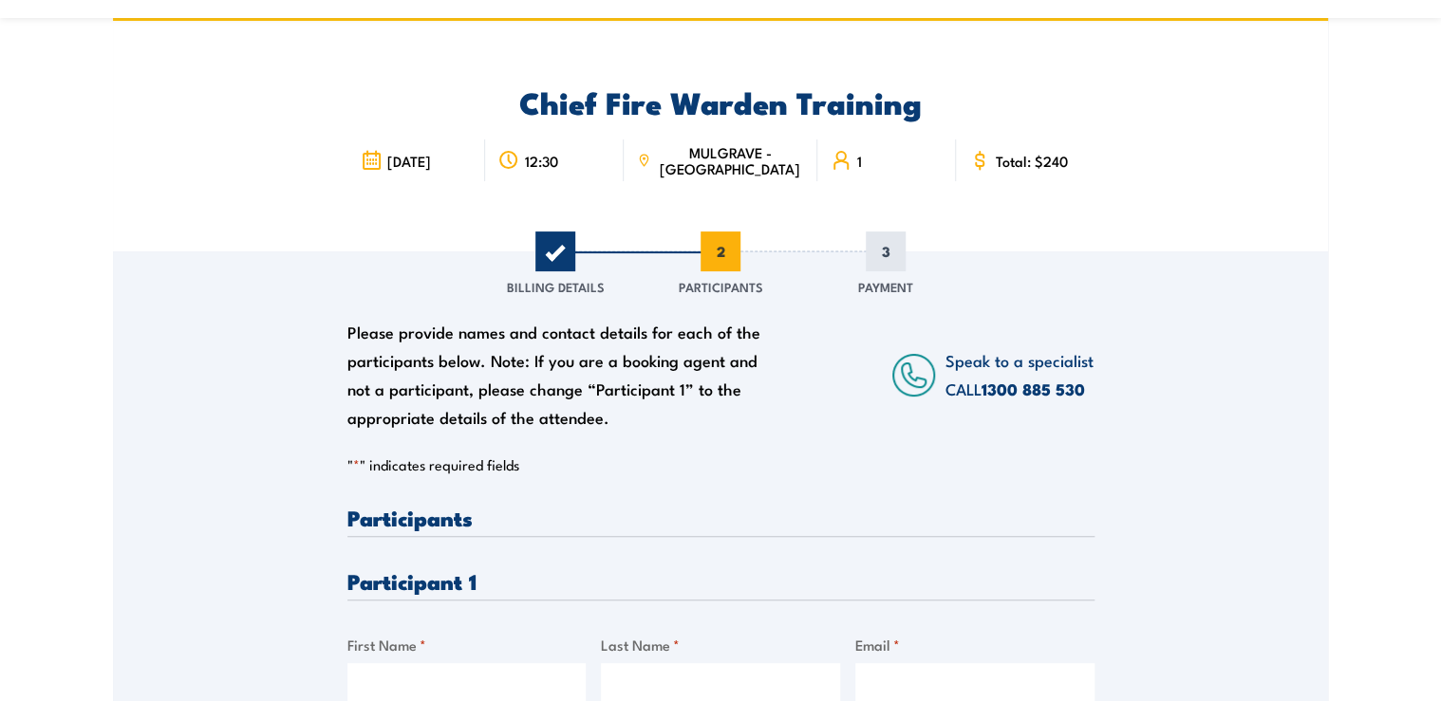
scroll to position [304, 0]
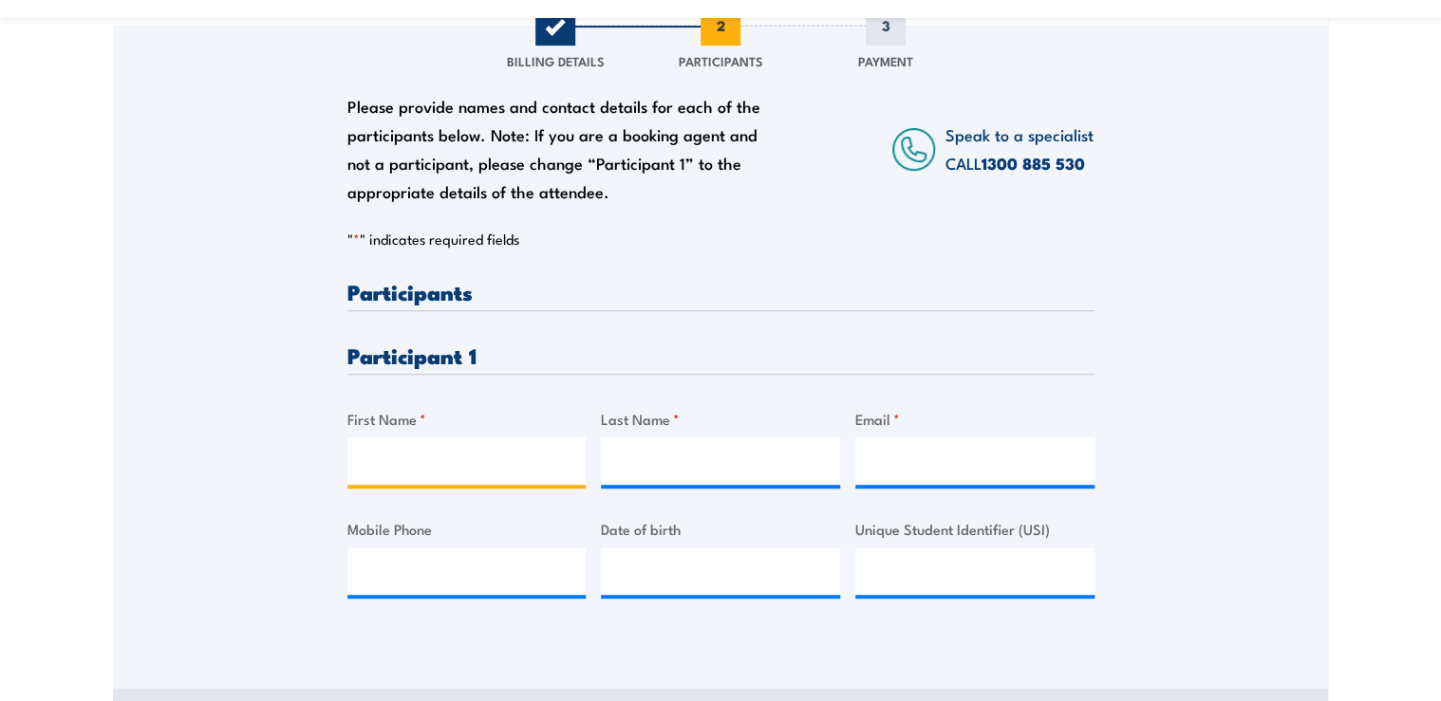
click at [375, 457] on input "First Name *" at bounding box center [466, 460] width 239 height 47
type input "[PERSON_NAME]"
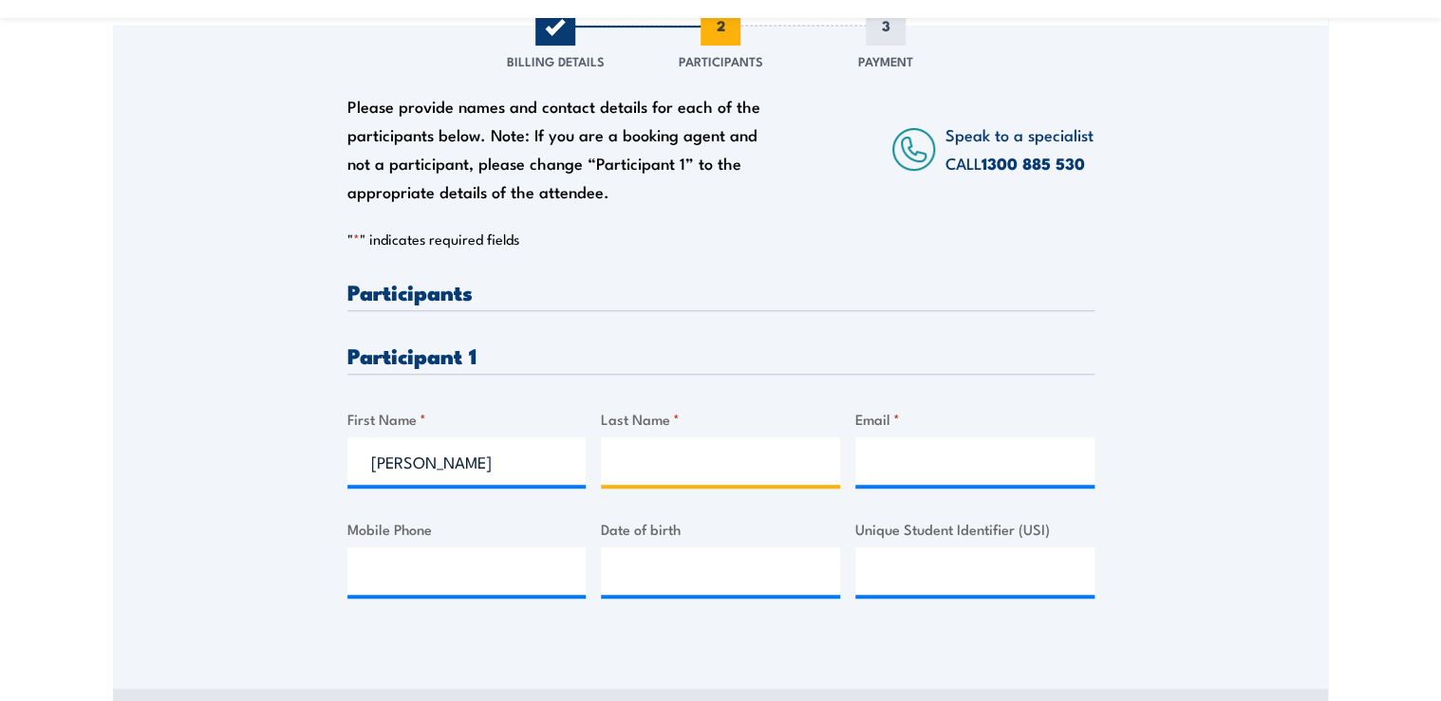
click at [668, 449] on input "Last Name *" at bounding box center [720, 460] width 239 height 47
type input "[PERSON_NAME]"
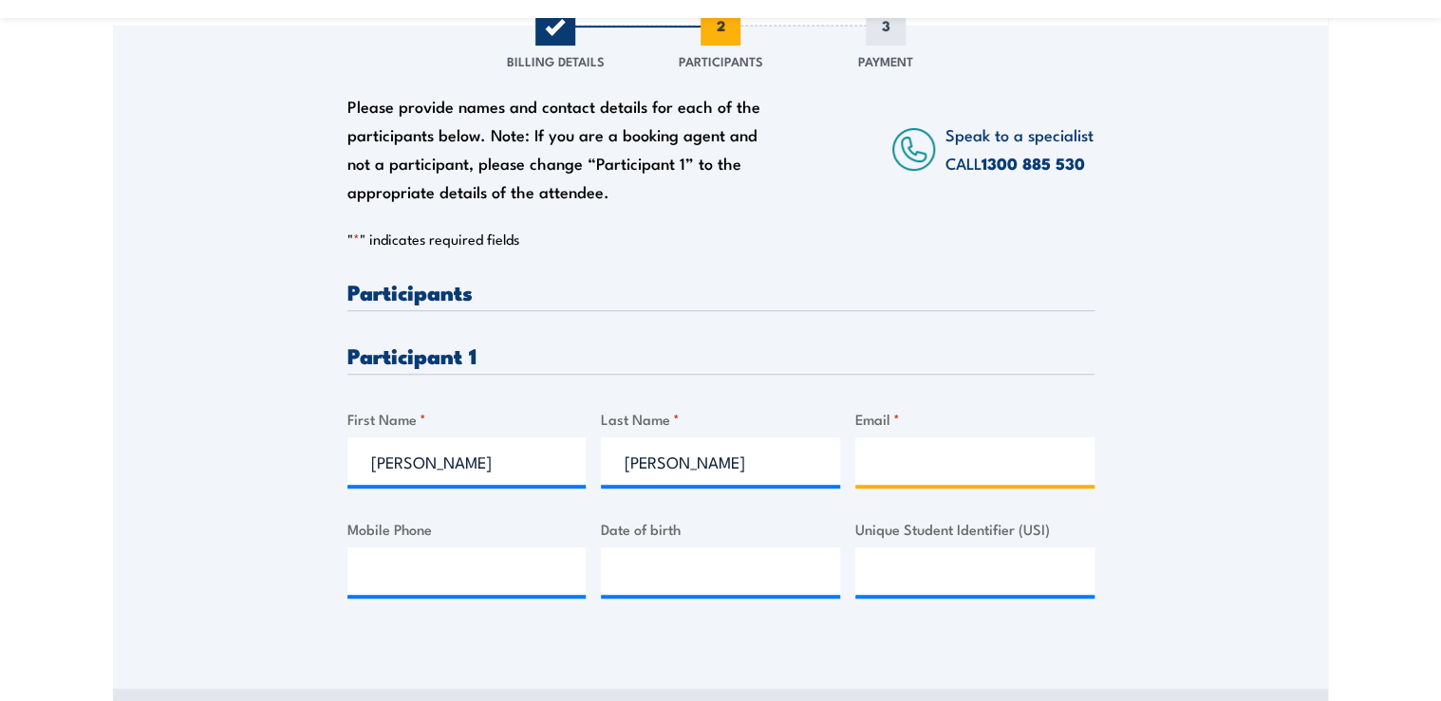
click at [946, 458] on input "Email *" at bounding box center [974, 460] width 239 height 47
paste input "[EMAIL_ADDRESS][DOMAIN_NAME]"
type input "[EMAIL_ADDRESS][DOMAIN_NAME]"
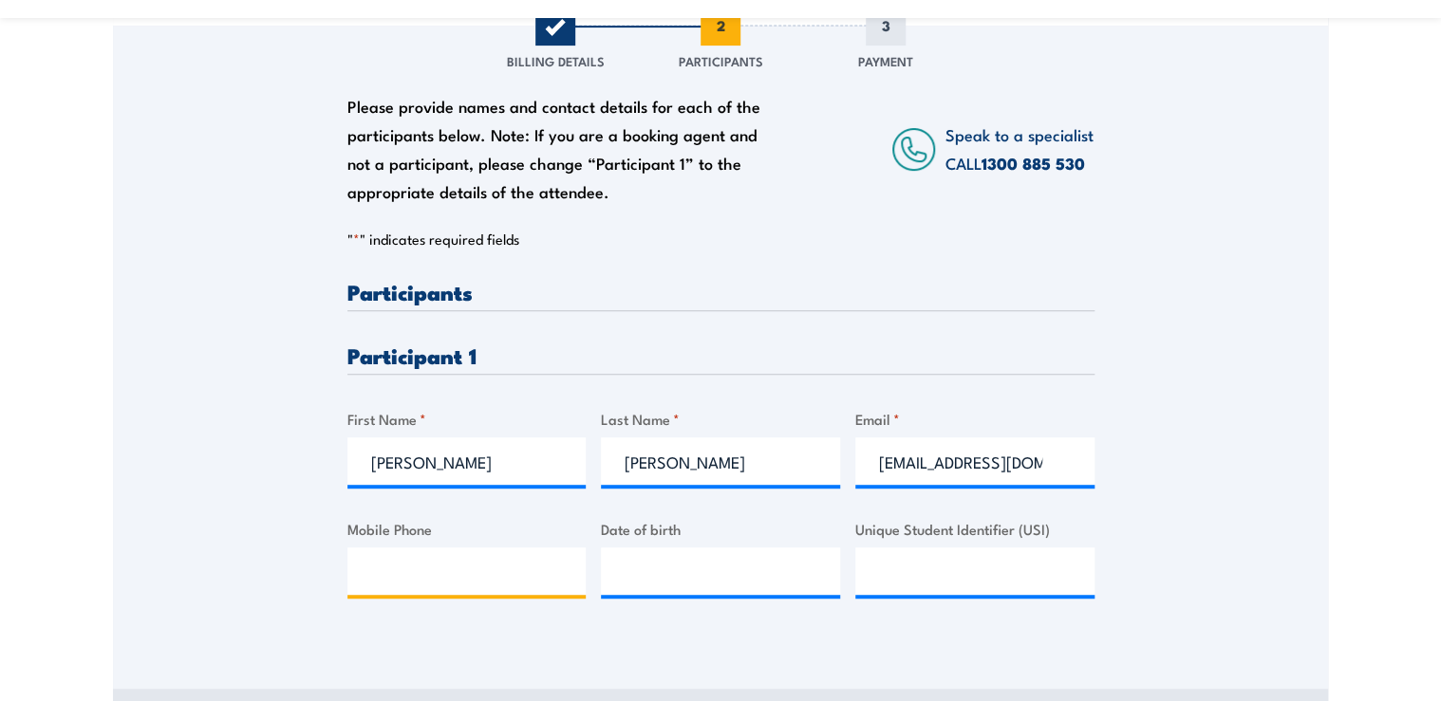
click at [456, 555] on input "Mobile Phone" at bounding box center [466, 571] width 239 height 47
paste input "0455 566 325"
type input "0455 566 325"
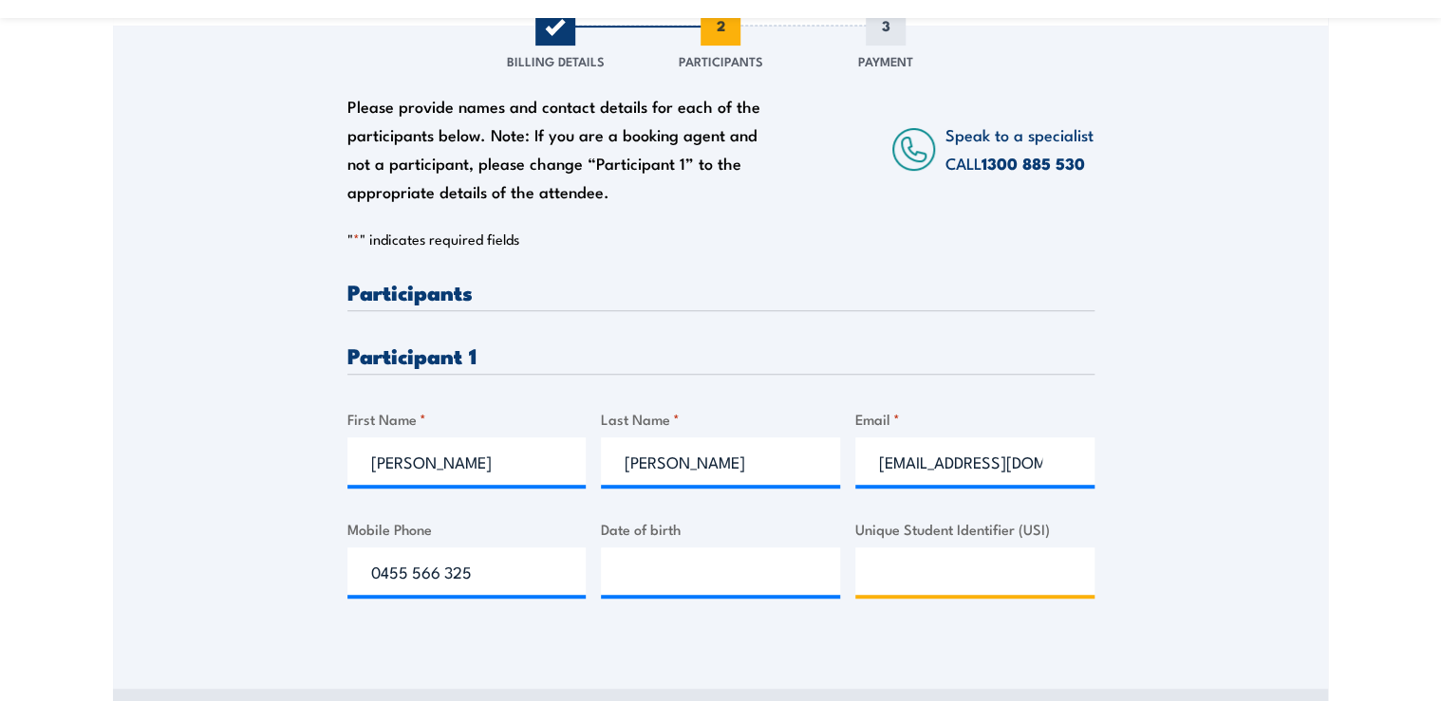
click at [980, 578] on input "Unique Student Identifier (USI)" at bounding box center [974, 571] width 239 height 47
paste input "• F3ZBD9L4X"
click at [915, 566] on input "• F3ZBD9L4X" at bounding box center [974, 571] width 239 height 47
type input "F3ZBD9L4X"
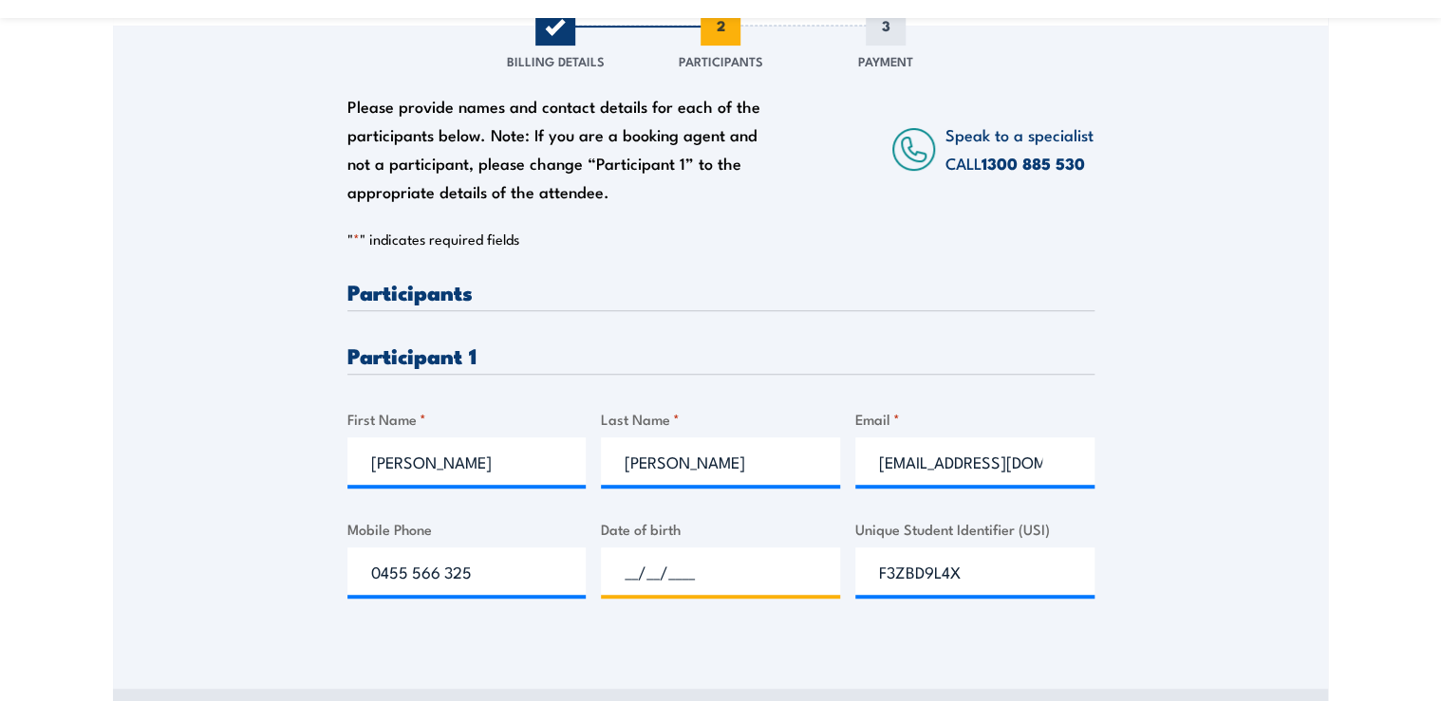
click at [679, 566] on input "__/__/____" at bounding box center [720, 571] width 239 height 47
type input "[DATE]"
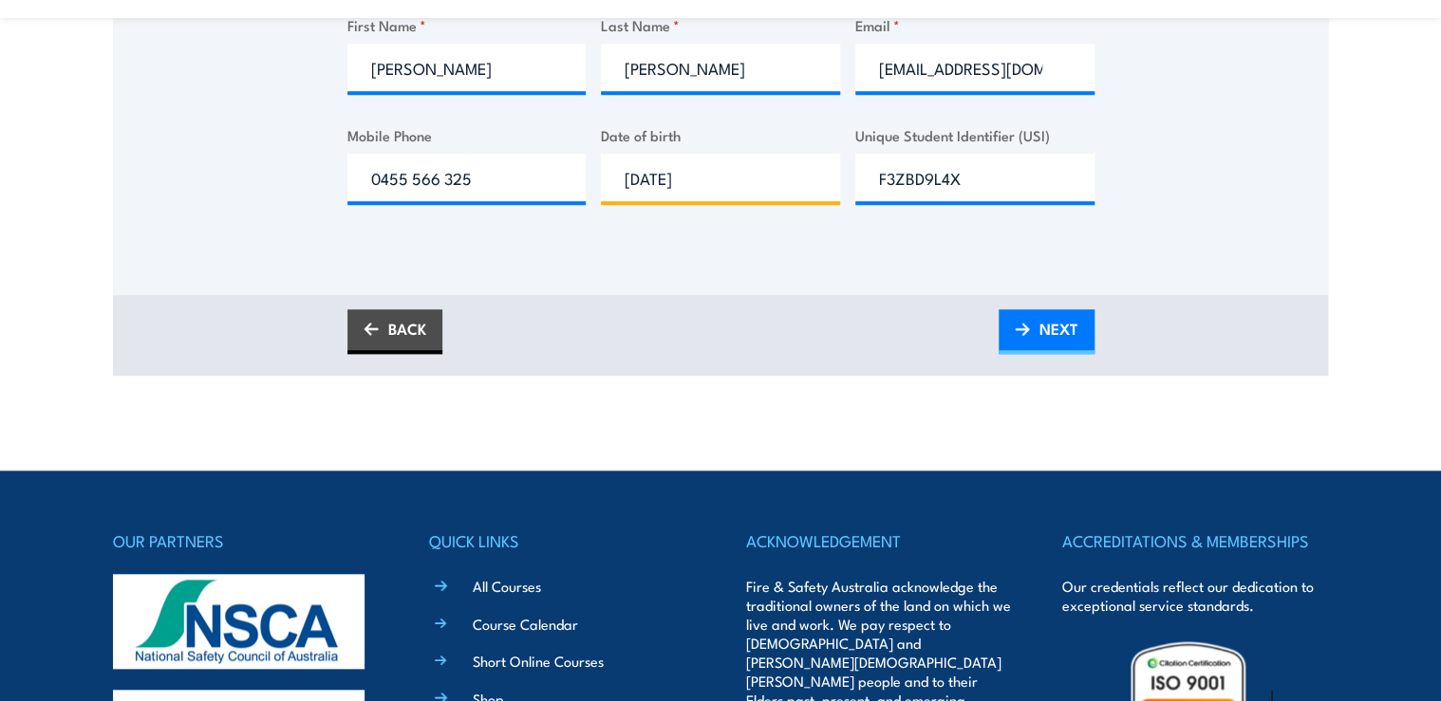
scroll to position [835, 0]
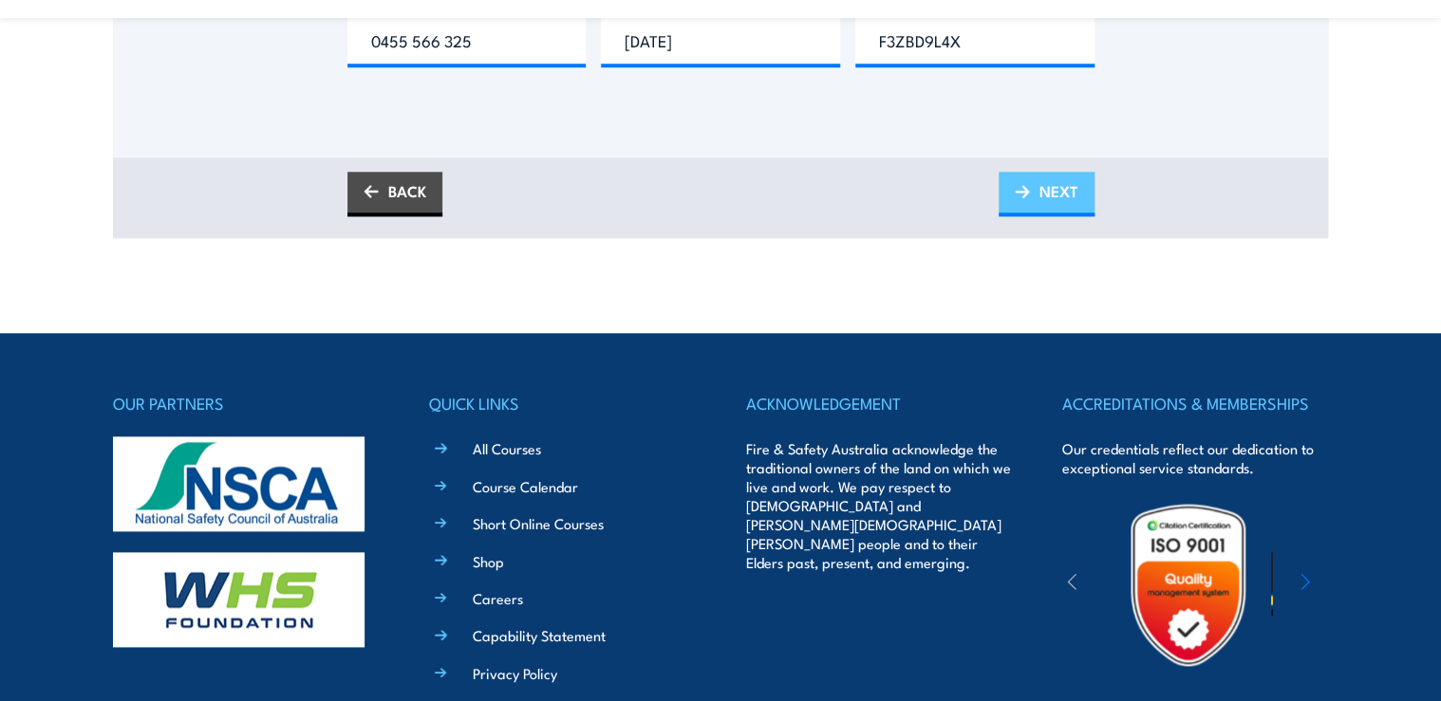
click at [1039, 197] on span "NEXT" at bounding box center [1058, 191] width 39 height 50
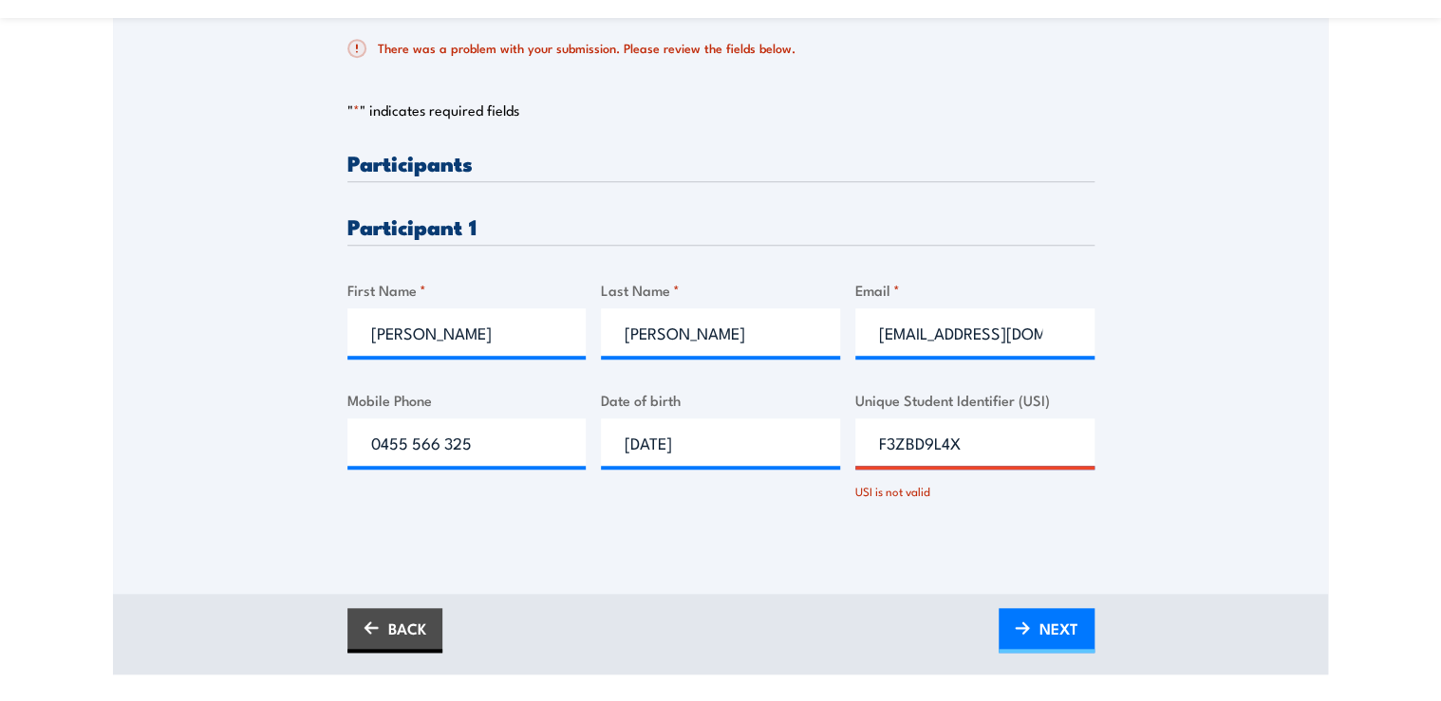
scroll to position [508, 0]
click at [985, 440] on input "F3ZBD9L4X" at bounding box center [974, 441] width 239 height 47
click at [879, 437] on input "F3ZBD9L4X" at bounding box center [974, 441] width 239 height 47
click at [1002, 437] on input "F3ZBD9L4X" at bounding box center [974, 441] width 239 height 47
type input "F3ZBD9L4X"
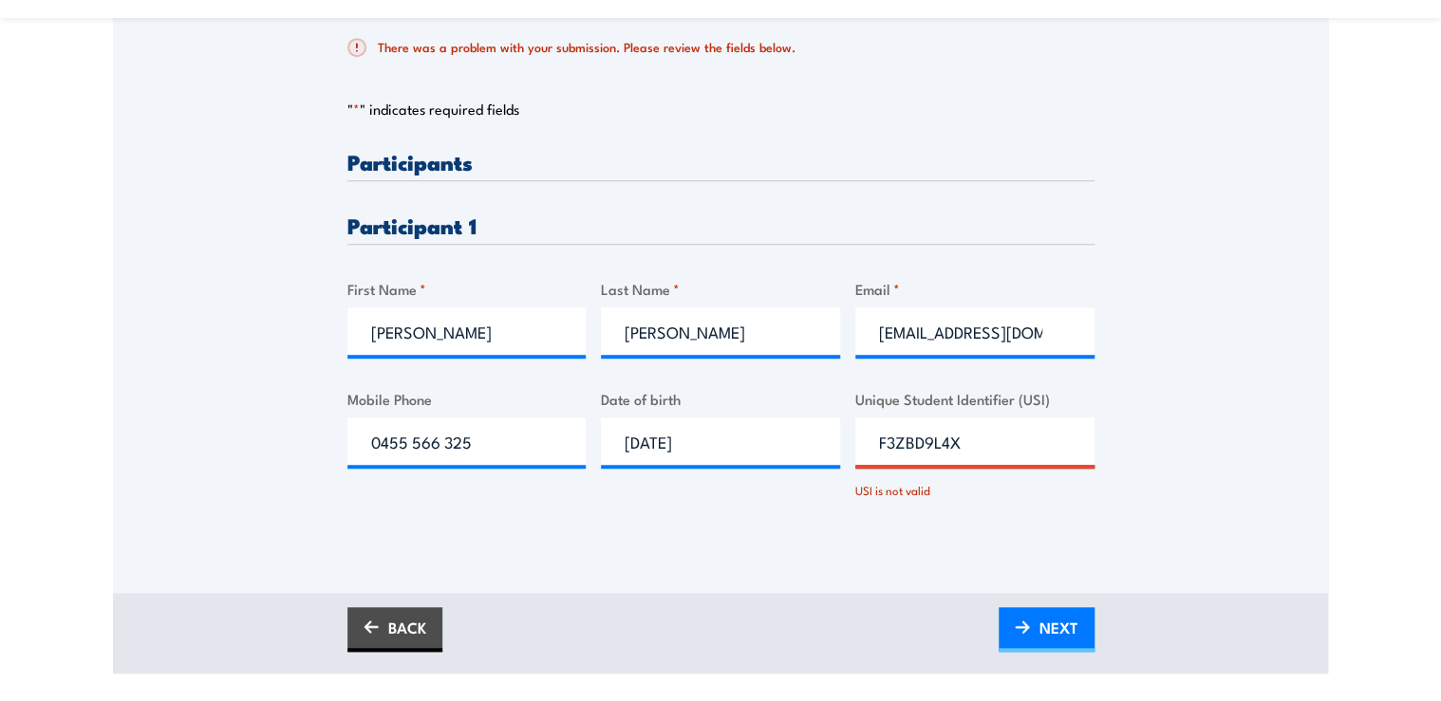
drag, startPoint x: 924, startPoint y: 498, endPoint x: 921, endPoint y: 480, distance: 18.4
click at [924, 497] on div "USI is not valid" at bounding box center [974, 487] width 239 height 28
click at [876, 440] on input "F3ZBD9L4X" at bounding box center [974, 441] width 239 height 47
click at [983, 441] on input "F3ZBD9L4X" at bounding box center [974, 441] width 239 height 47
click at [1065, 623] on span "NEXT" at bounding box center [1058, 628] width 39 height 50
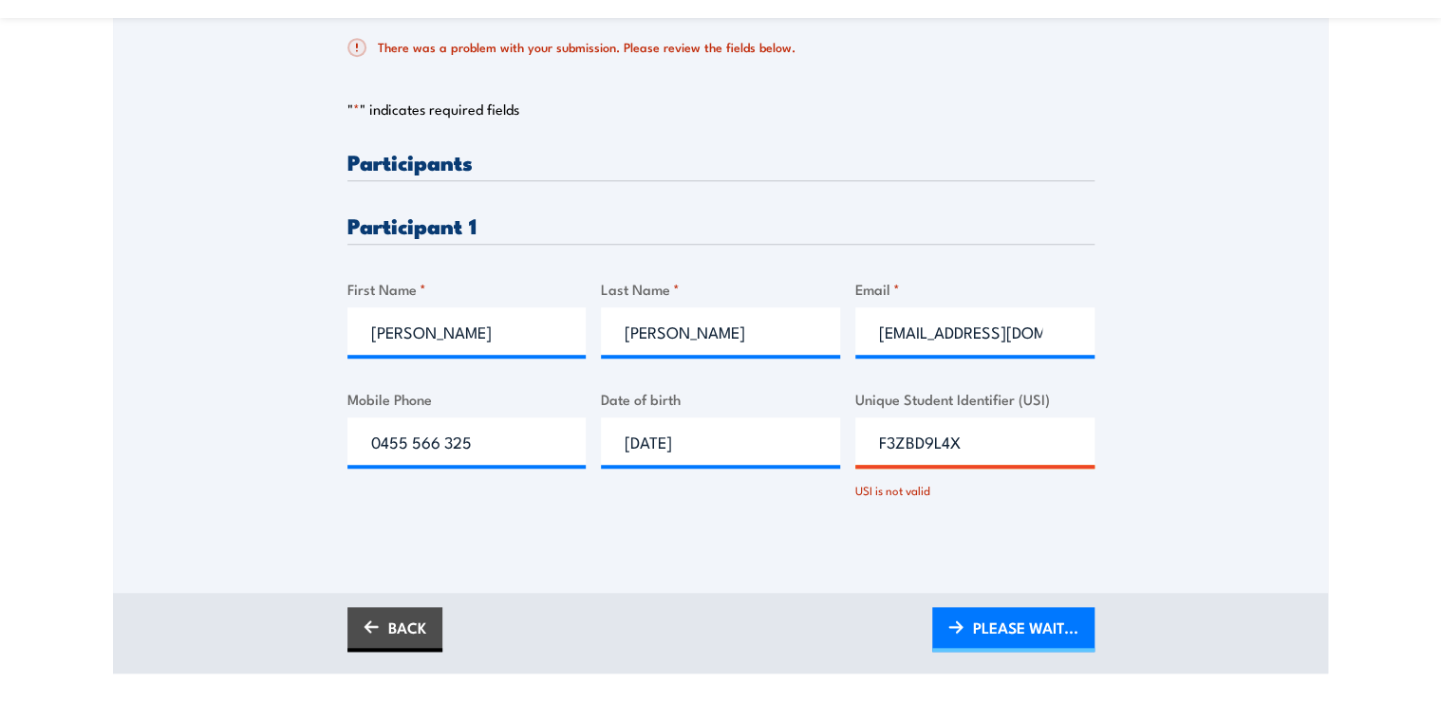
drag, startPoint x: 988, startPoint y: 444, endPoint x: 688, endPoint y: 442, distance: 299.9
click at [688, 442] on div "Please provide names and contact details for each of the participants below. No…" at bounding box center [720, 341] width 747 height 381
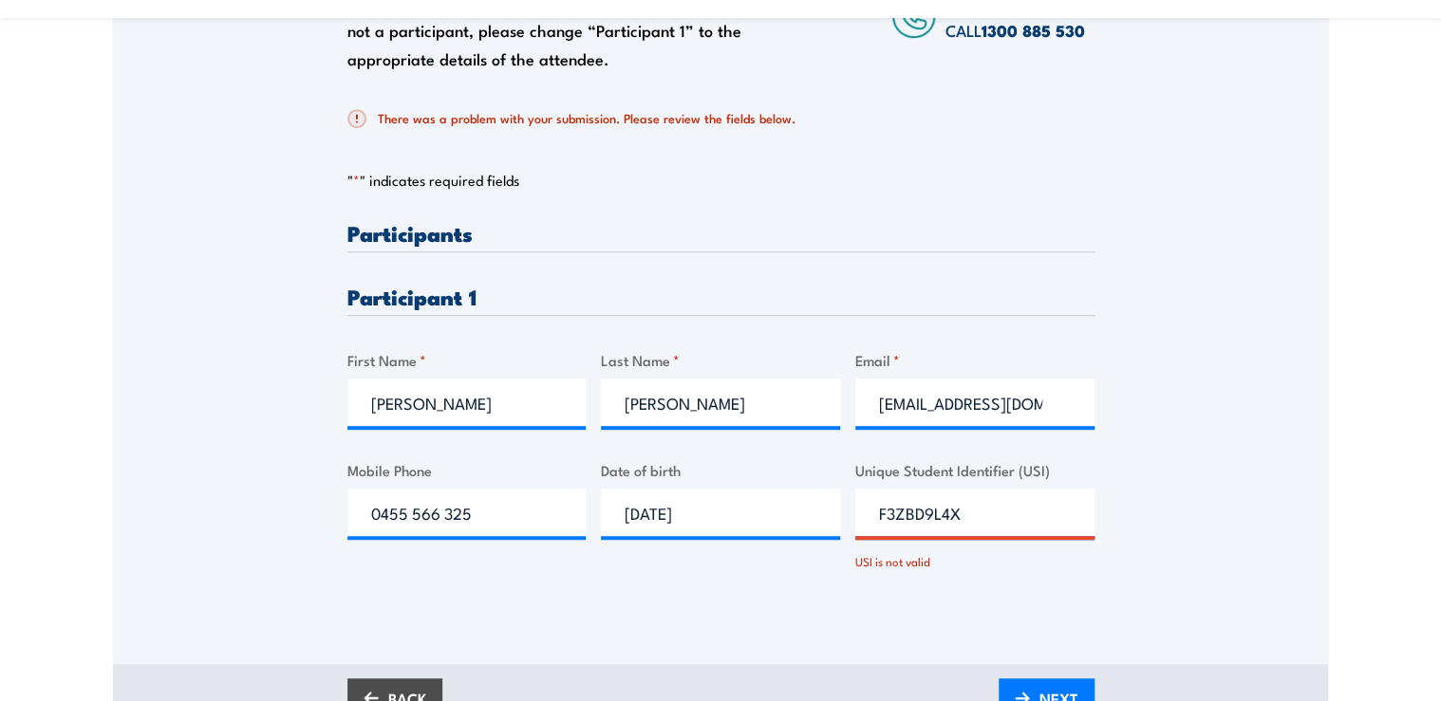
drag, startPoint x: 1394, startPoint y: 466, endPoint x: 1166, endPoint y: 450, distance: 228.3
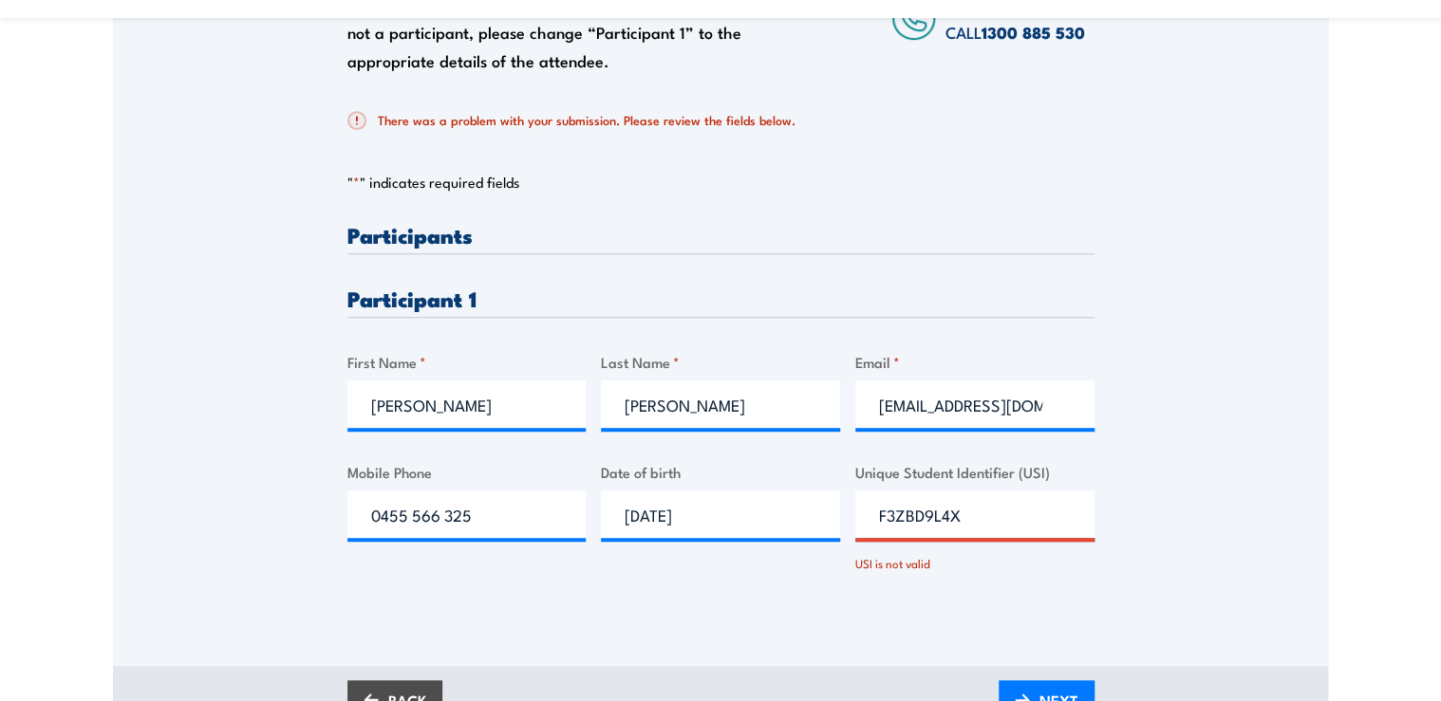
click at [1393, 466] on section "Chief Fire Warden Training [DATE] 12:30 1" at bounding box center [720, 203] width 1441 height 1087
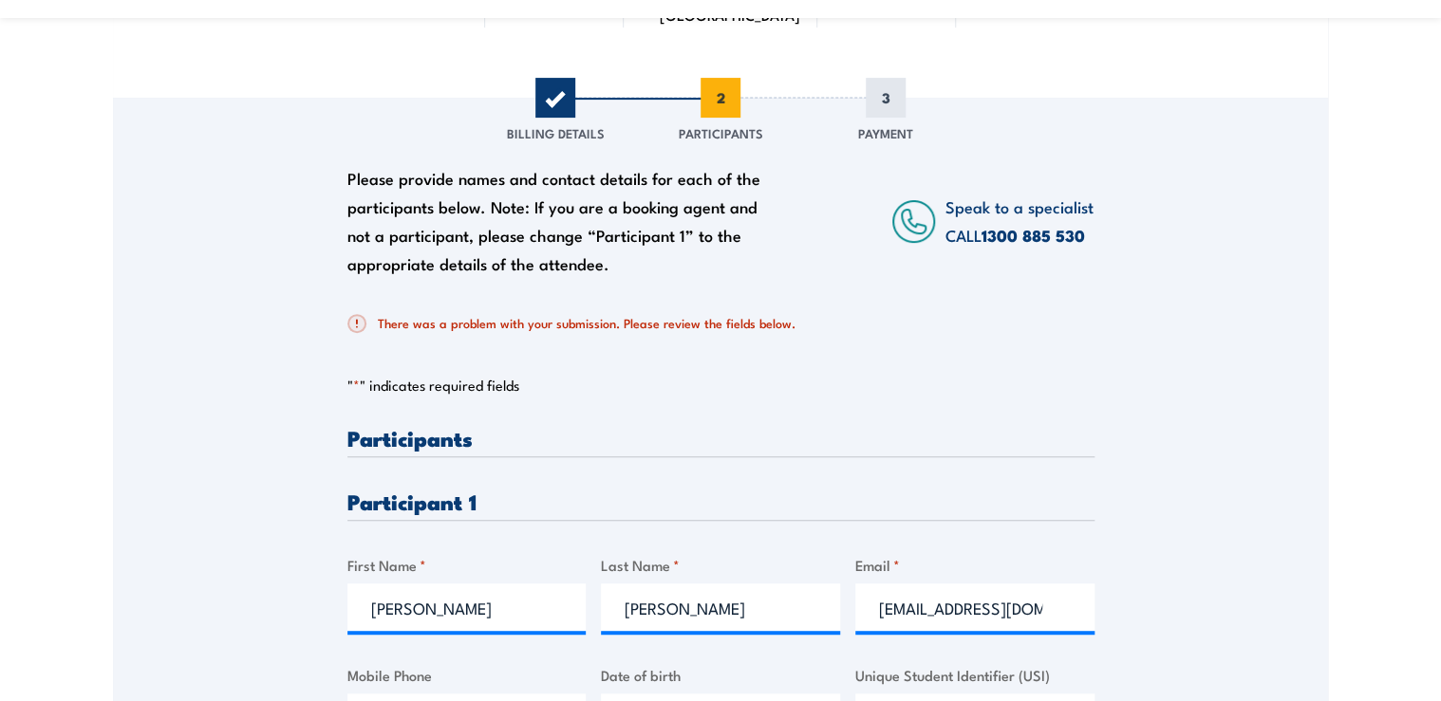
scroll to position [456, 0]
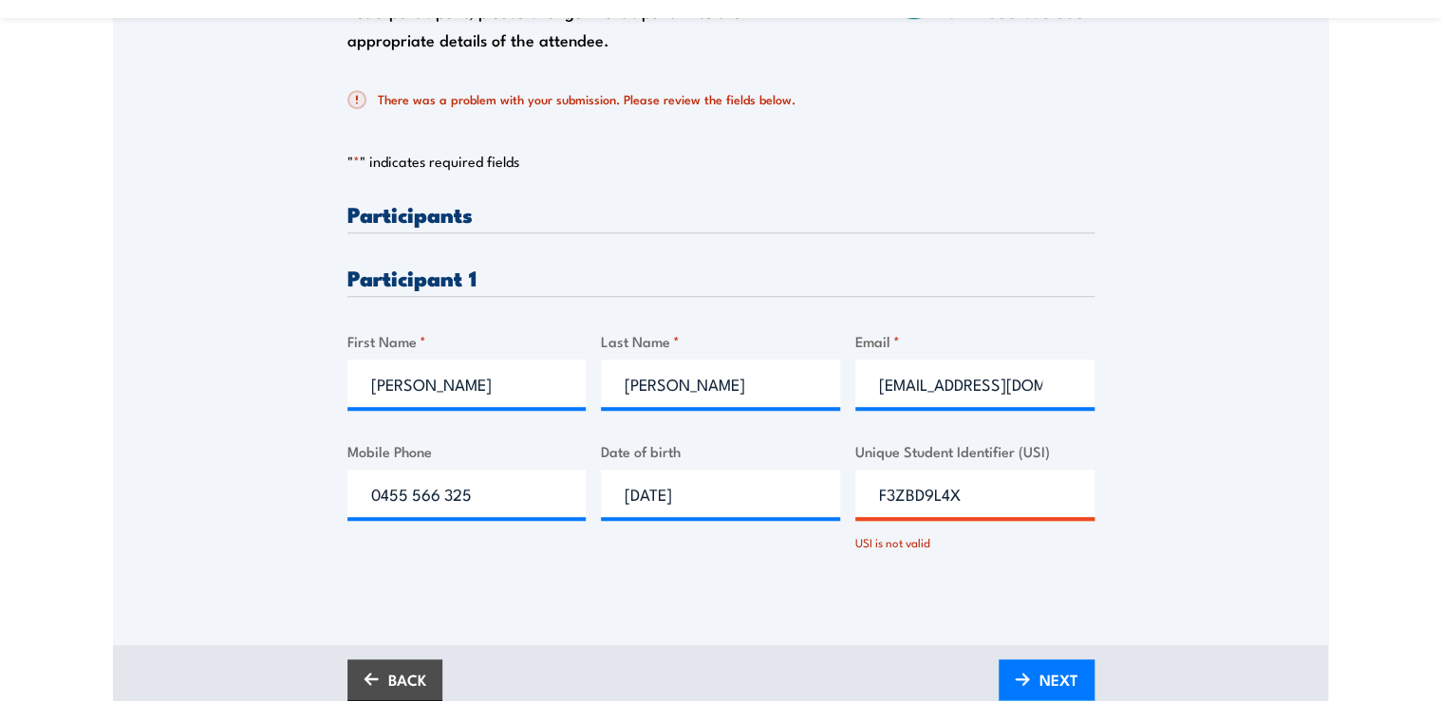
drag, startPoint x: 1008, startPoint y: 488, endPoint x: 756, endPoint y: 482, distance: 251.5
click at [776, 484] on div "Please provide names and contact details for each of the participants below. No…" at bounding box center [720, 393] width 747 height 381
type input "f3zbd9l4x"
click at [1051, 666] on span "NEXT" at bounding box center [1058, 680] width 39 height 50
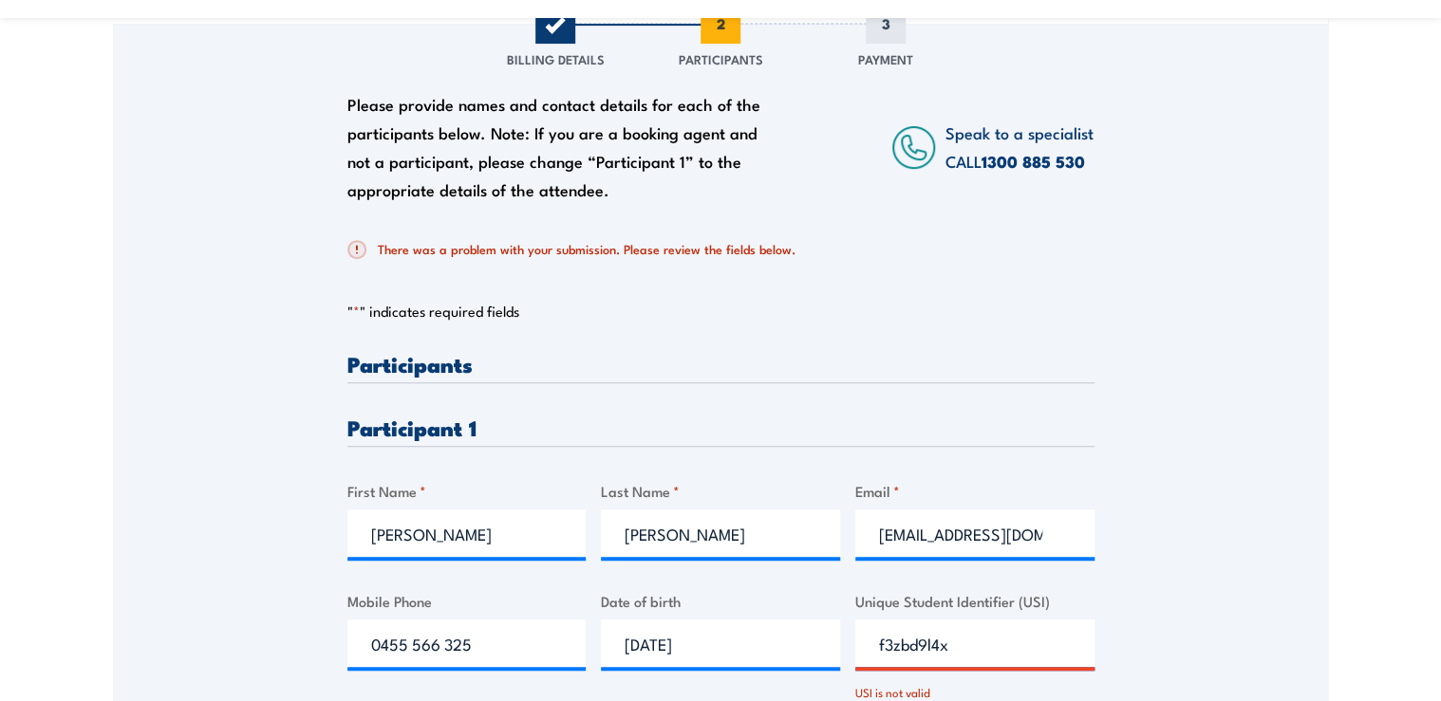
scroll to position [381, 0]
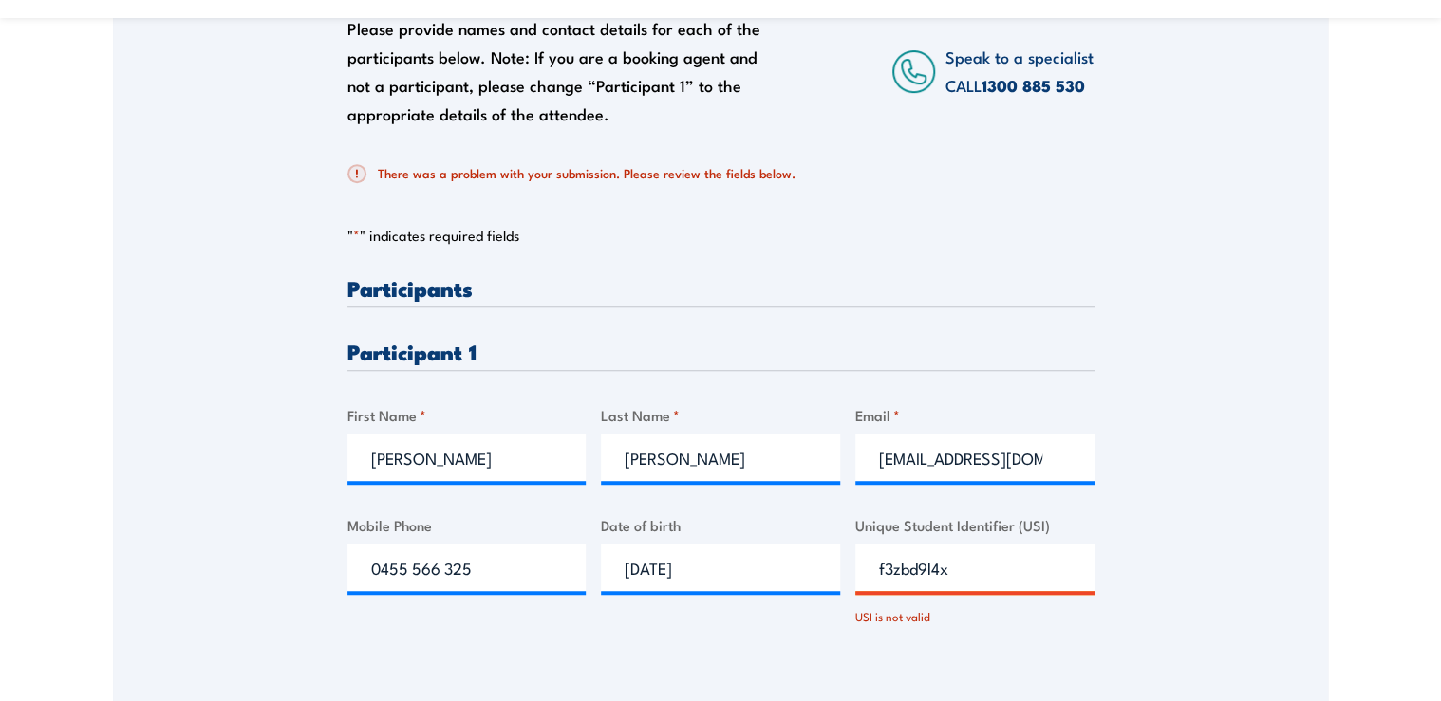
drag, startPoint x: 987, startPoint y: 576, endPoint x: 892, endPoint y: 578, distance: 94.9
click at [892, 578] on input "f3zbd9l4x" at bounding box center [974, 567] width 239 height 47
click at [1160, 510] on div "Please provide names and contact details for each of the participants below. No…" at bounding box center [720, 307] width 1215 height 718
drag, startPoint x: 958, startPoint y: 569, endPoint x: 760, endPoint y: 573, distance: 197.4
click at [760, 573] on div "Please provide names and contact details for each of the participants below. No…" at bounding box center [720, 467] width 747 height 381
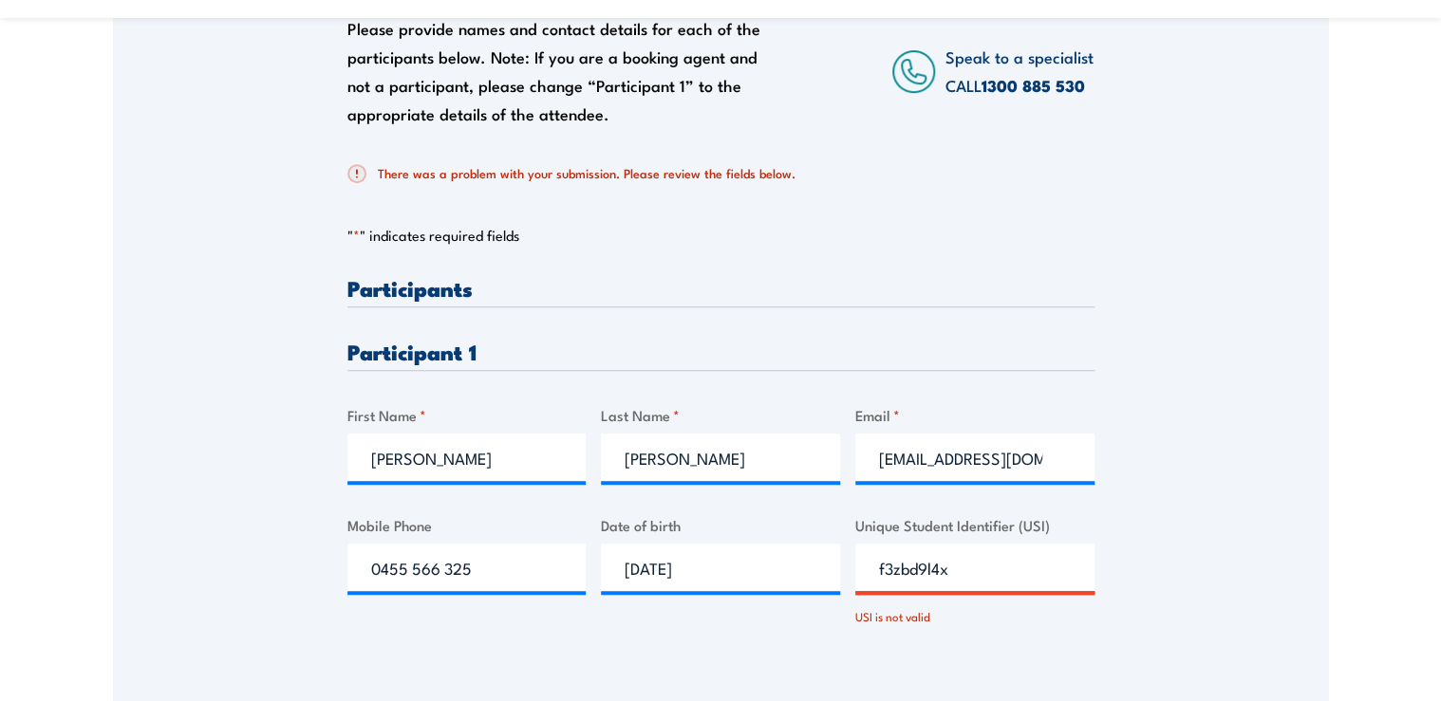
click at [1255, 558] on div "Please provide names and contact details for each of the participants below. No…" at bounding box center [720, 307] width 1215 height 718
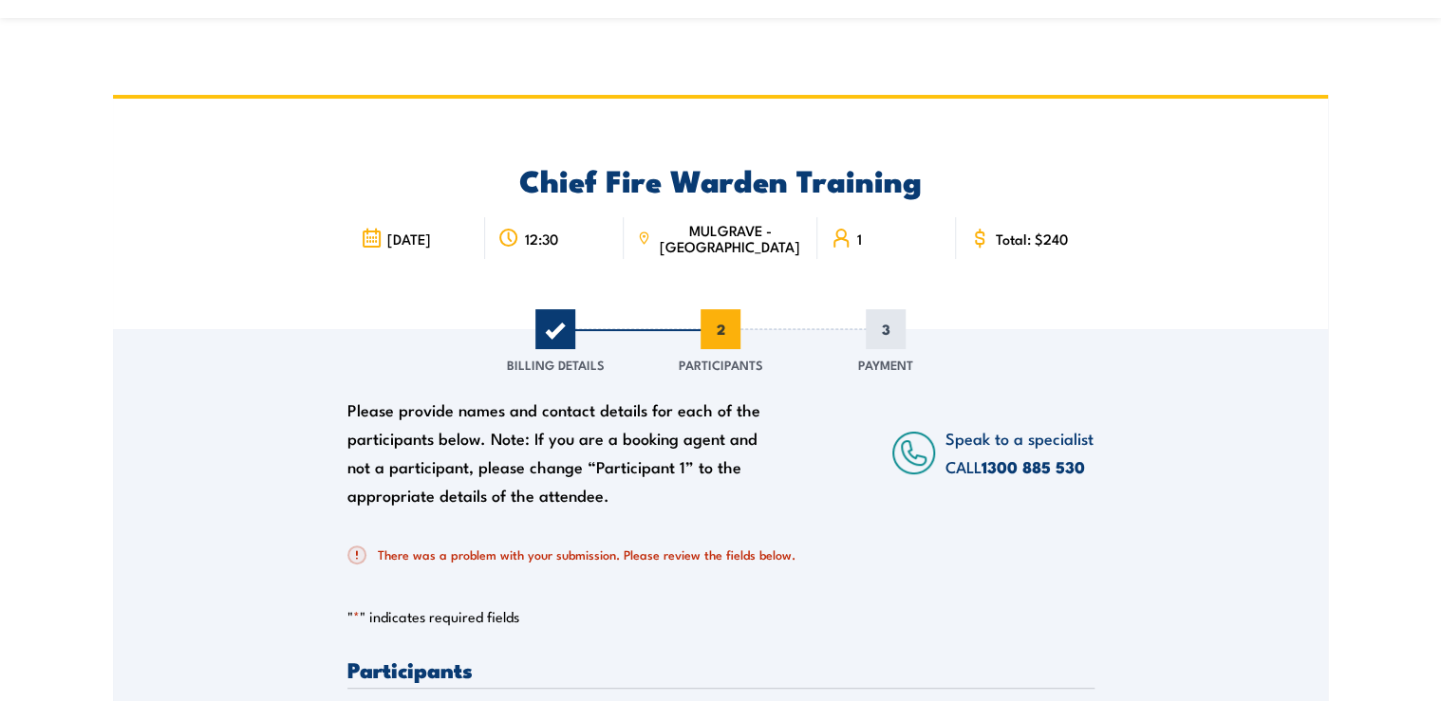
scroll to position [456, 0]
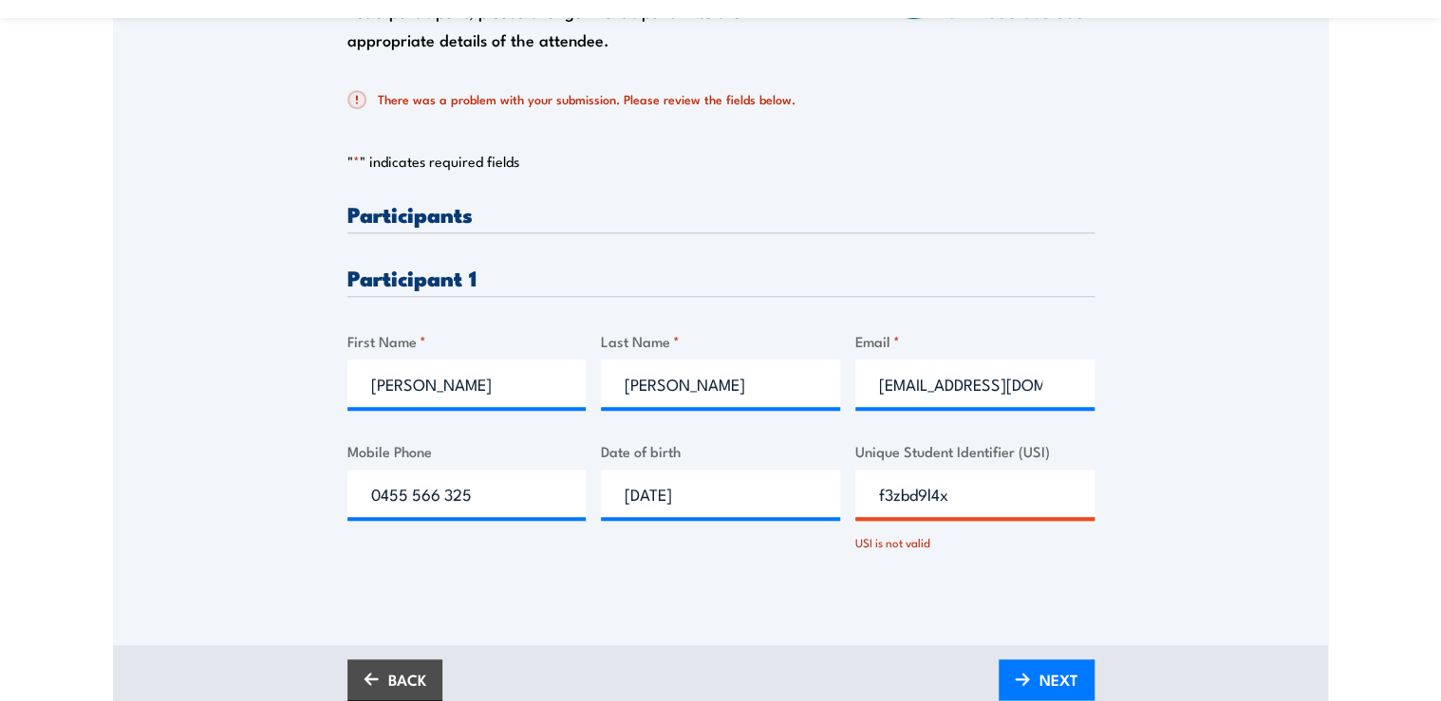
click at [957, 495] on input "f3zbd9l4x" at bounding box center [974, 493] width 239 height 47
drag, startPoint x: 871, startPoint y: 501, endPoint x: 807, endPoint y: 504, distance: 64.6
click at [807, 504] on div "Please provide names and contact details for each of the participants below. No…" at bounding box center [720, 393] width 747 height 381
click at [1260, 483] on div "Please provide names and contact details for each of the participants below. No…" at bounding box center [720, 233] width 1215 height 718
drag, startPoint x: 959, startPoint y: 504, endPoint x: 901, endPoint y: 510, distance: 59.1
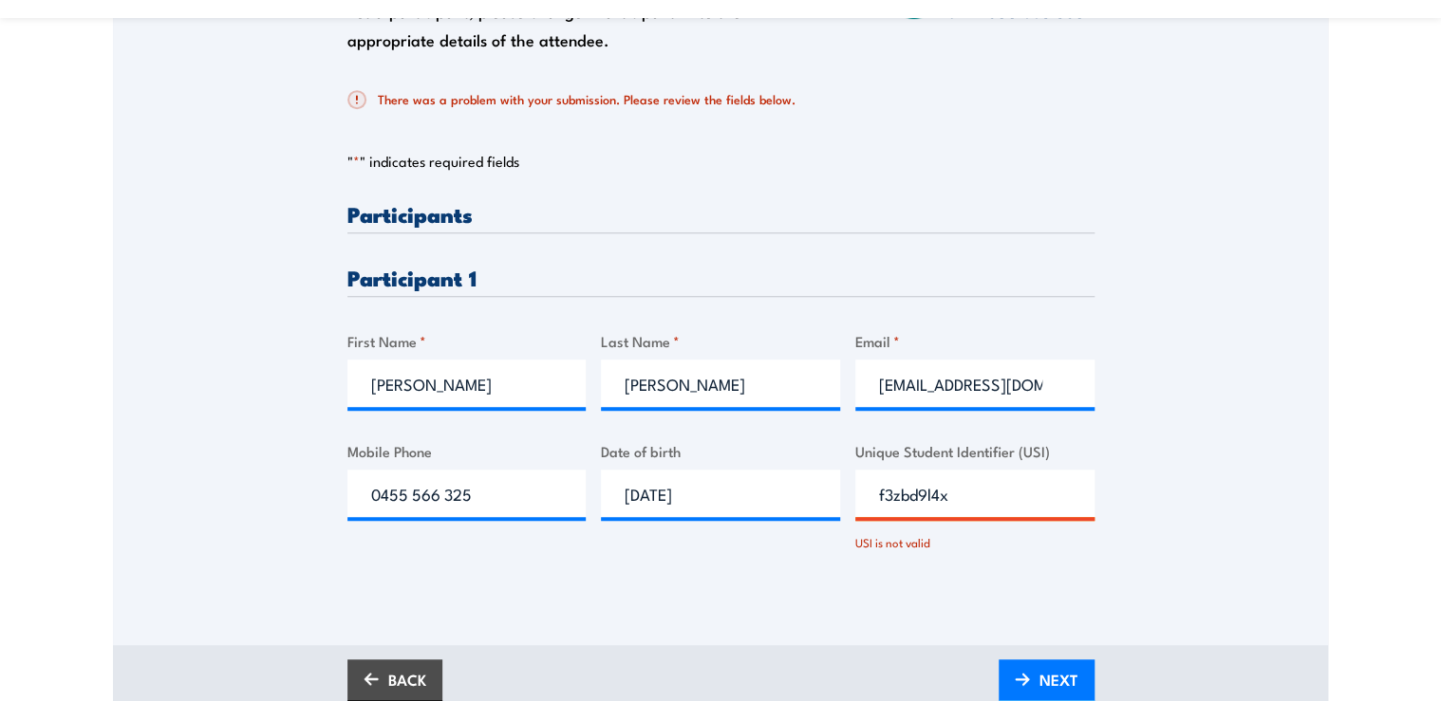
click at [797, 504] on div "Please provide names and contact details for each of the participants below. No…" at bounding box center [720, 393] width 747 height 381
click at [1195, 496] on div "Please provide names and contact details for each of the participants below. No…" at bounding box center [720, 233] width 1215 height 718
drag, startPoint x: 981, startPoint y: 501, endPoint x: 809, endPoint y: 516, distance: 173.4
click at [809, 516] on div "Please provide names and contact details for each of the participants below. No…" at bounding box center [720, 393] width 747 height 381
paste input "F3ZBD9L4X"
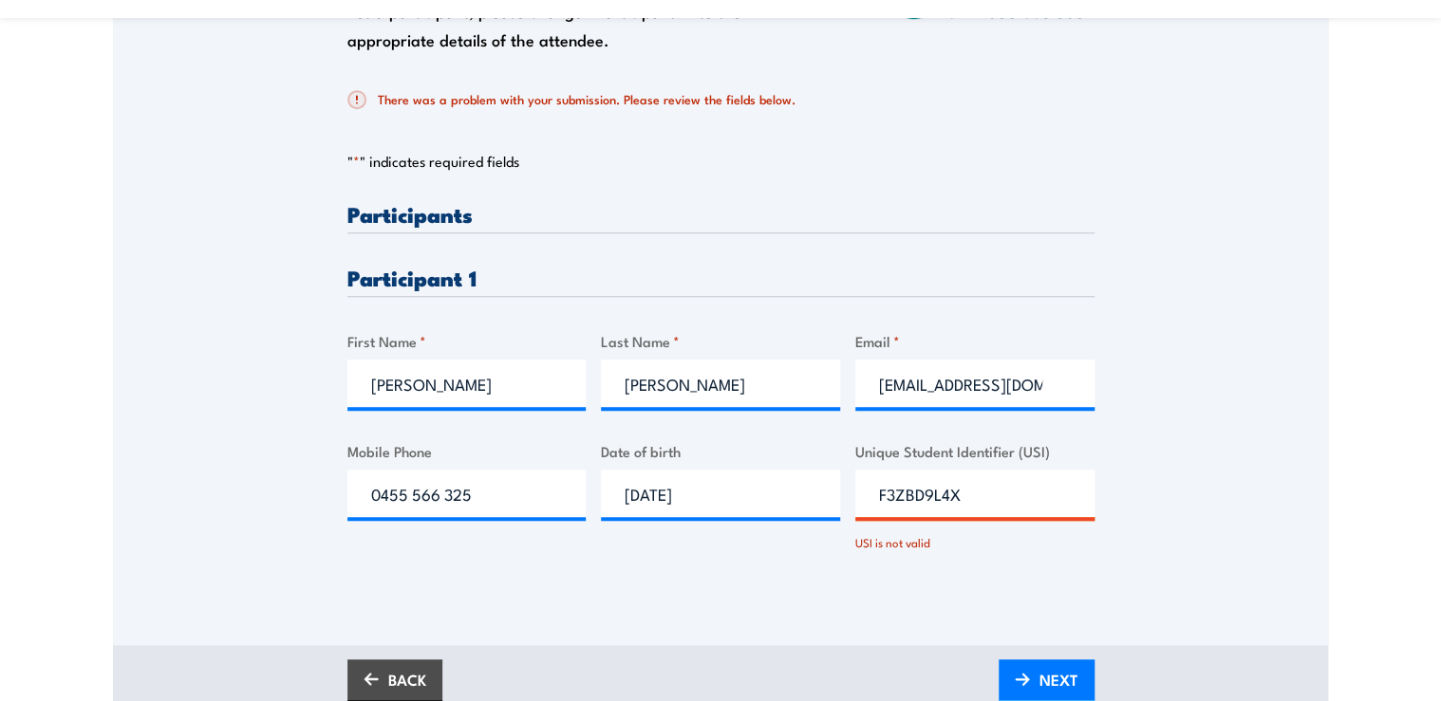
type input "F3ZBD9L4X"
click at [1115, 548] on div "Please provide names and contact details for each of the participants below. No…" at bounding box center [720, 233] width 1215 height 718
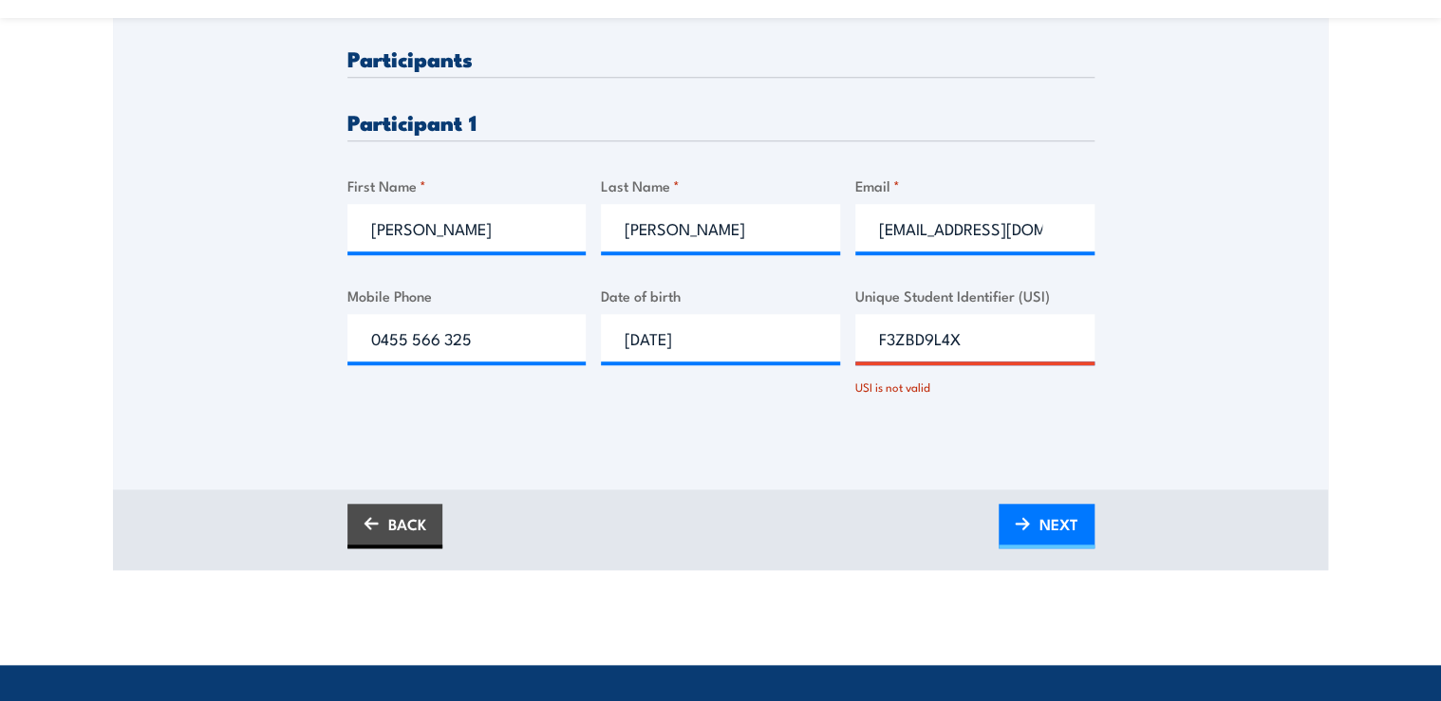
scroll to position [759, 0]
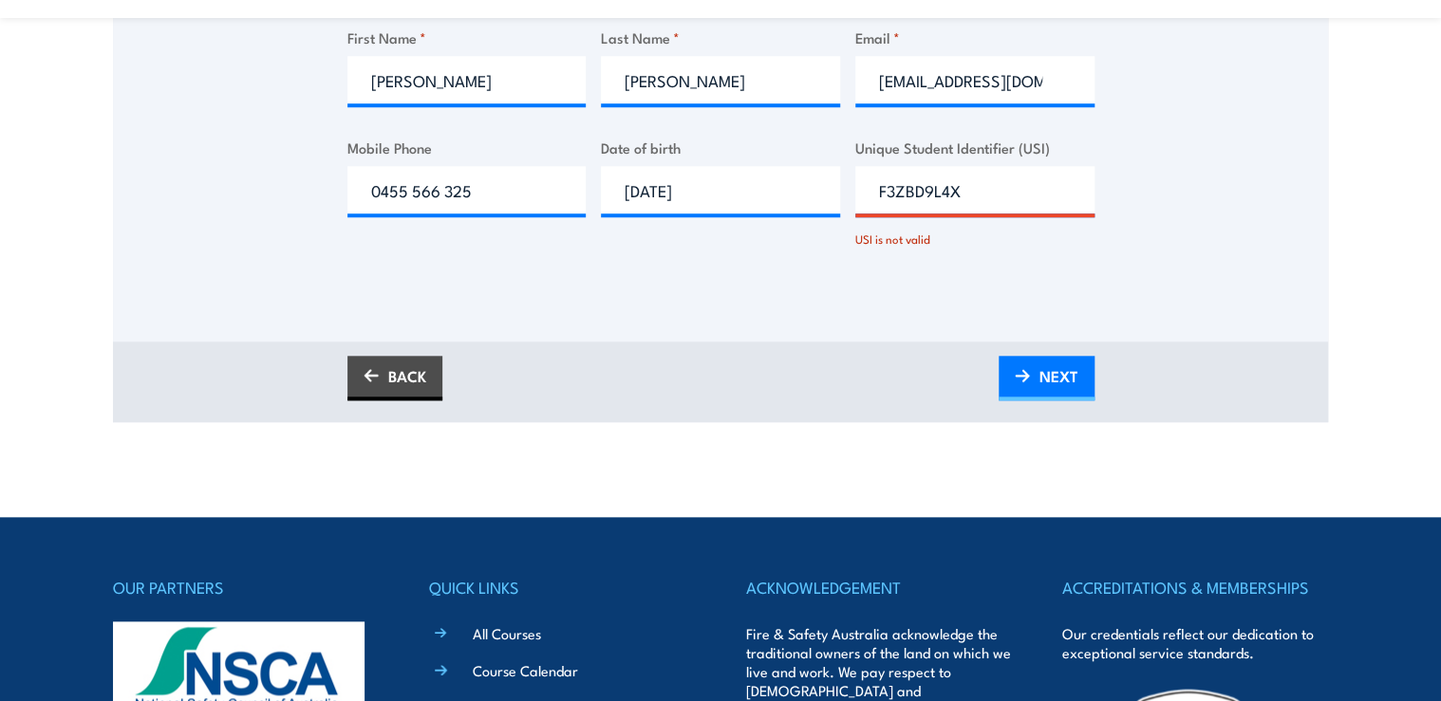
click at [1052, 401] on div "BACK NEXT" at bounding box center [720, 382] width 1215 height 81
click at [1046, 374] on span "NEXT" at bounding box center [1058, 376] width 39 height 50
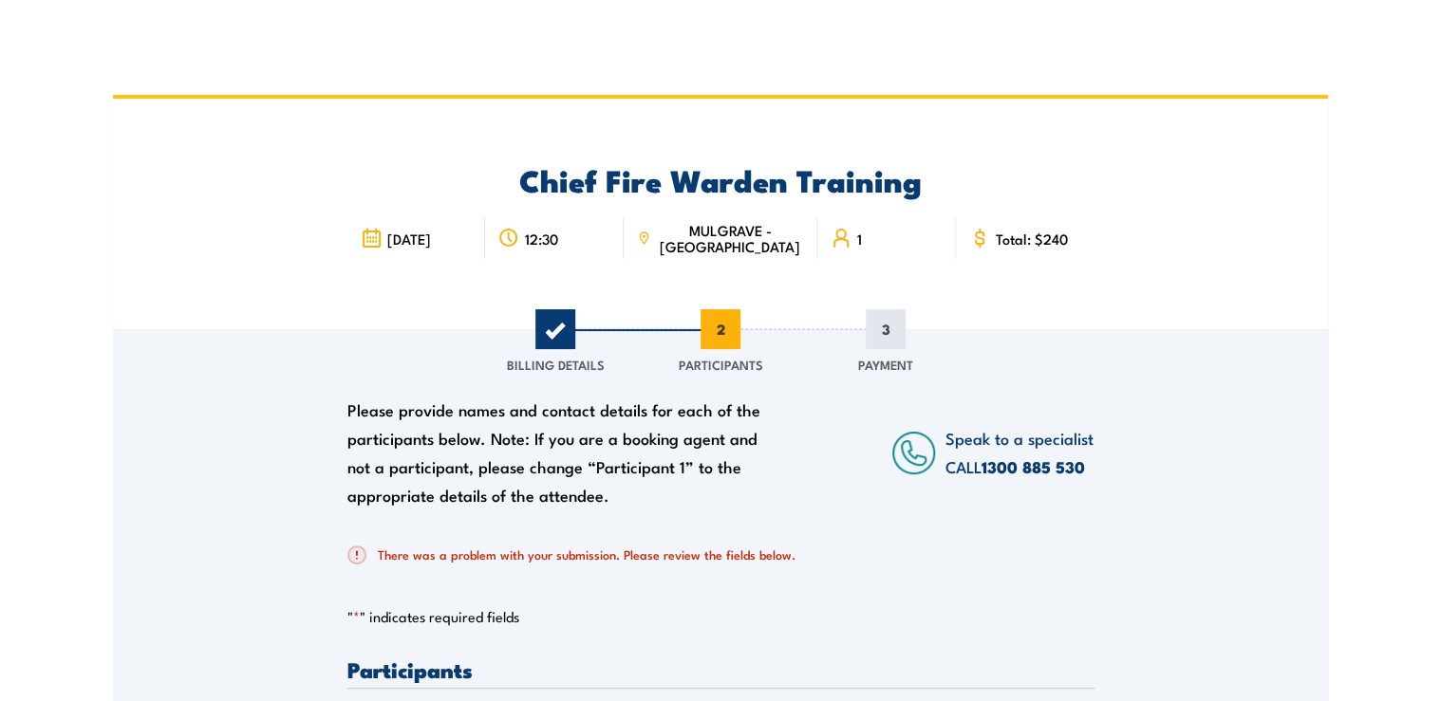
scroll to position [380, 0]
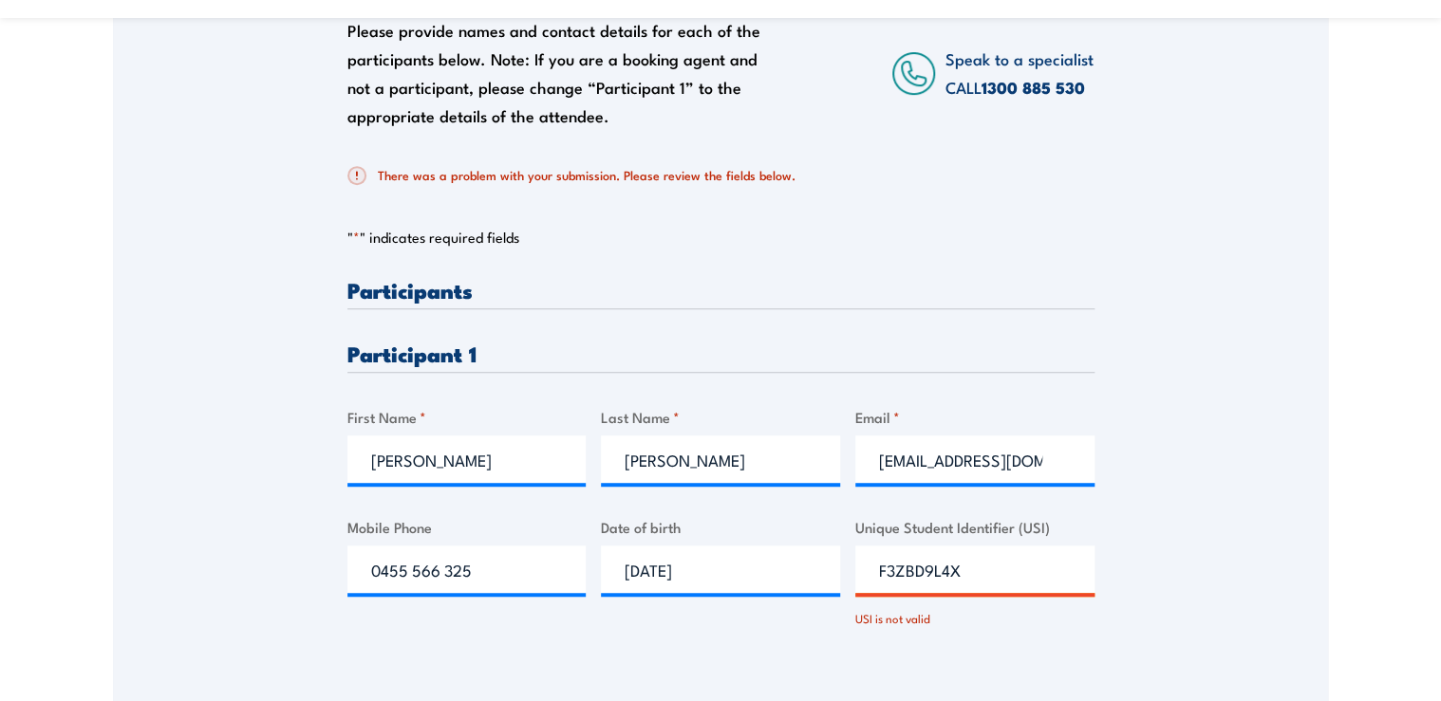
drag, startPoint x: 985, startPoint y: 562, endPoint x: 754, endPoint y: 591, distance: 233.4
click at [756, 591] on div "Please provide names and contact details for each of the participants below. No…" at bounding box center [720, 469] width 747 height 381
type input "F3ZBD9L4X"
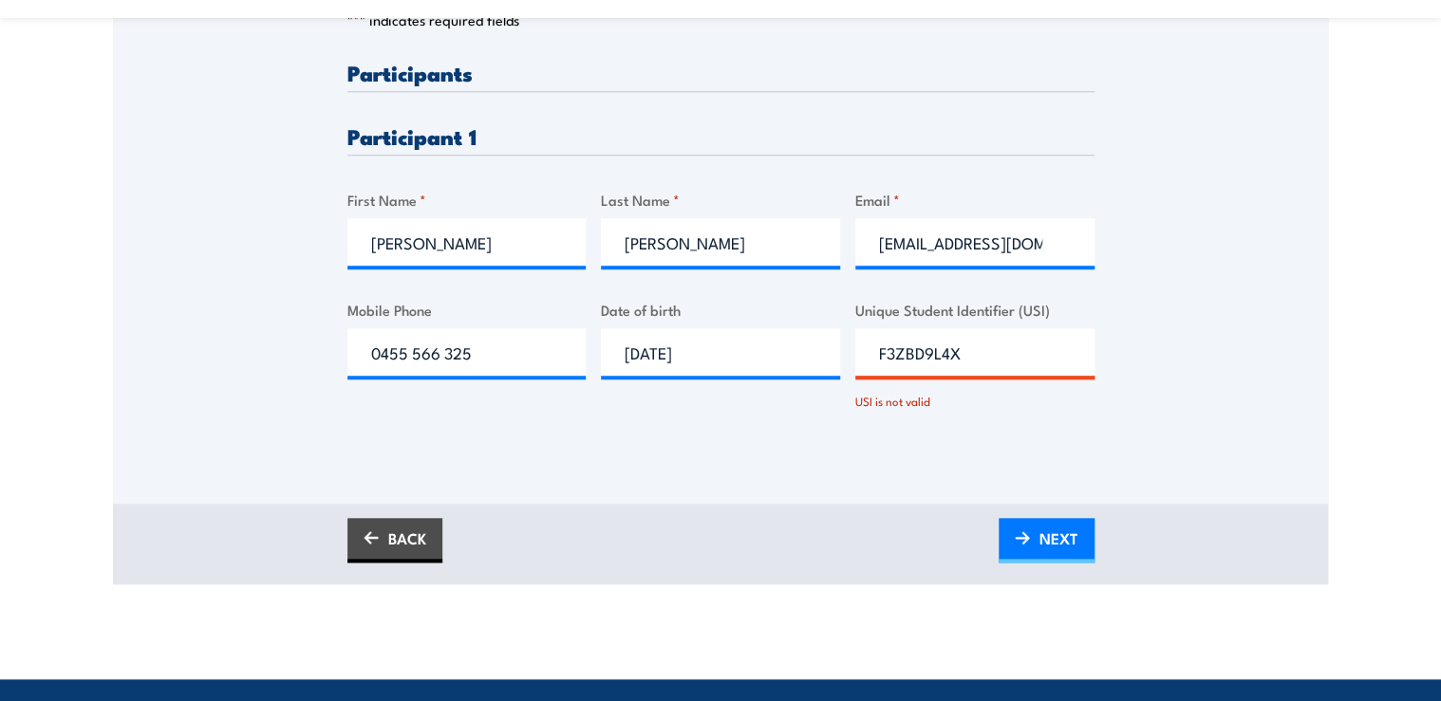
scroll to position [759, 0]
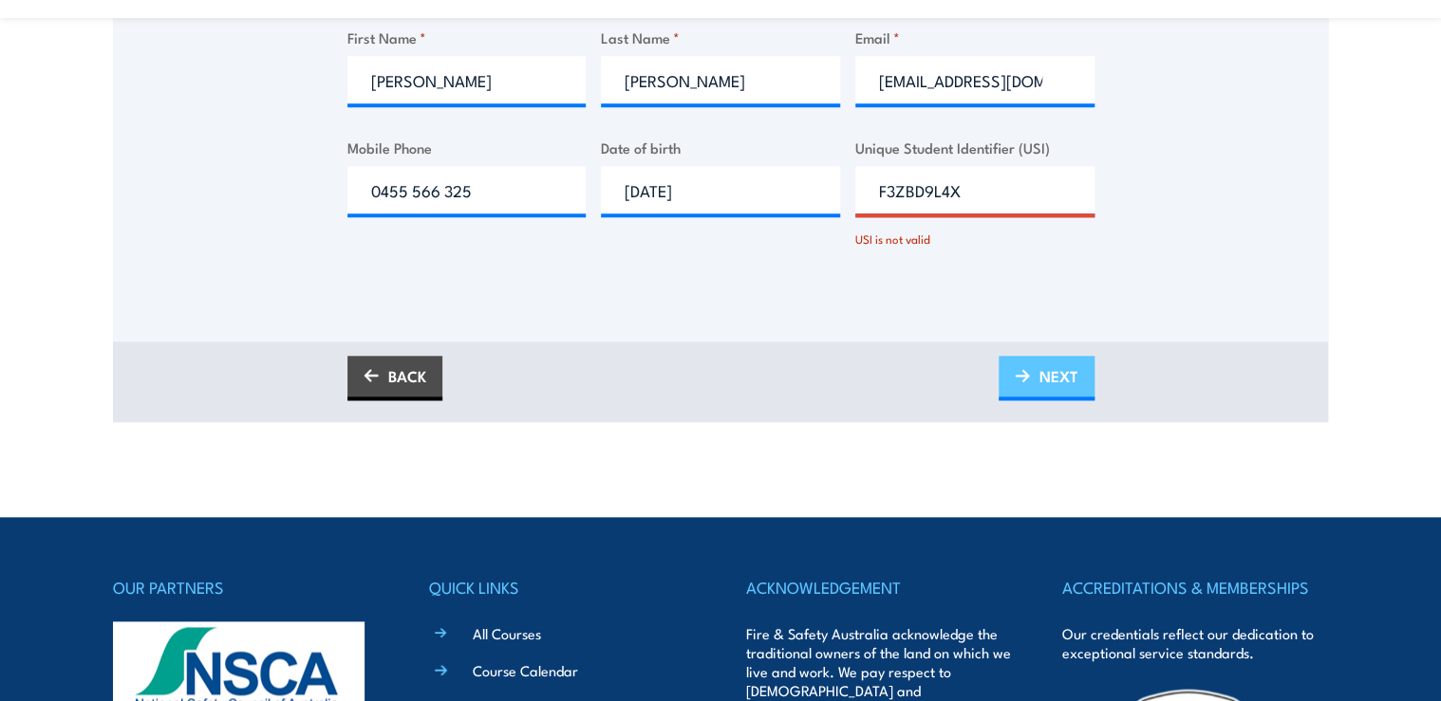
click at [1053, 389] on span "NEXT" at bounding box center [1058, 376] width 39 height 50
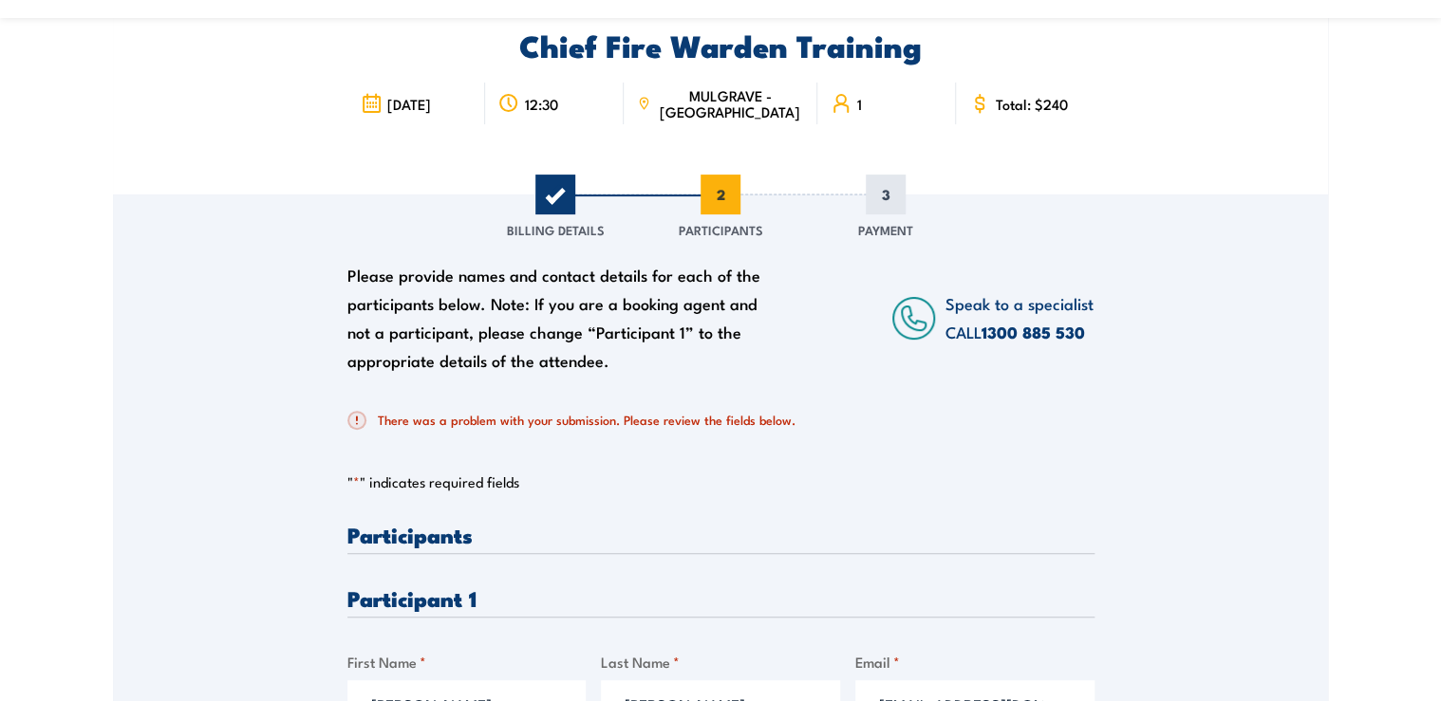
scroll to position [128, 0]
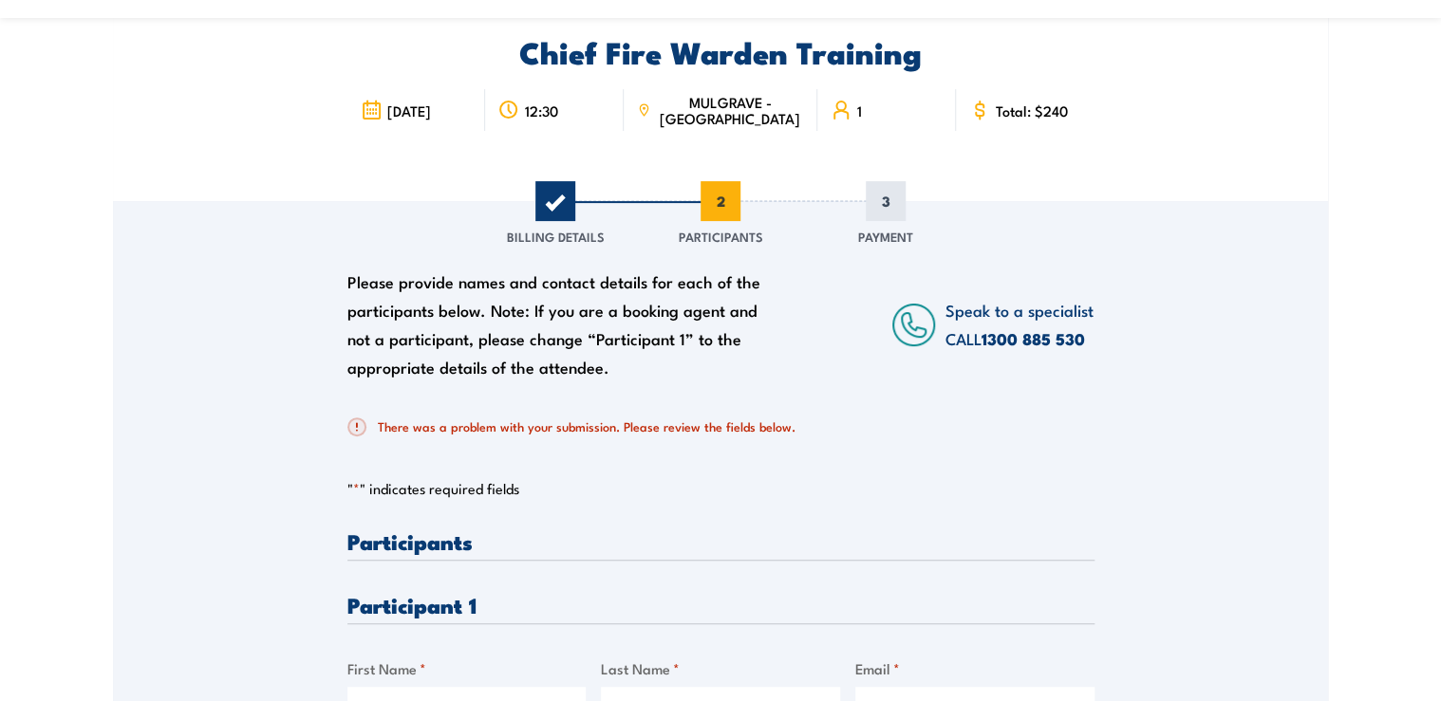
drag, startPoint x: 727, startPoint y: 240, endPoint x: 762, endPoint y: 374, distance: 138.3
click at [727, 241] on span "Participants" at bounding box center [721, 236] width 84 height 19
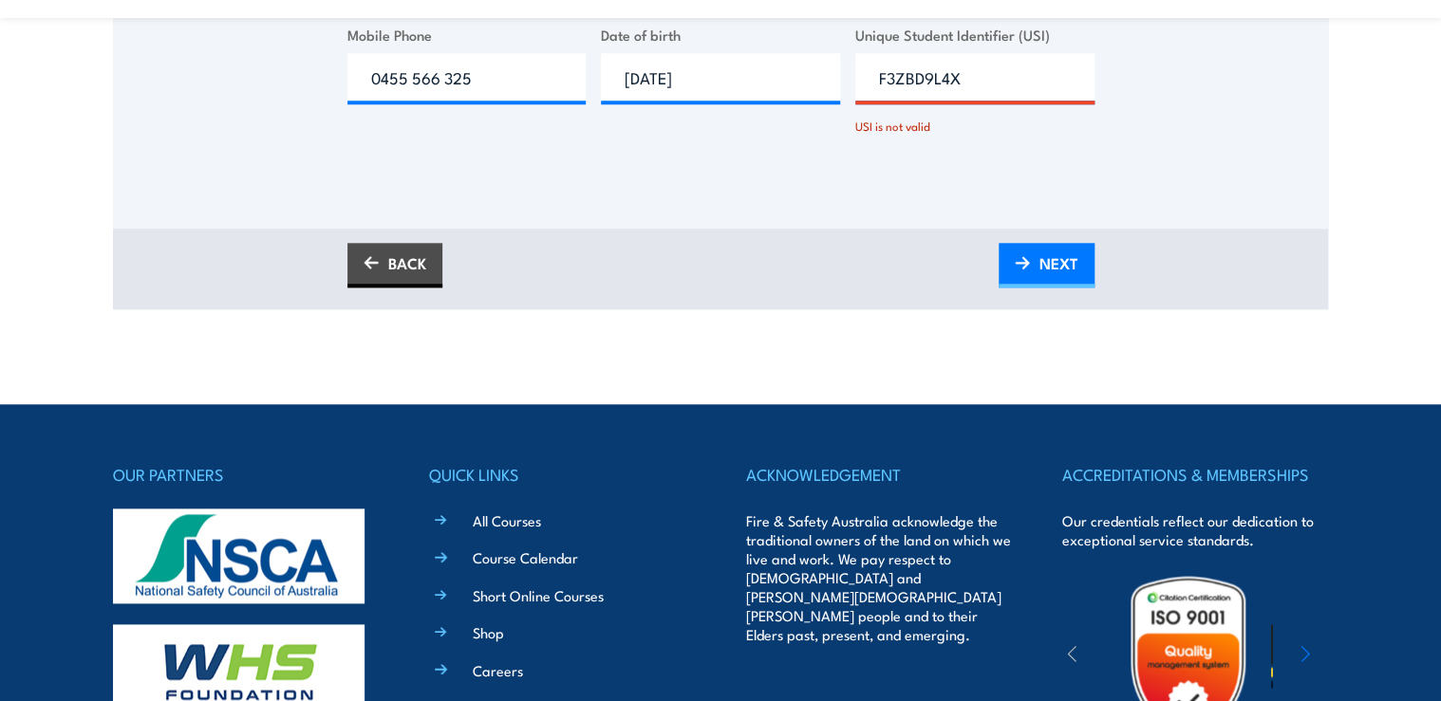
scroll to position [761, 0]
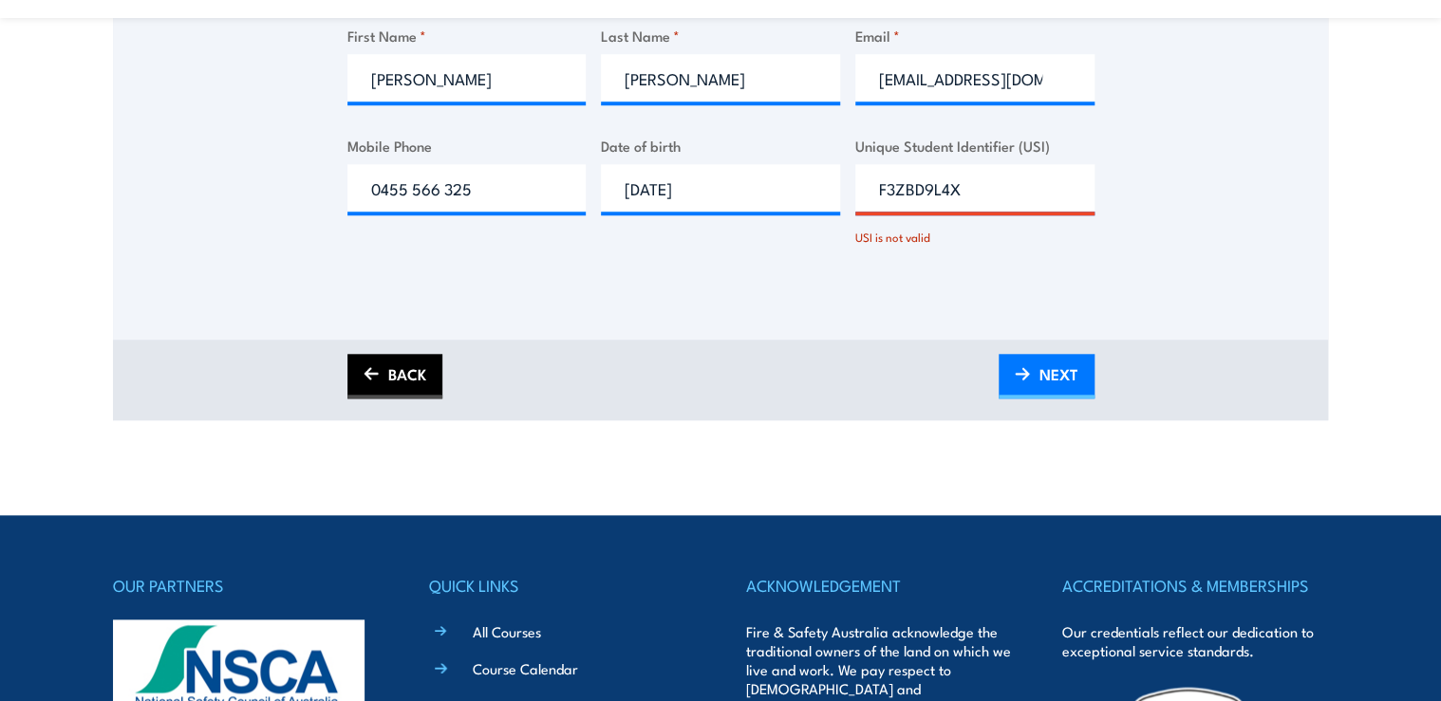
click at [418, 382] on link "BACK" at bounding box center [394, 376] width 95 height 45
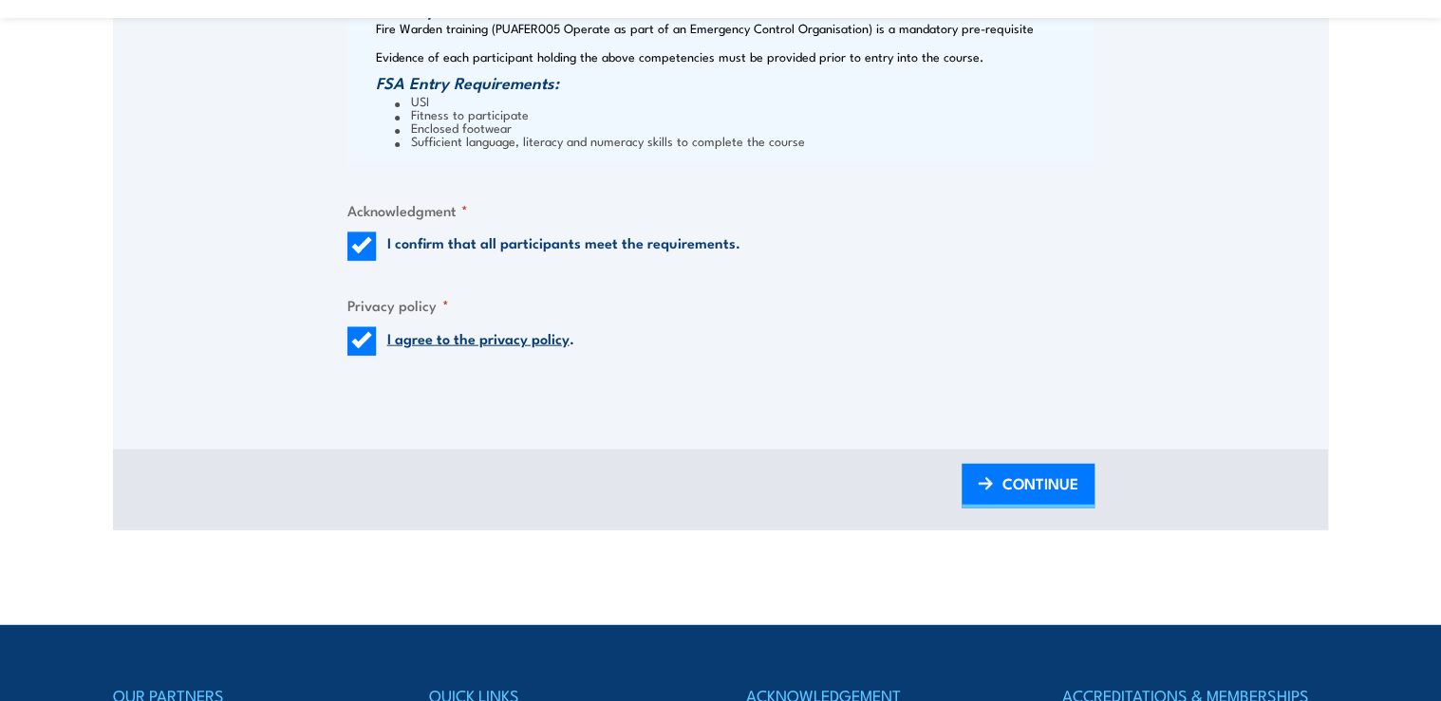
scroll to position [2202, 0]
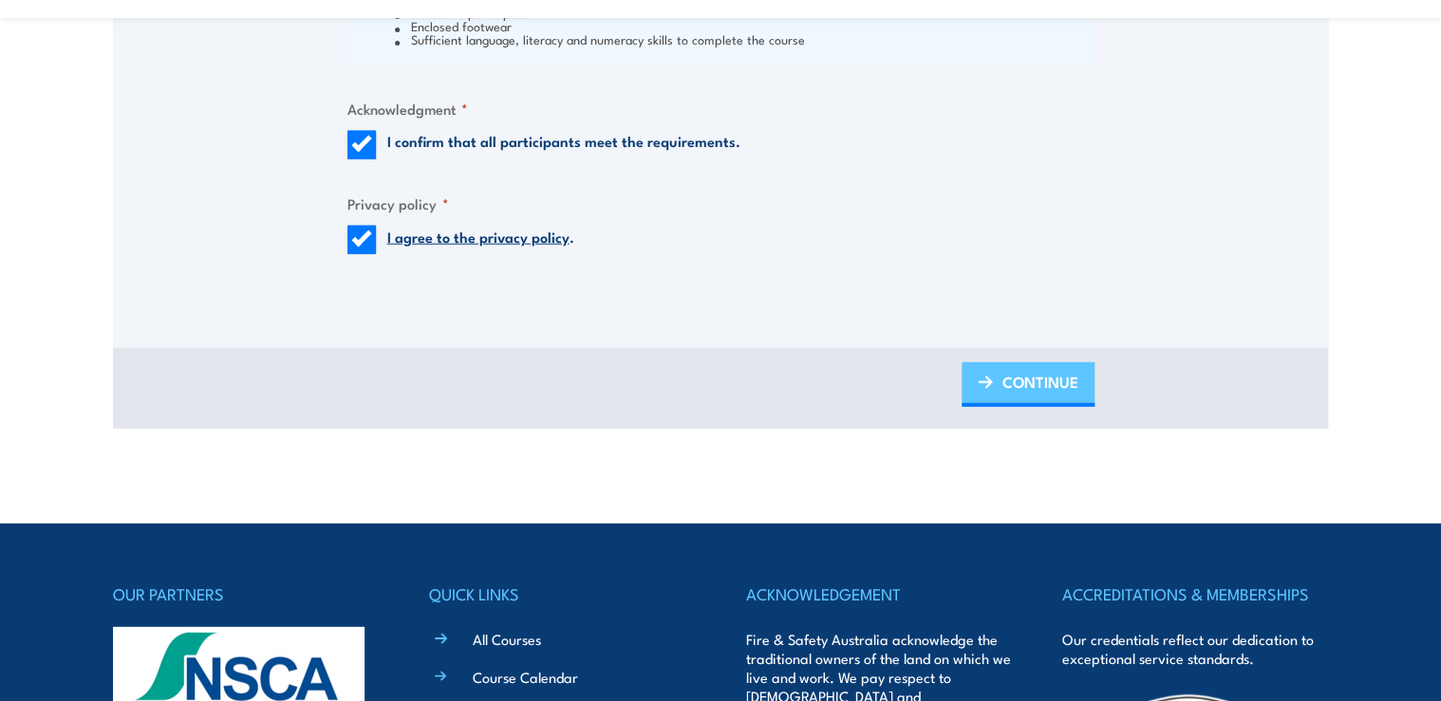
click at [1029, 373] on span "CONTINUE" at bounding box center [1040, 382] width 76 height 50
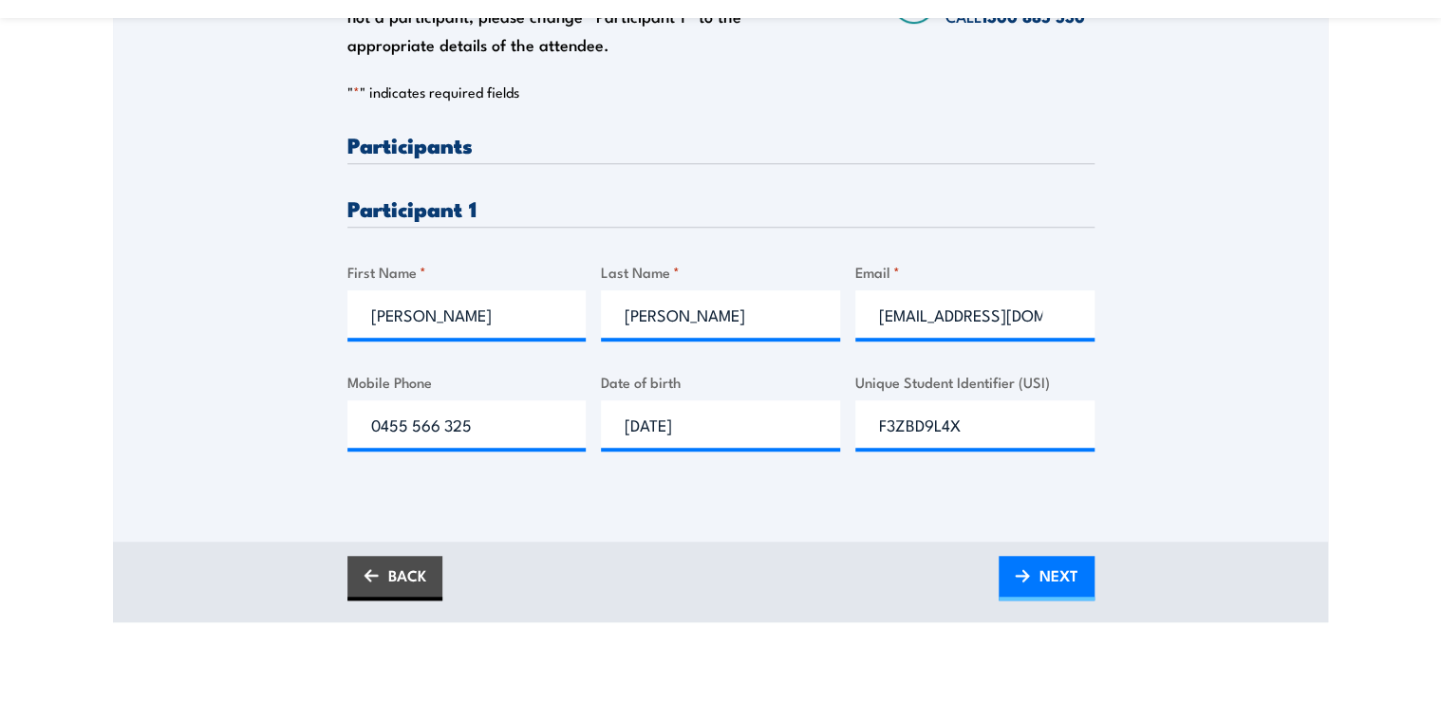
scroll to position [630, 0]
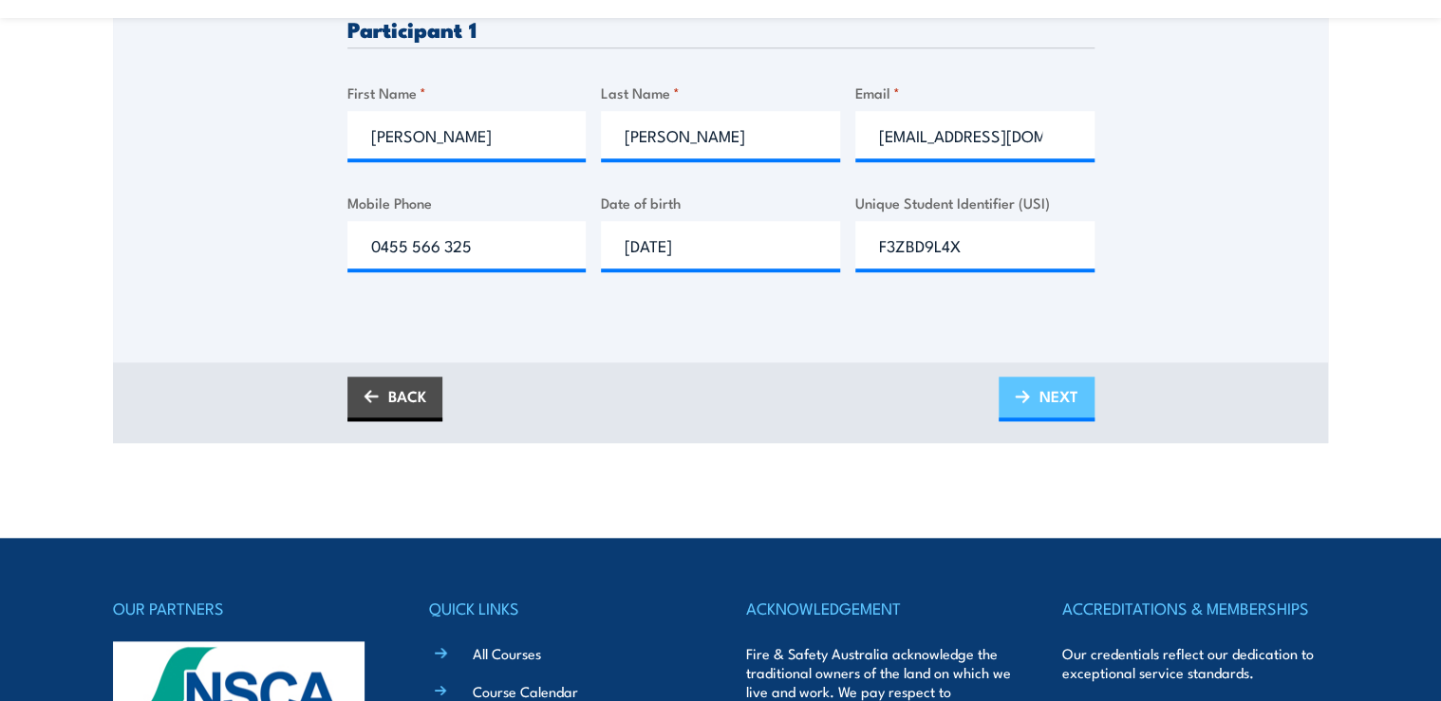
click at [1049, 403] on span "NEXT" at bounding box center [1058, 396] width 39 height 50
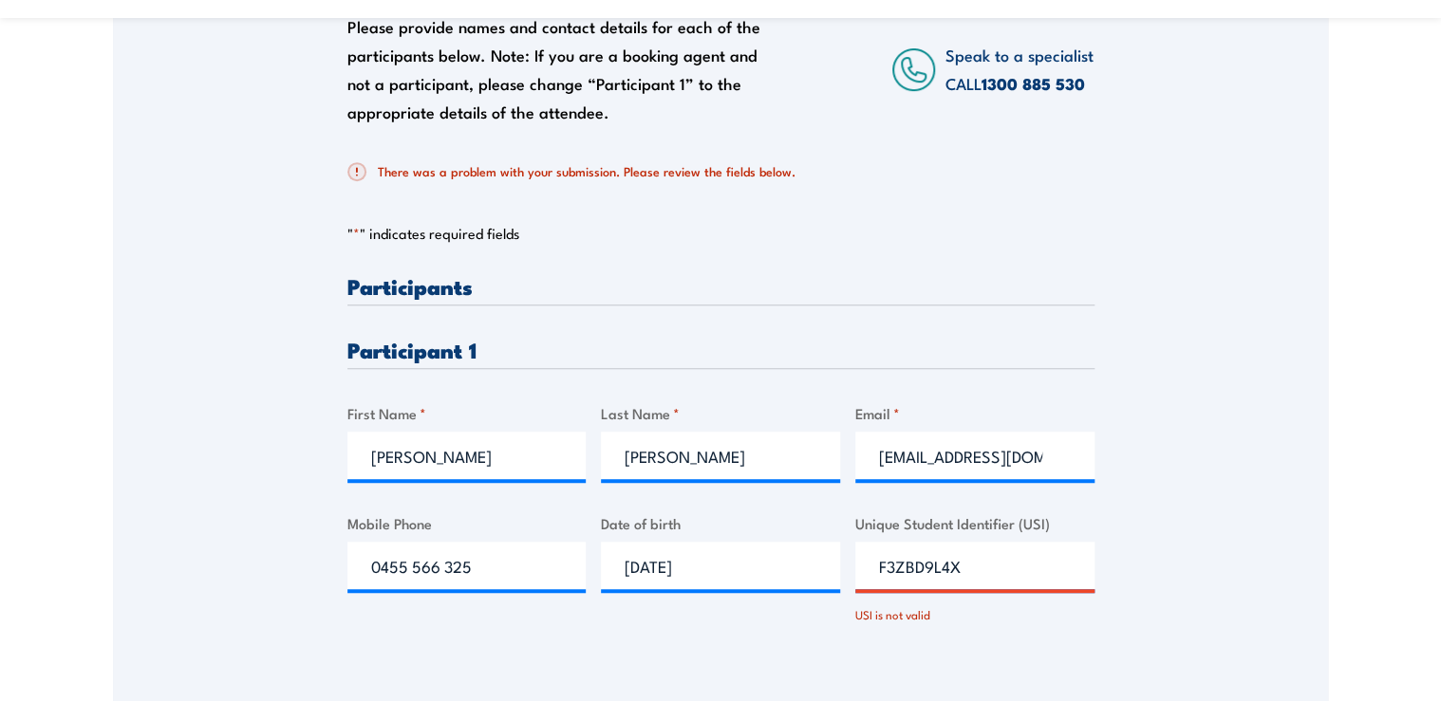
scroll to position [432, 0]
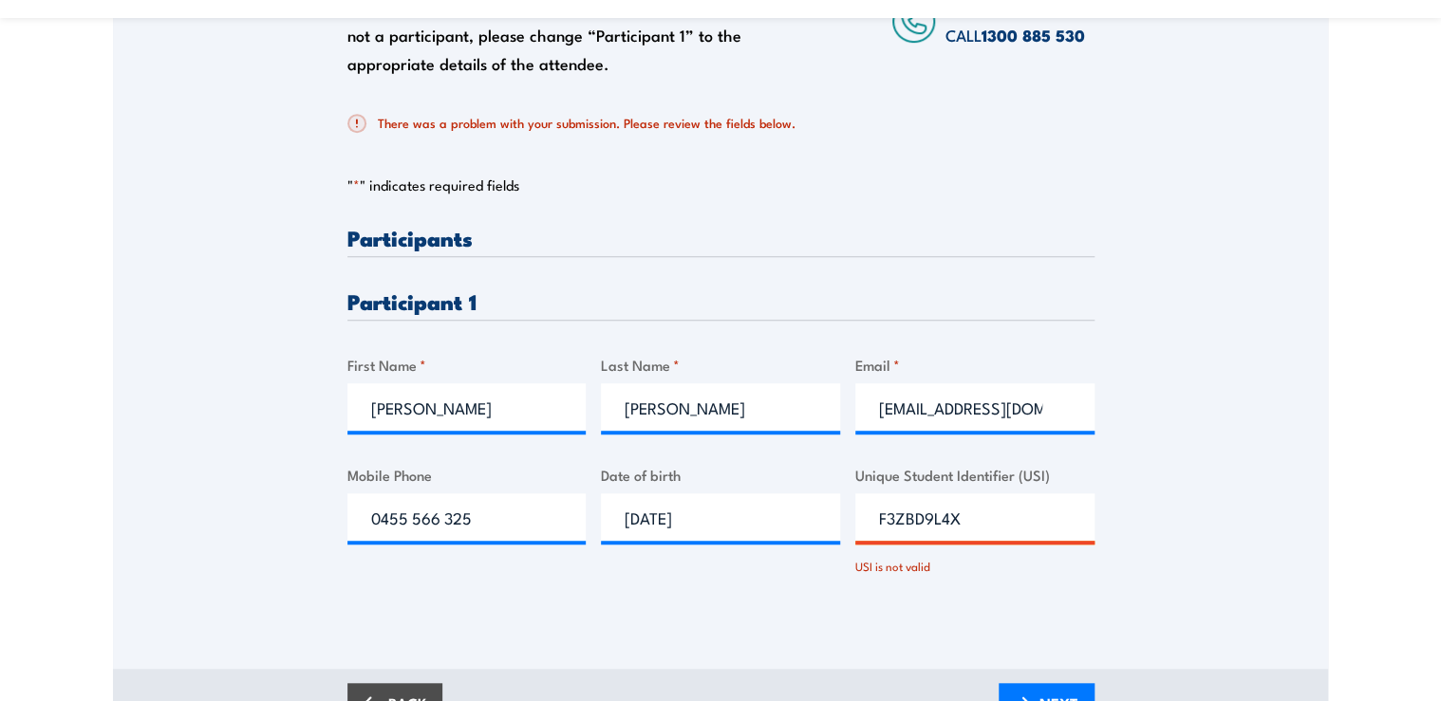
click at [874, 518] on input "F3ZBD9L4X" at bounding box center [974, 516] width 239 height 47
click at [1032, 531] on input "F3ZBD9L4X" at bounding box center [974, 516] width 239 height 47
click at [1122, 558] on div "Please provide names and contact details for each of the participants below. No…" at bounding box center [720, 257] width 1215 height 718
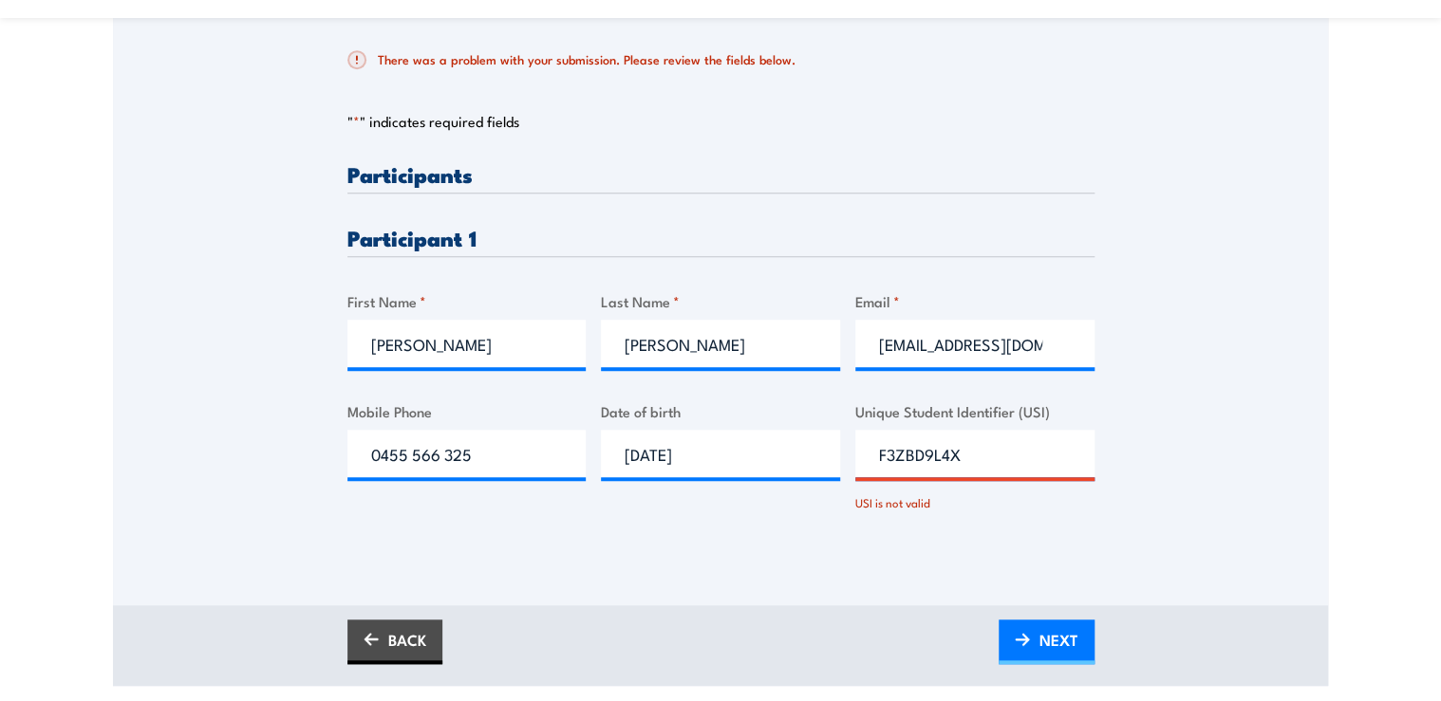
scroll to position [584, 0]
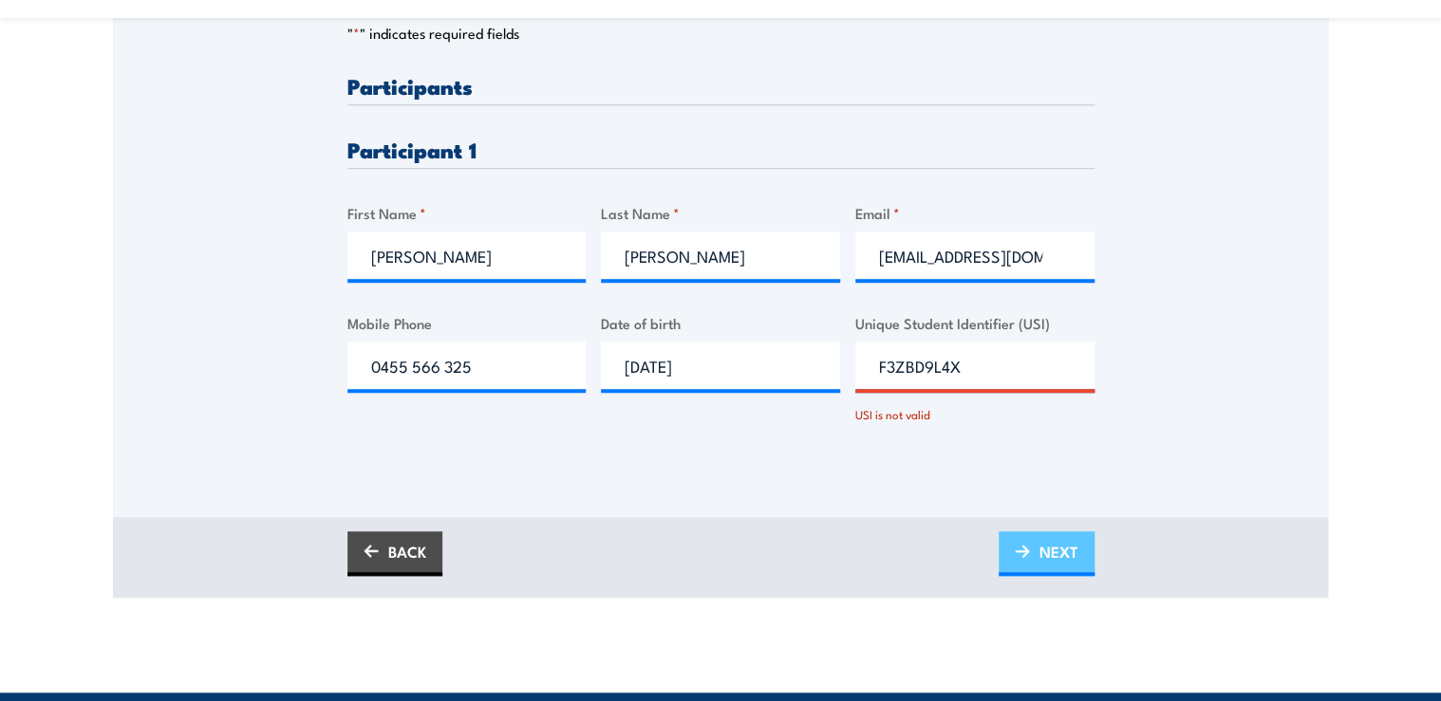
click at [1040, 557] on span "NEXT" at bounding box center [1058, 552] width 39 height 50
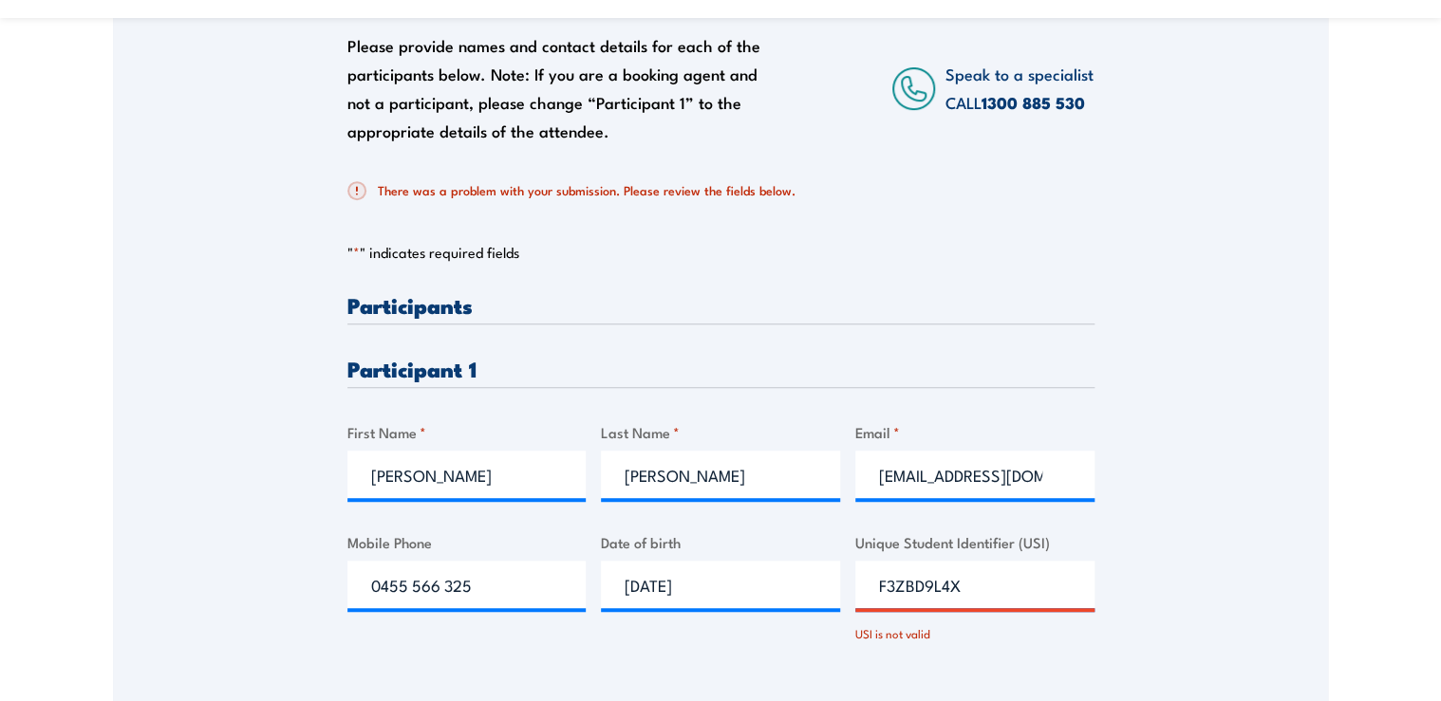
scroll to position [356, 0]
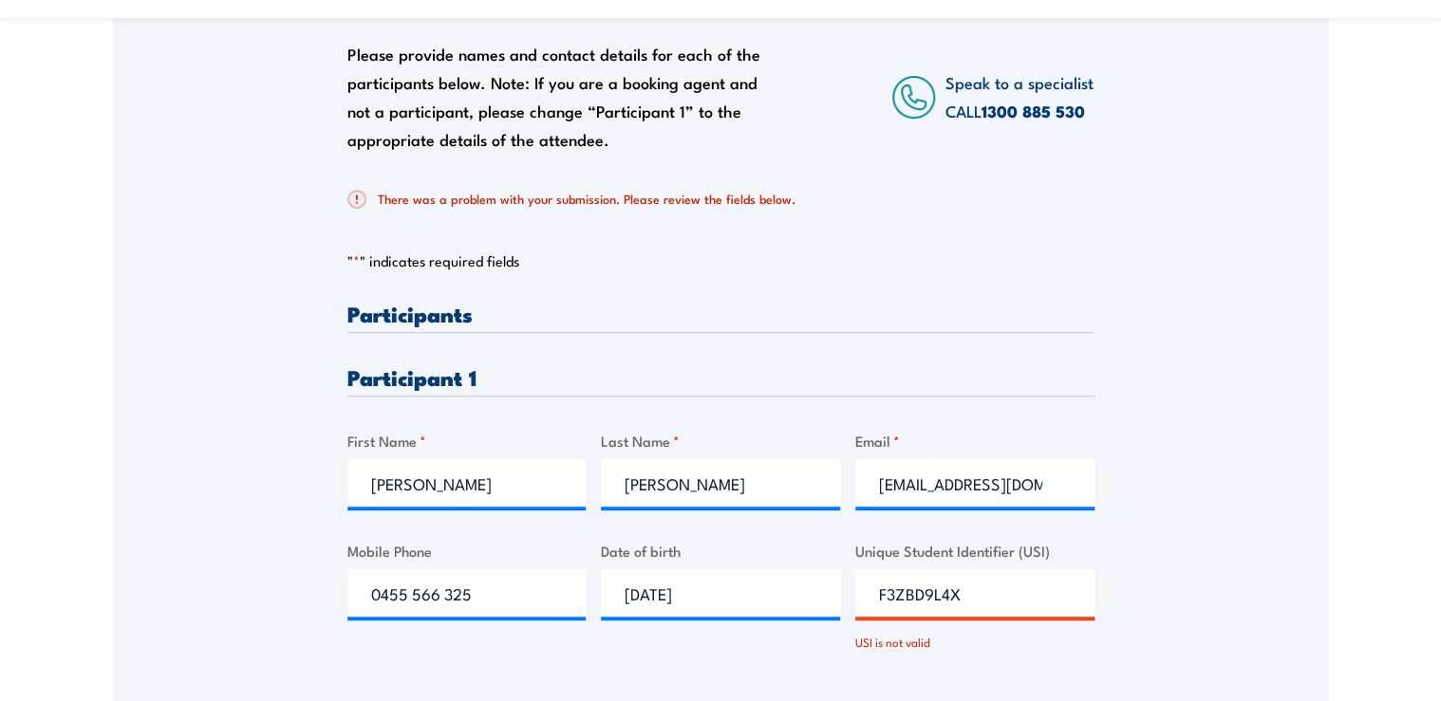
click at [911, 592] on input "F3ZBD9L4X" at bounding box center [974, 592] width 239 height 47
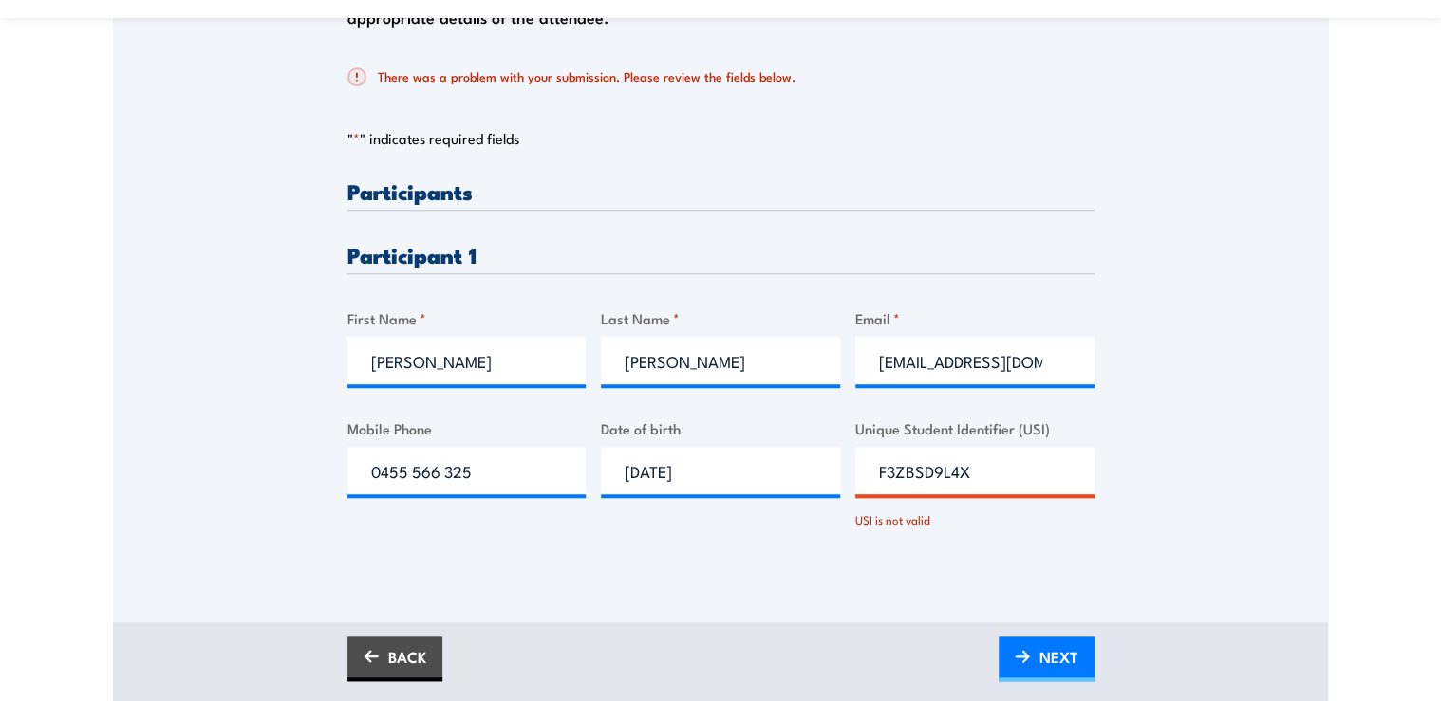
scroll to position [660, 0]
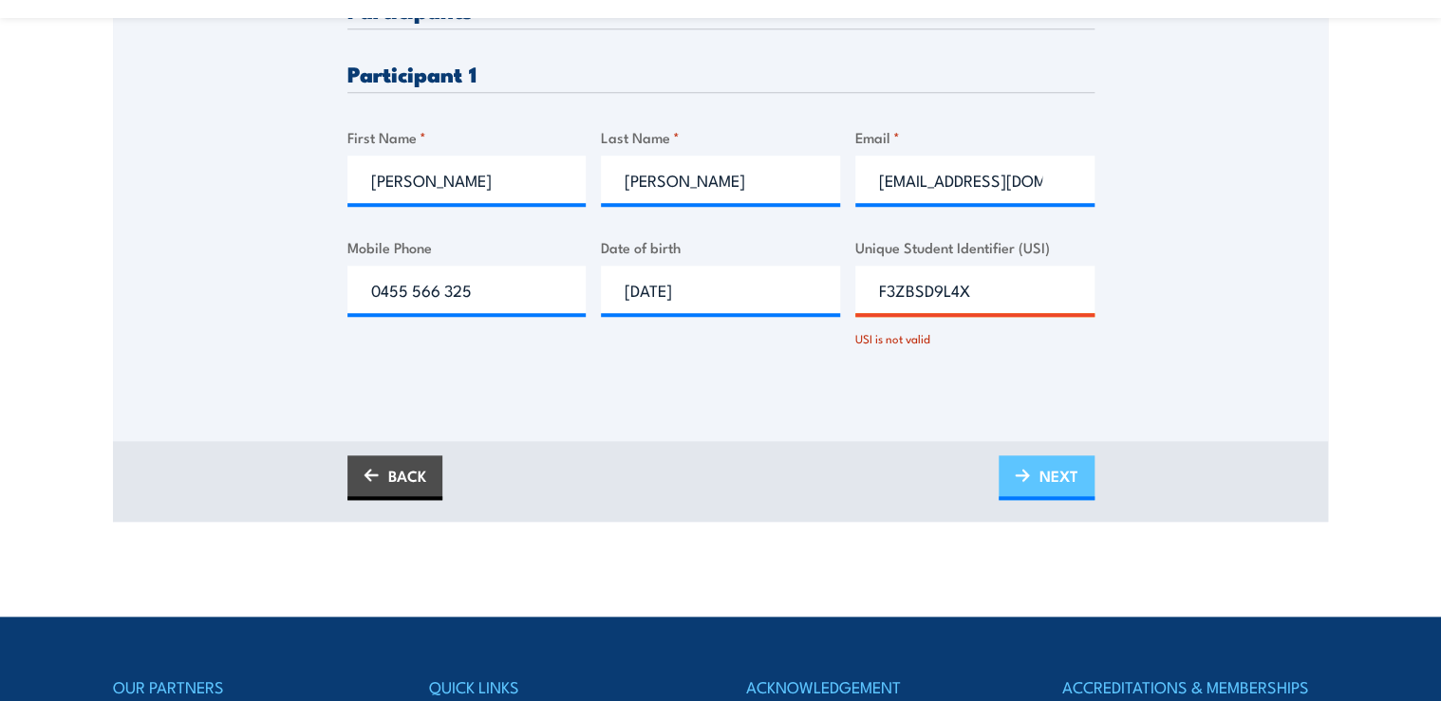
type input "F3ZBSD9L4X"
click at [1063, 460] on span "NEXT" at bounding box center [1058, 476] width 39 height 50
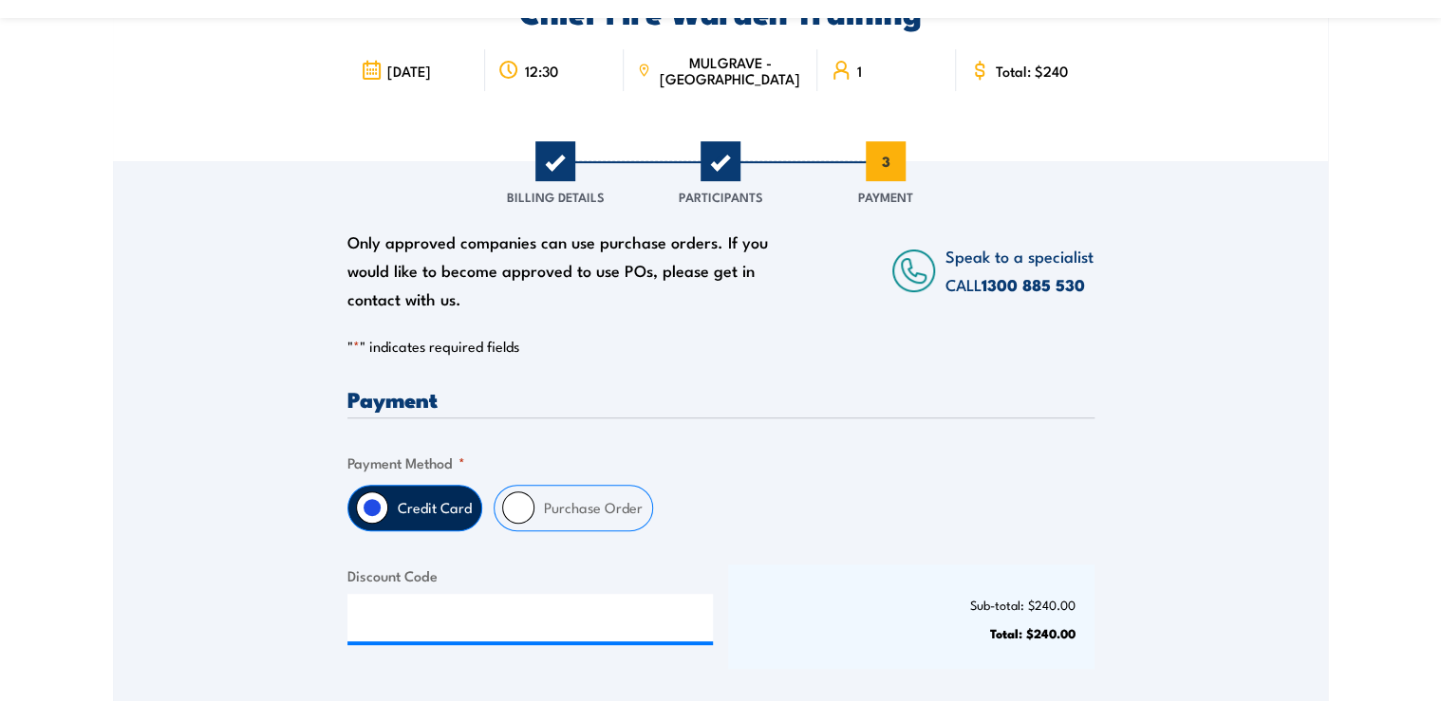
scroll to position [380, 0]
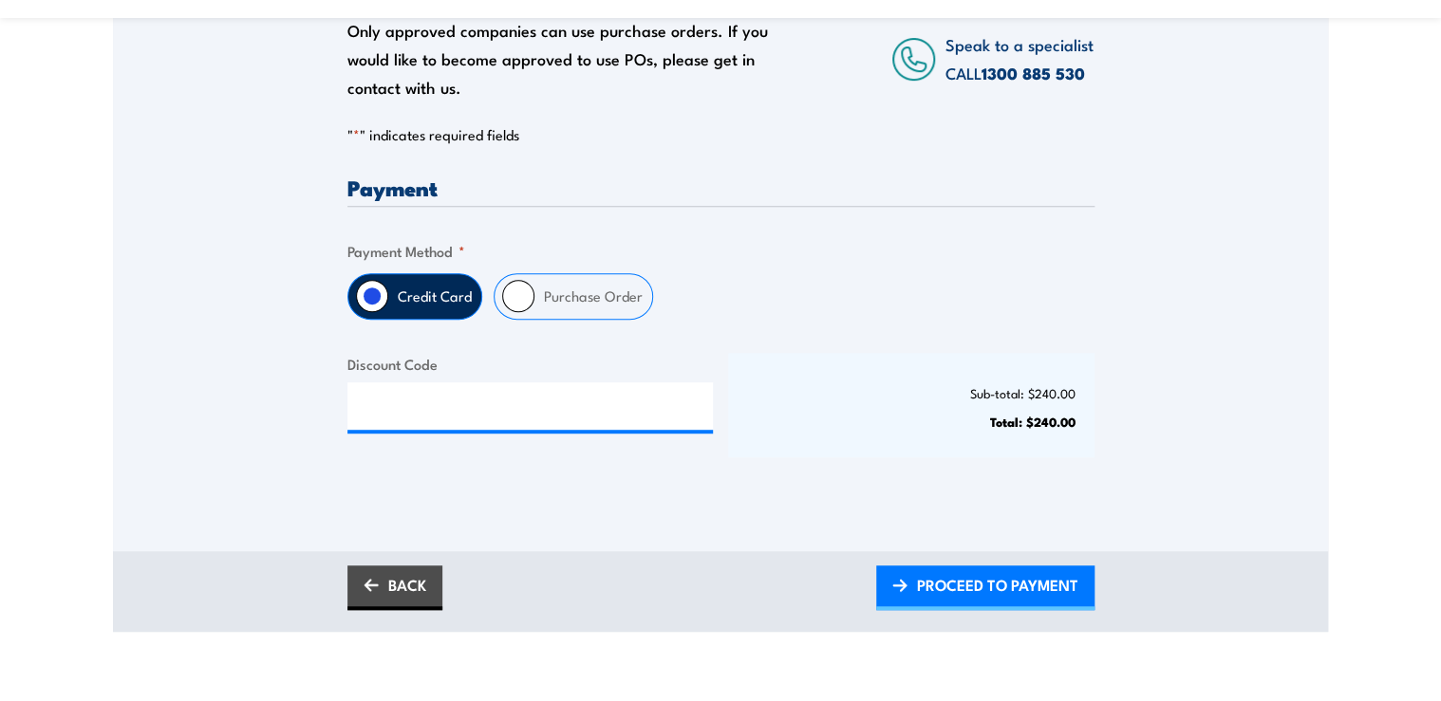
click at [510, 297] on input "Purchase Order" at bounding box center [518, 296] width 32 height 32
radio input "true"
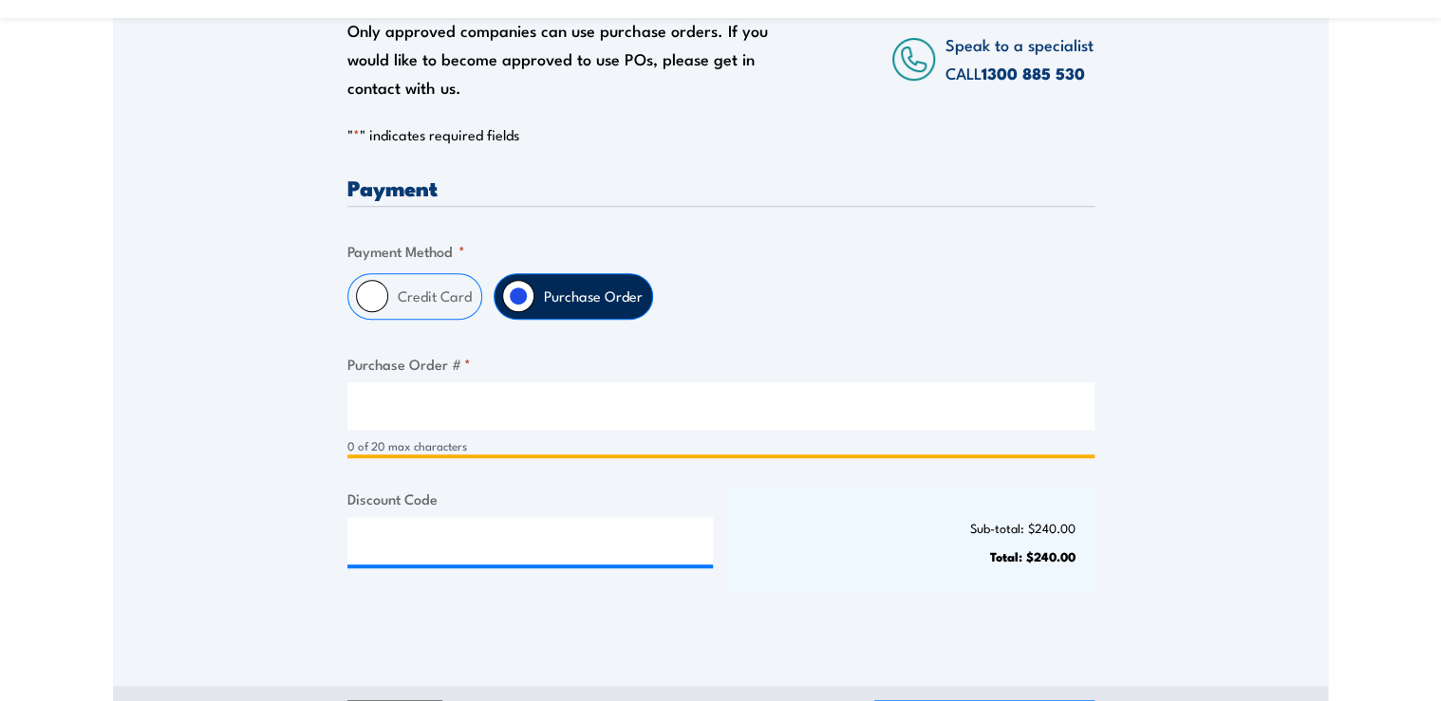
click at [415, 394] on input "Purchase Order # *" at bounding box center [720, 405] width 747 height 47
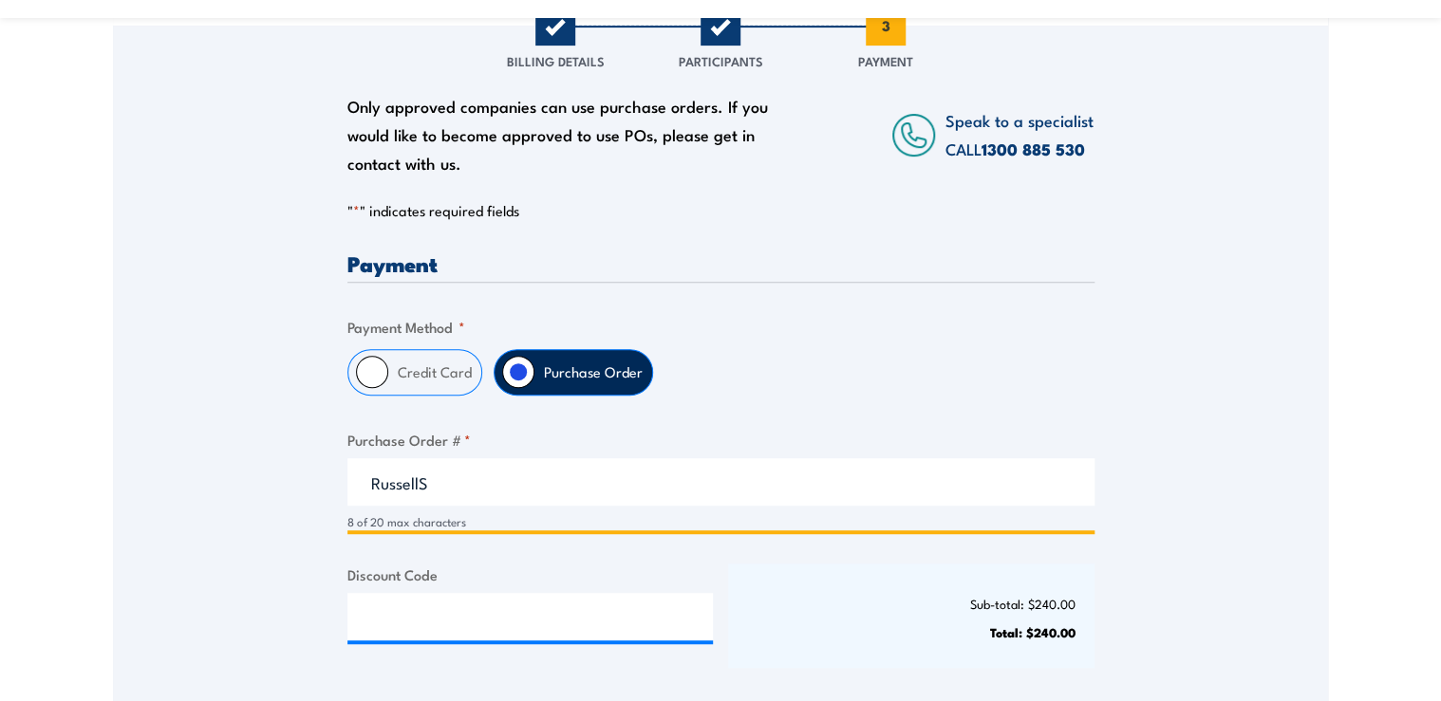
scroll to position [607, 0]
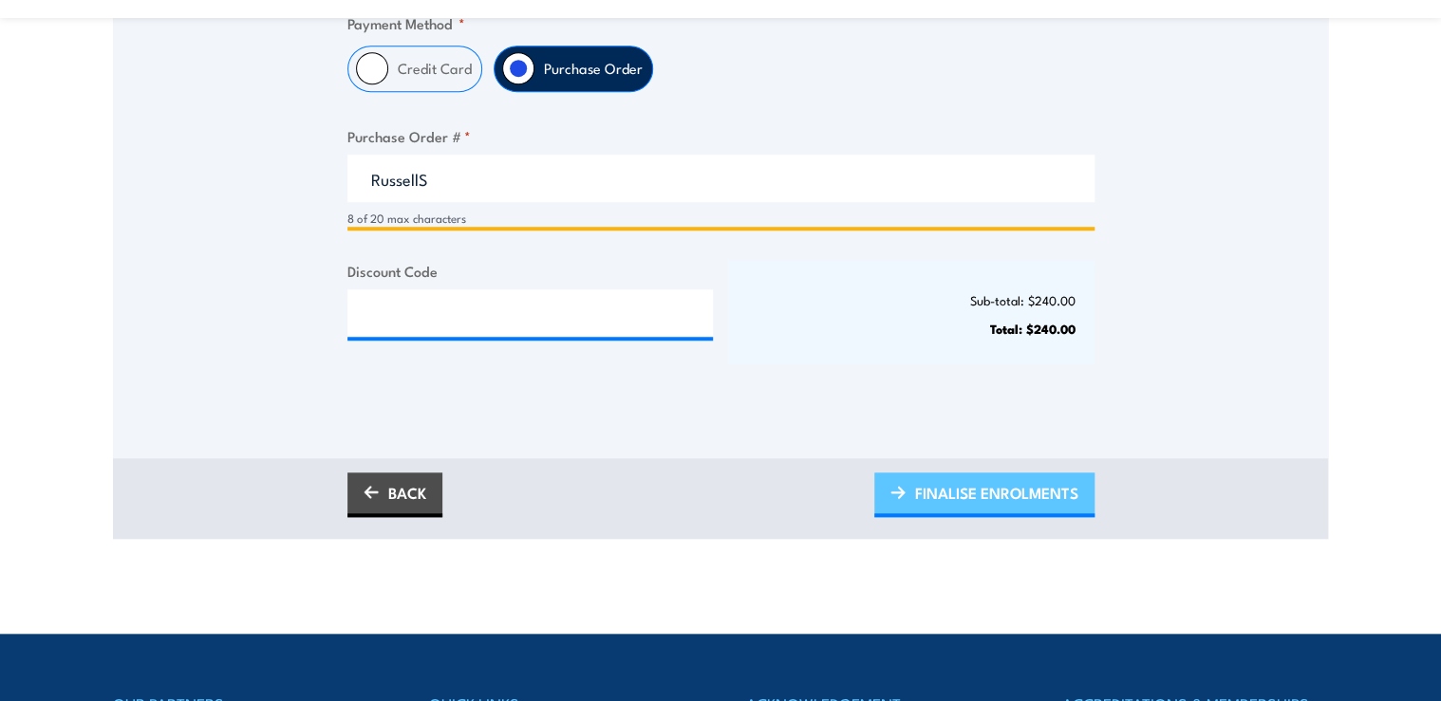
type input "RussellS"
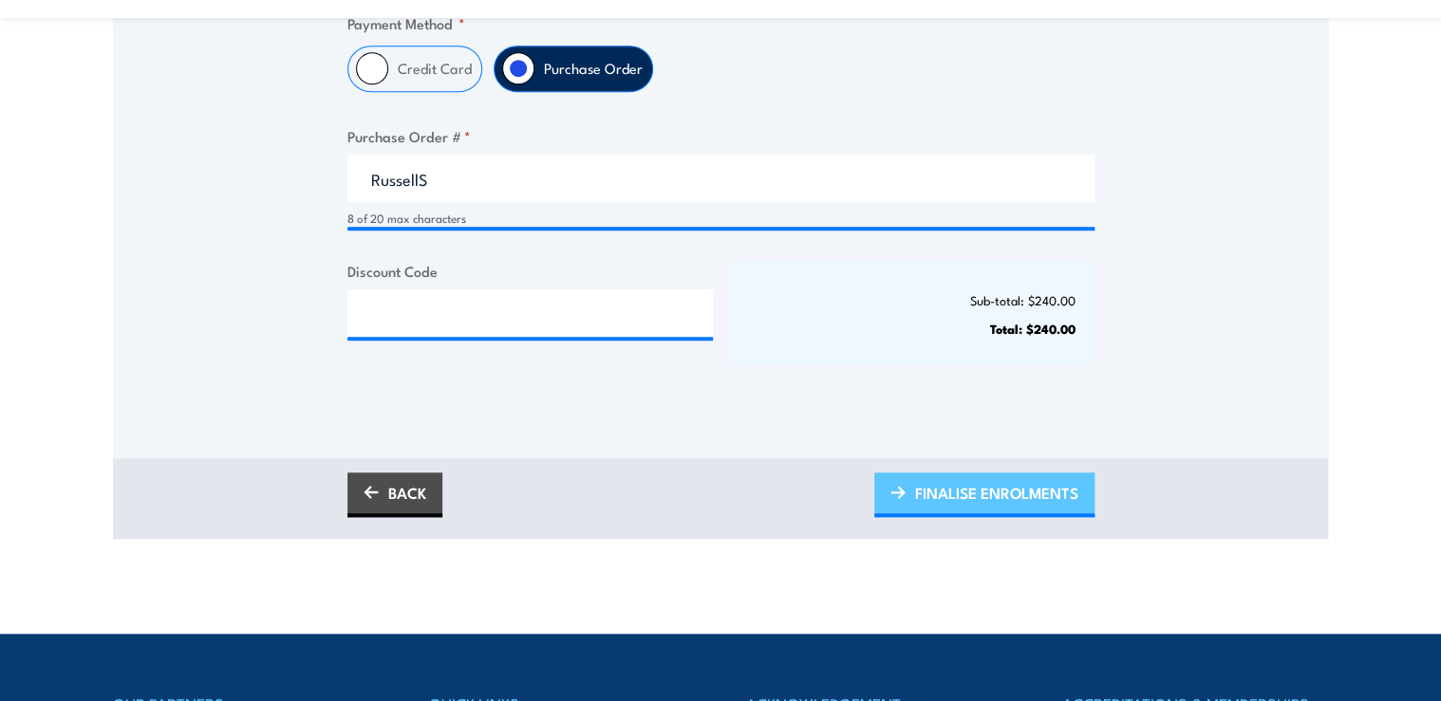
click at [936, 505] on span "FINALISE ENROLMENTS" at bounding box center [996, 493] width 163 height 50
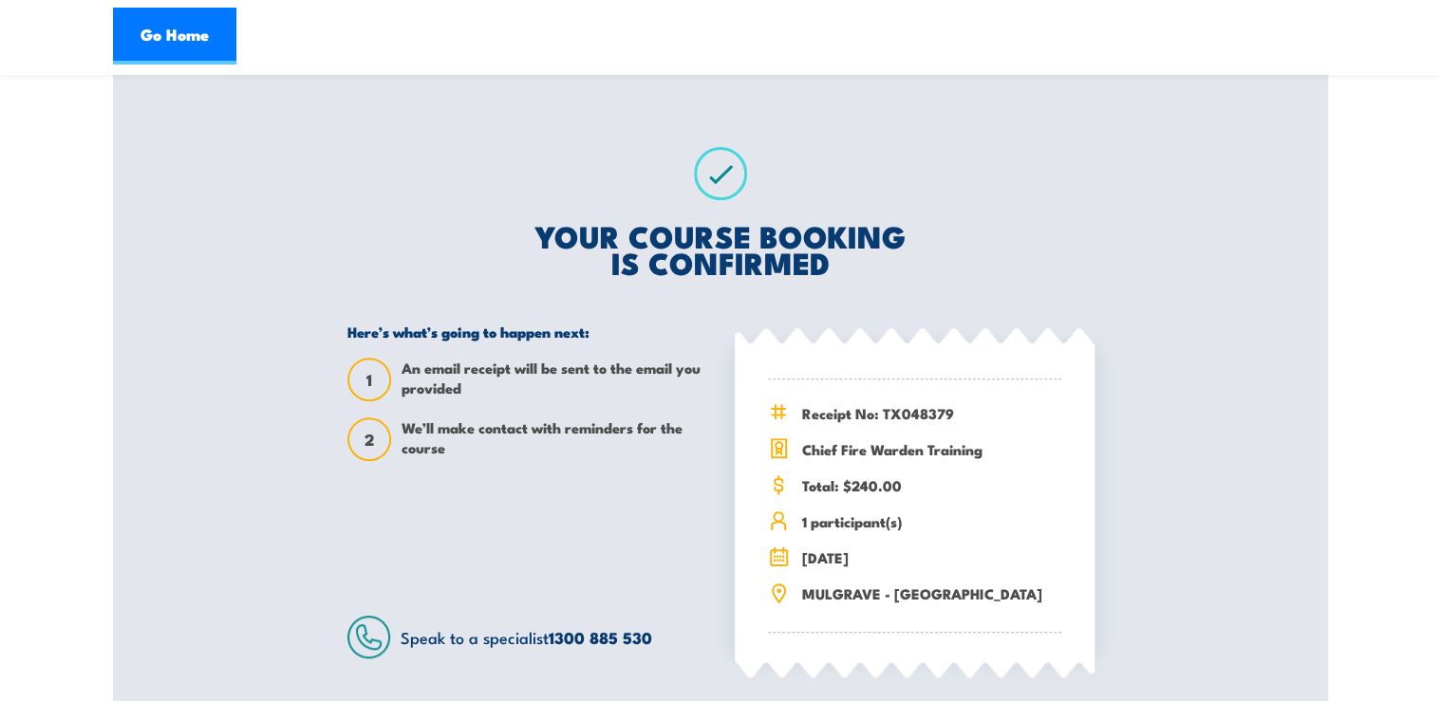
scroll to position [380, 0]
